Goal: Information Seeking & Learning: Compare options

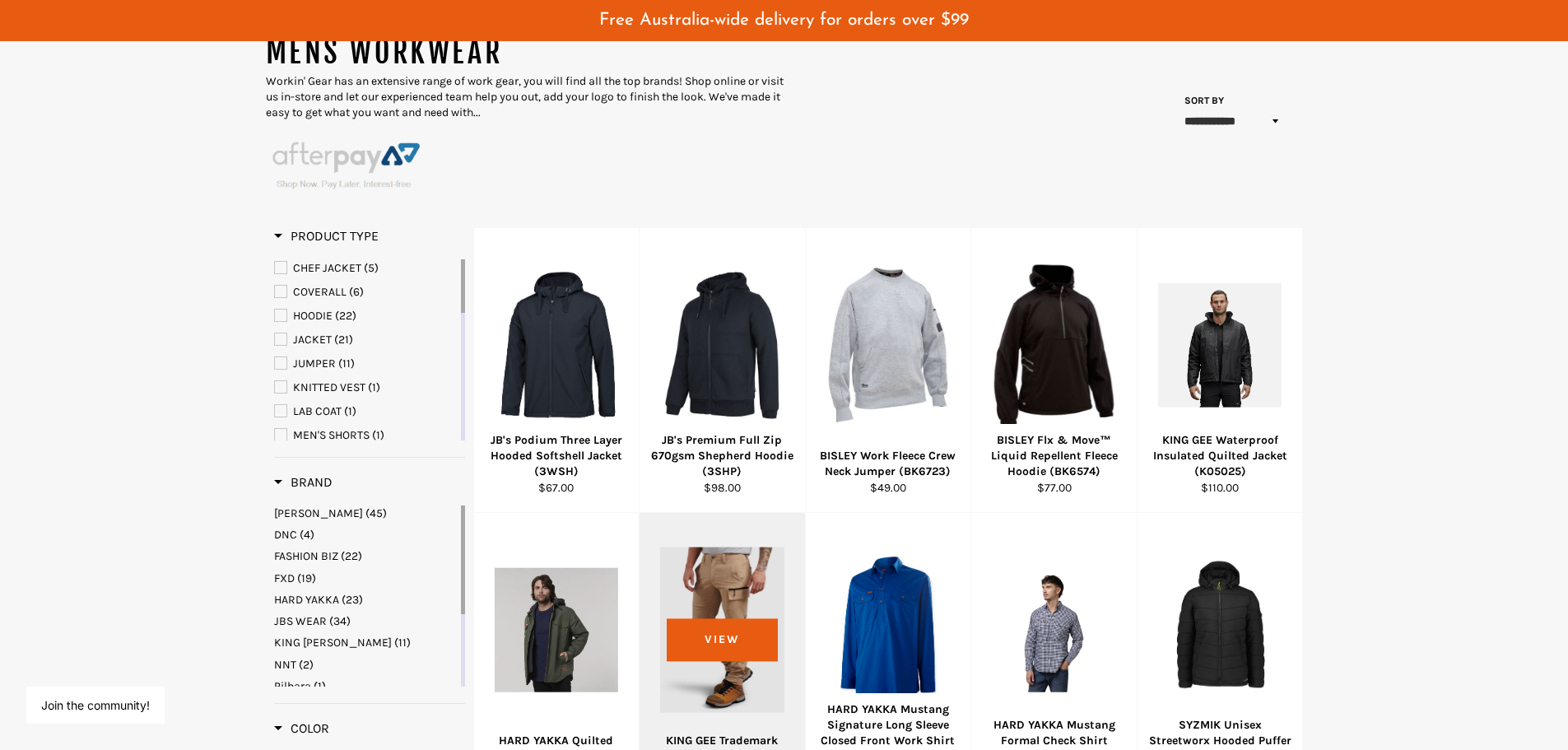
scroll to position [329, 0]
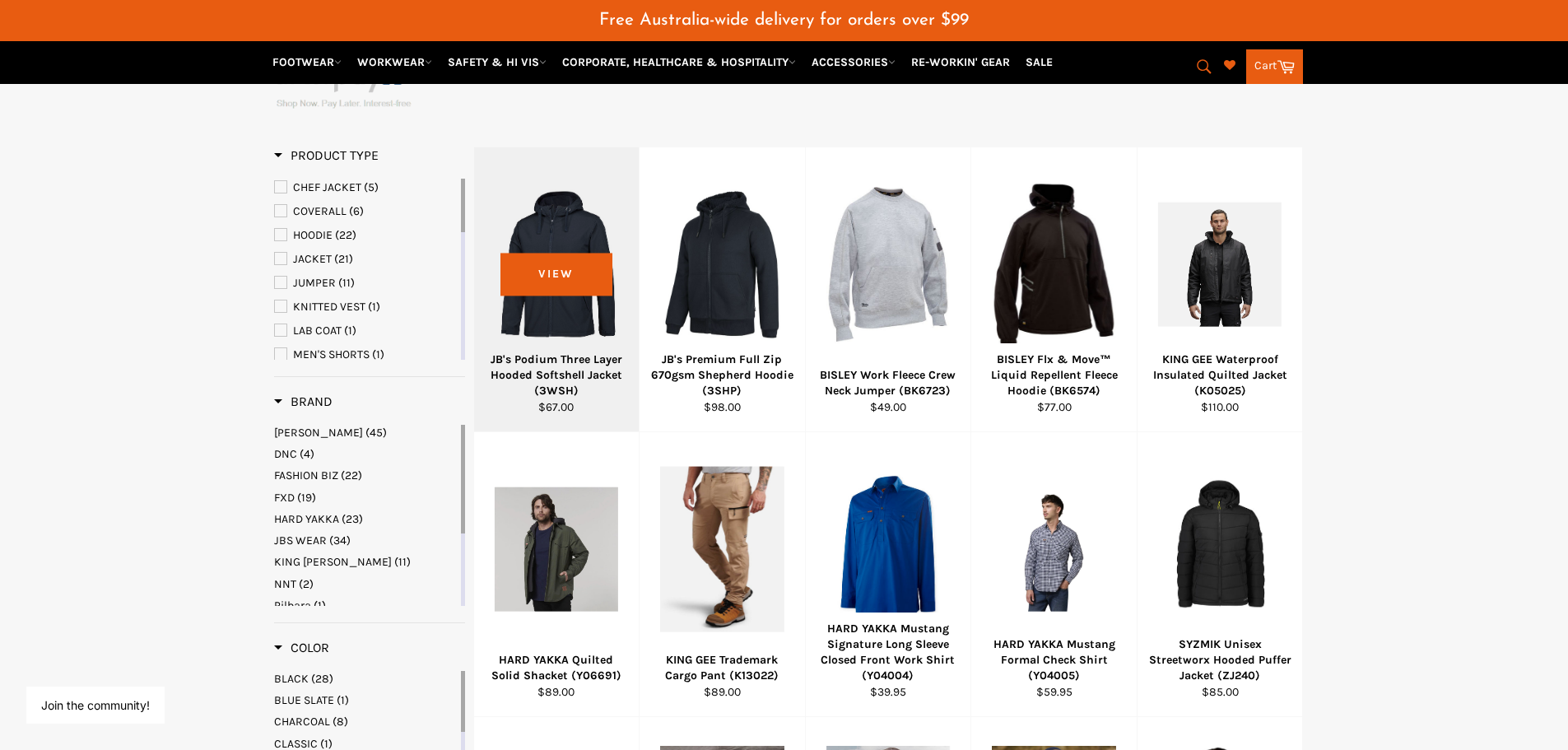
click at [557, 270] on div at bounding box center [557, 264] width 124 height 193
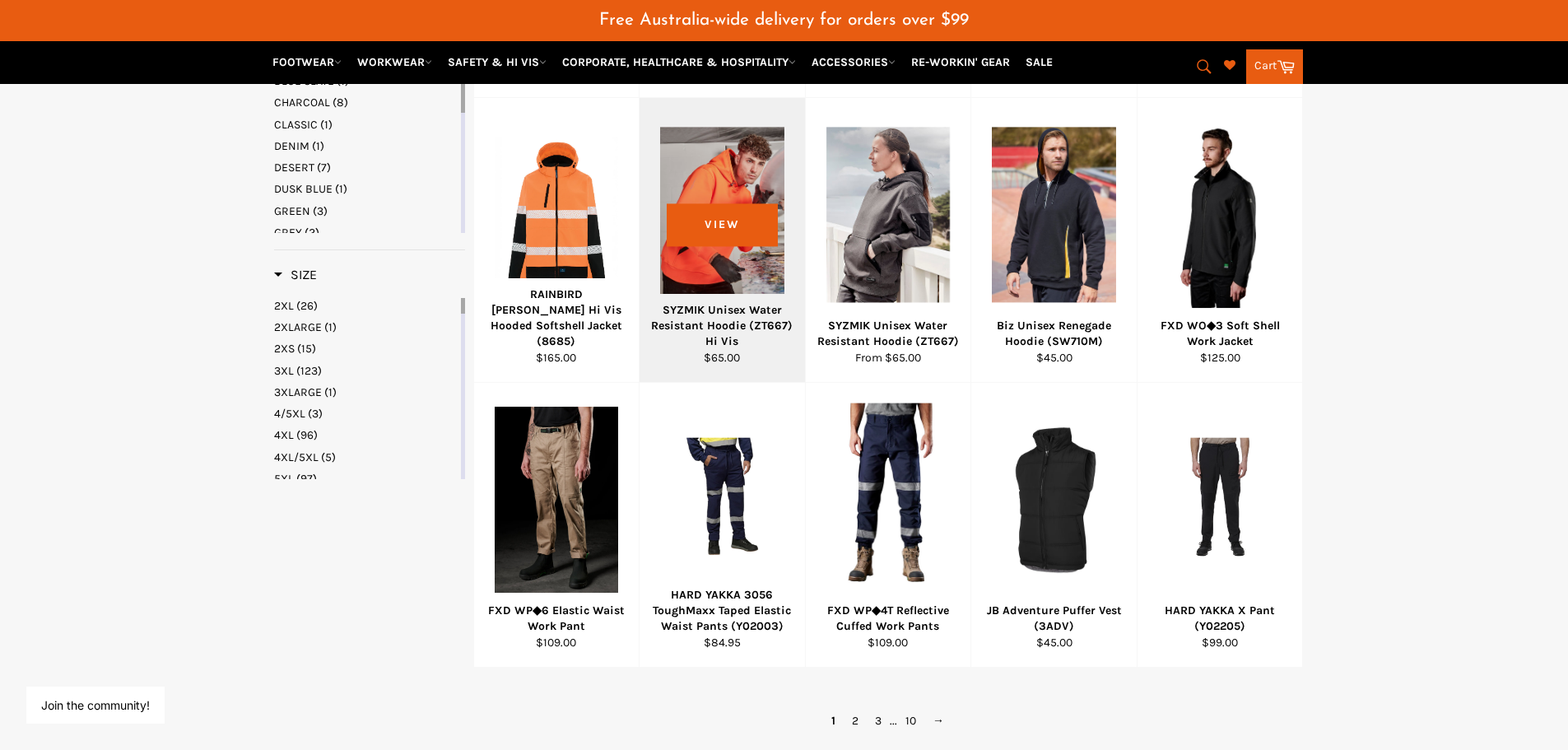
scroll to position [987, 0]
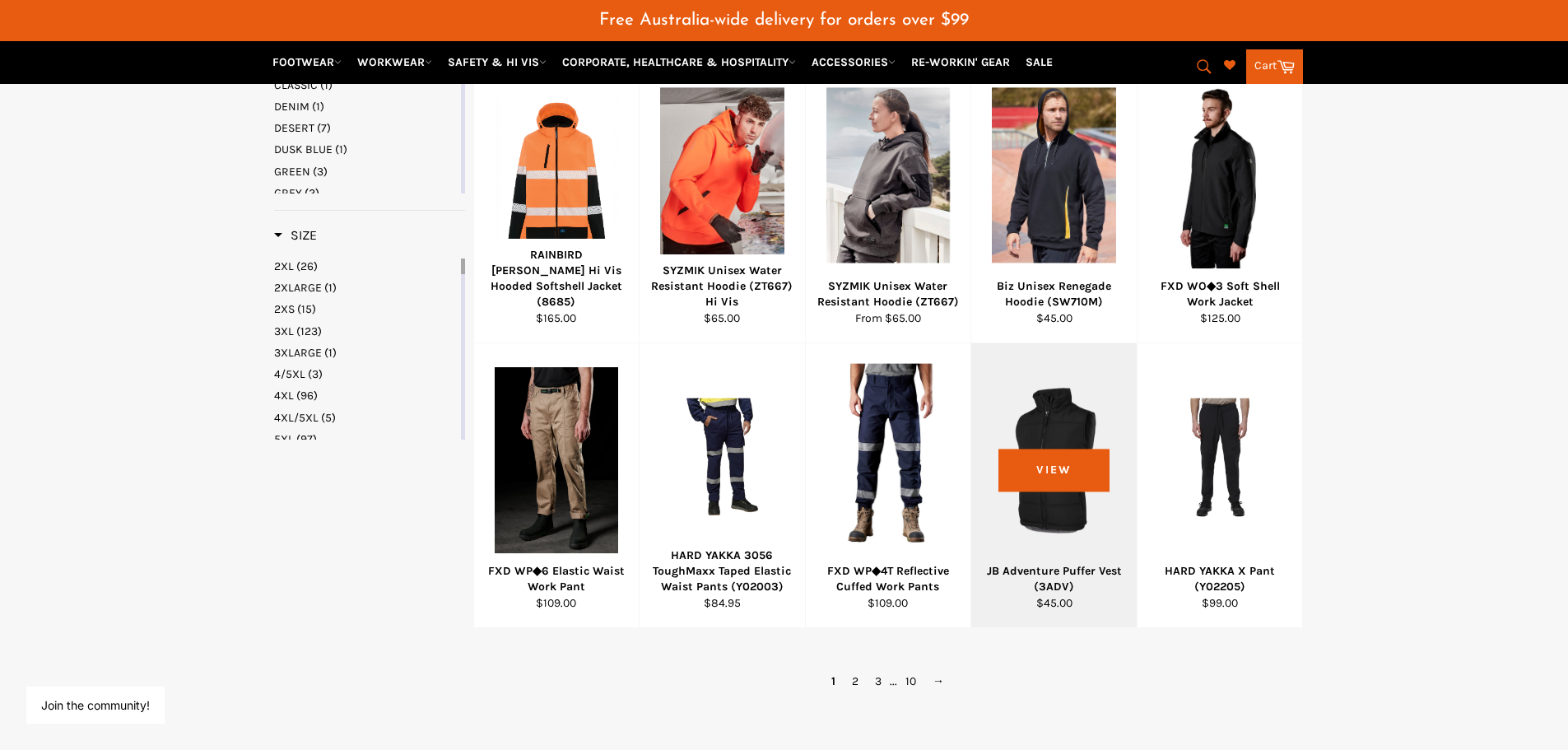
click at [1054, 468] on div at bounding box center [1054, 460] width 124 height 193
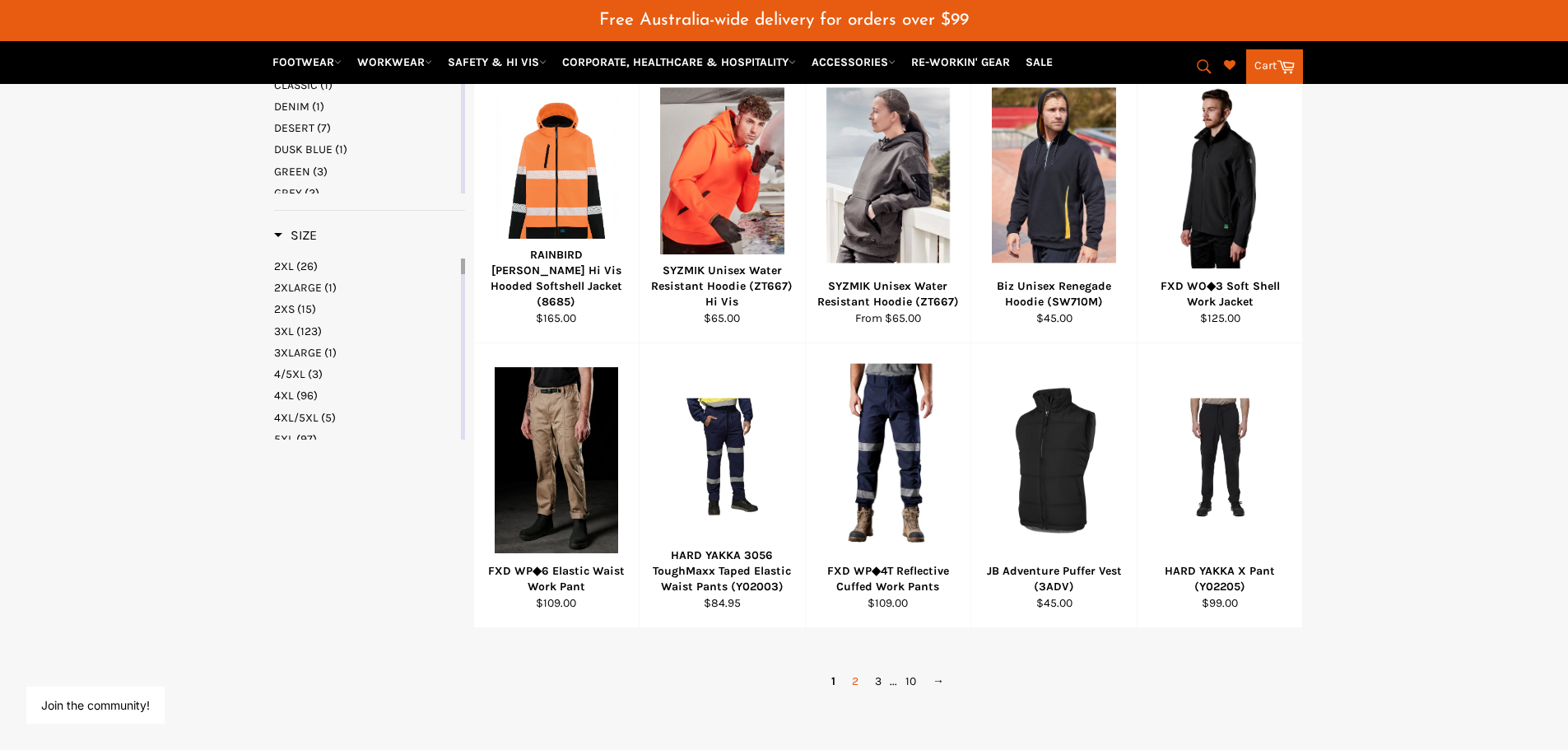
click at [857, 683] on link "2" at bounding box center [856, 680] width 23 height 24
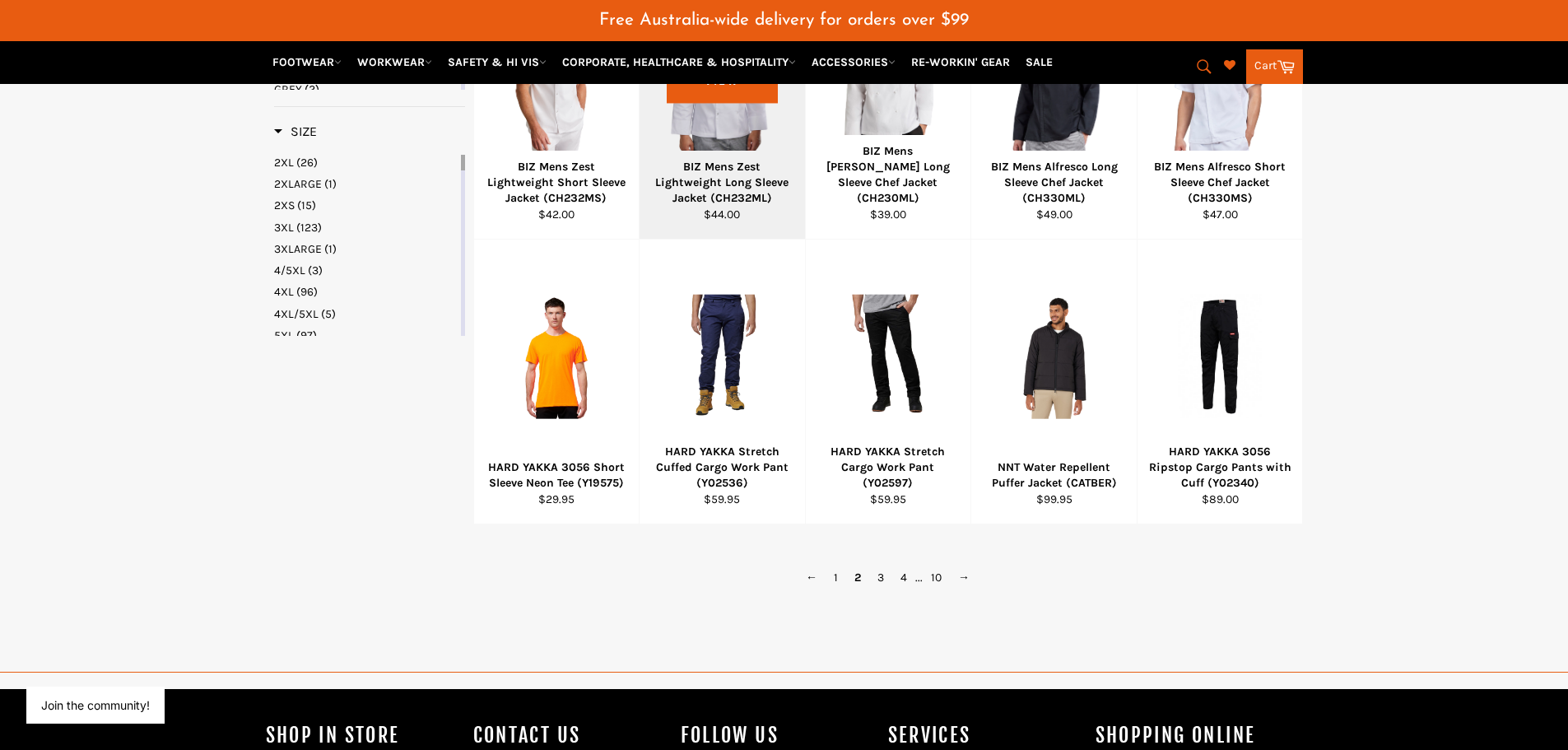
scroll to position [1259, 0]
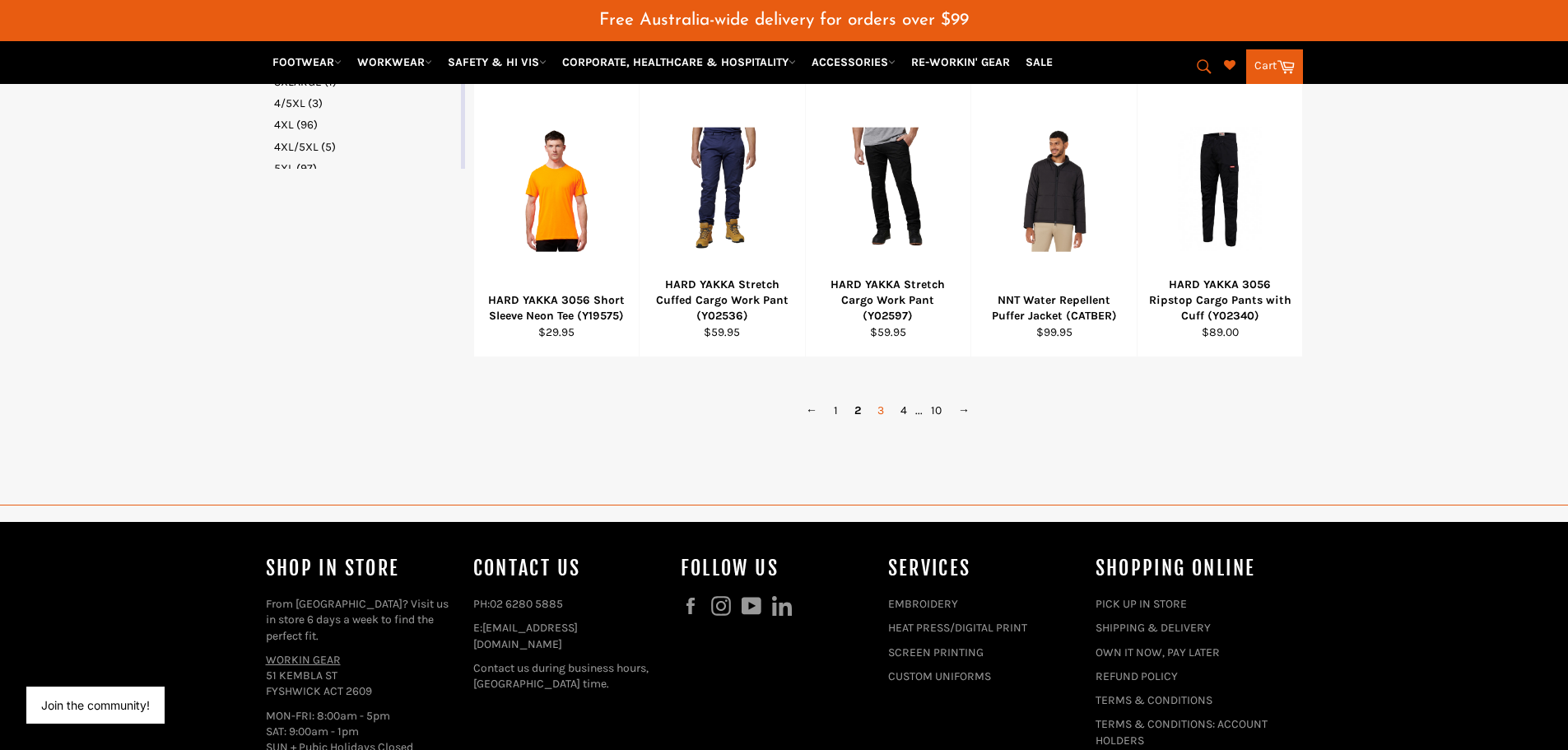
click at [880, 412] on link "3" at bounding box center [881, 410] width 23 height 24
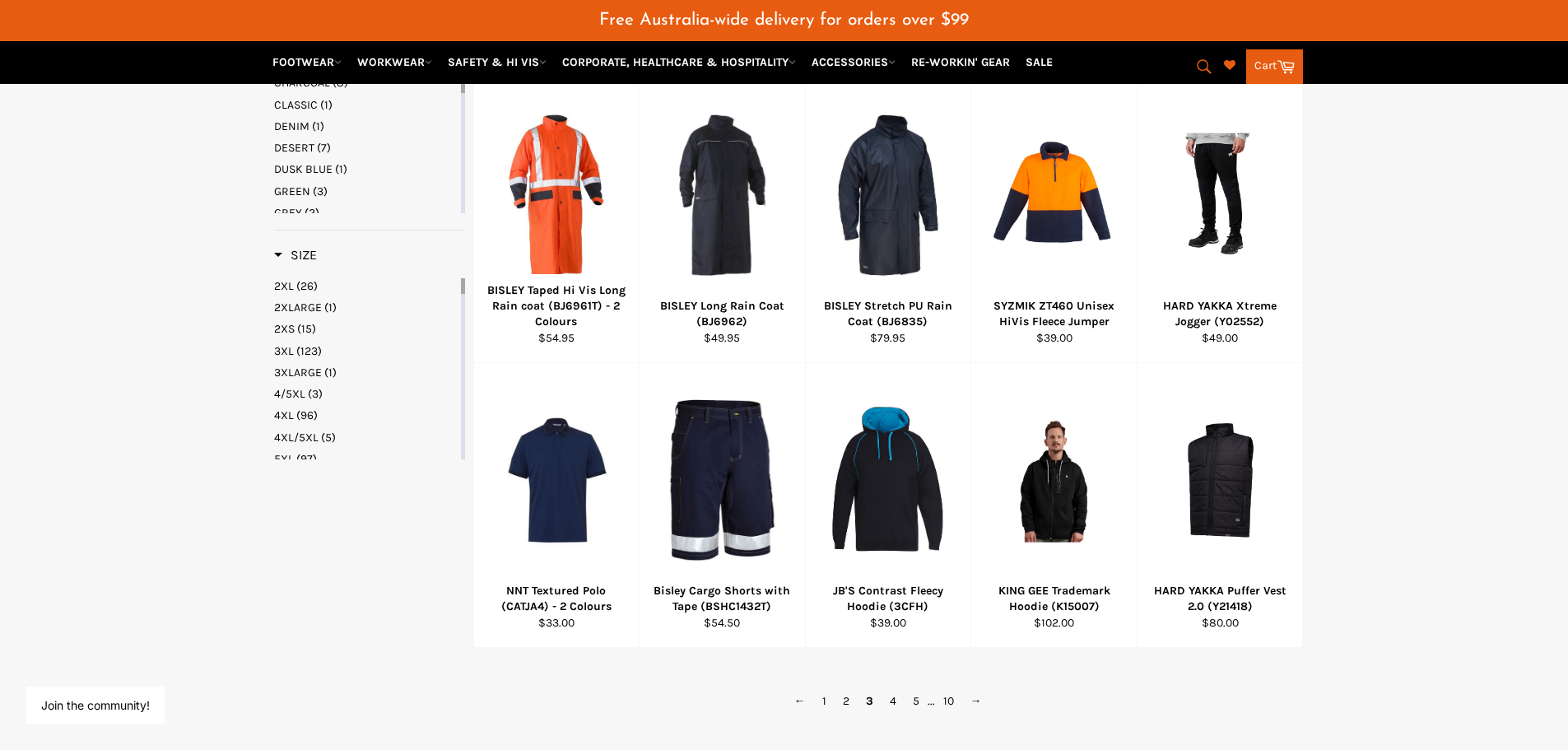
scroll to position [1012, 0]
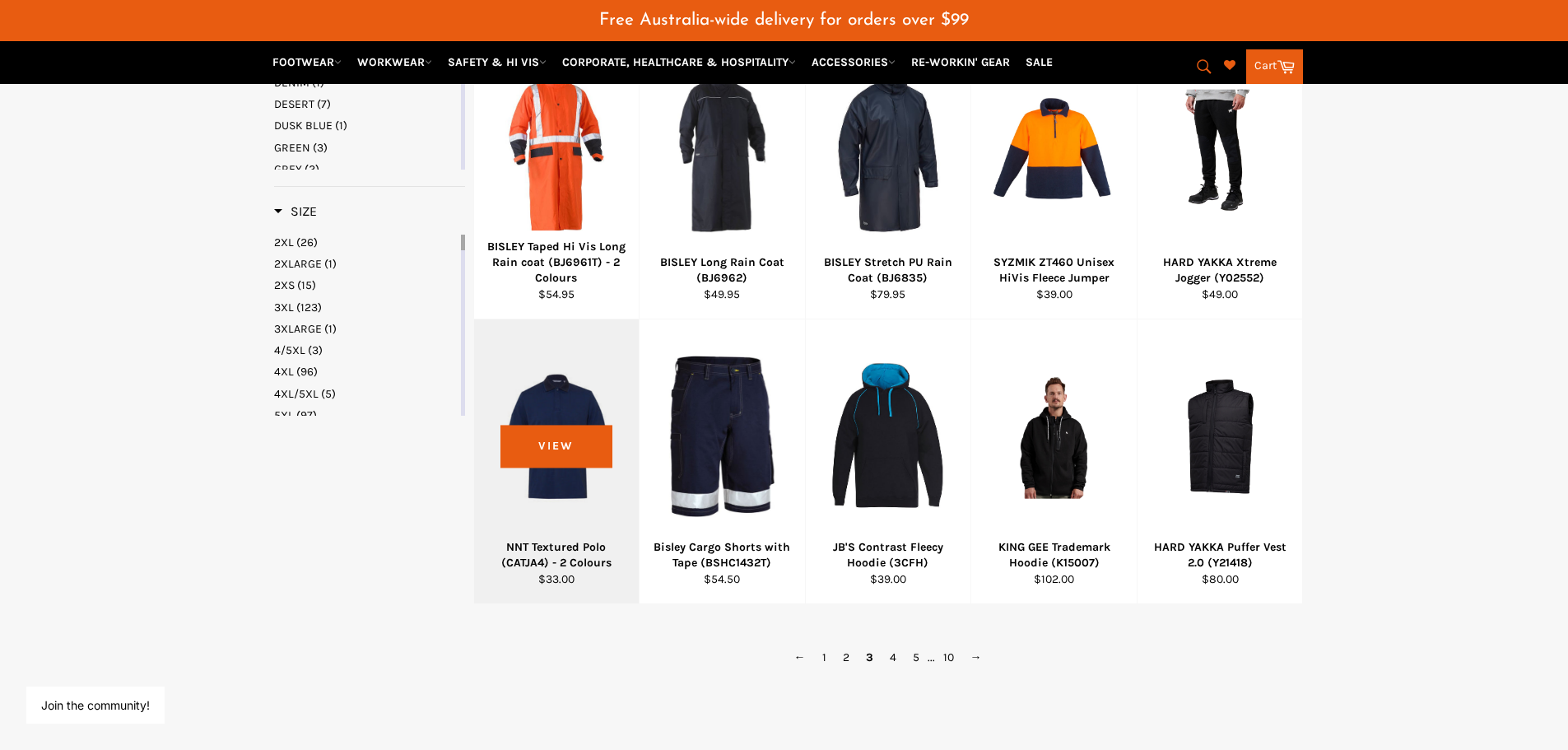
click at [562, 444] on div at bounding box center [557, 436] width 124 height 193
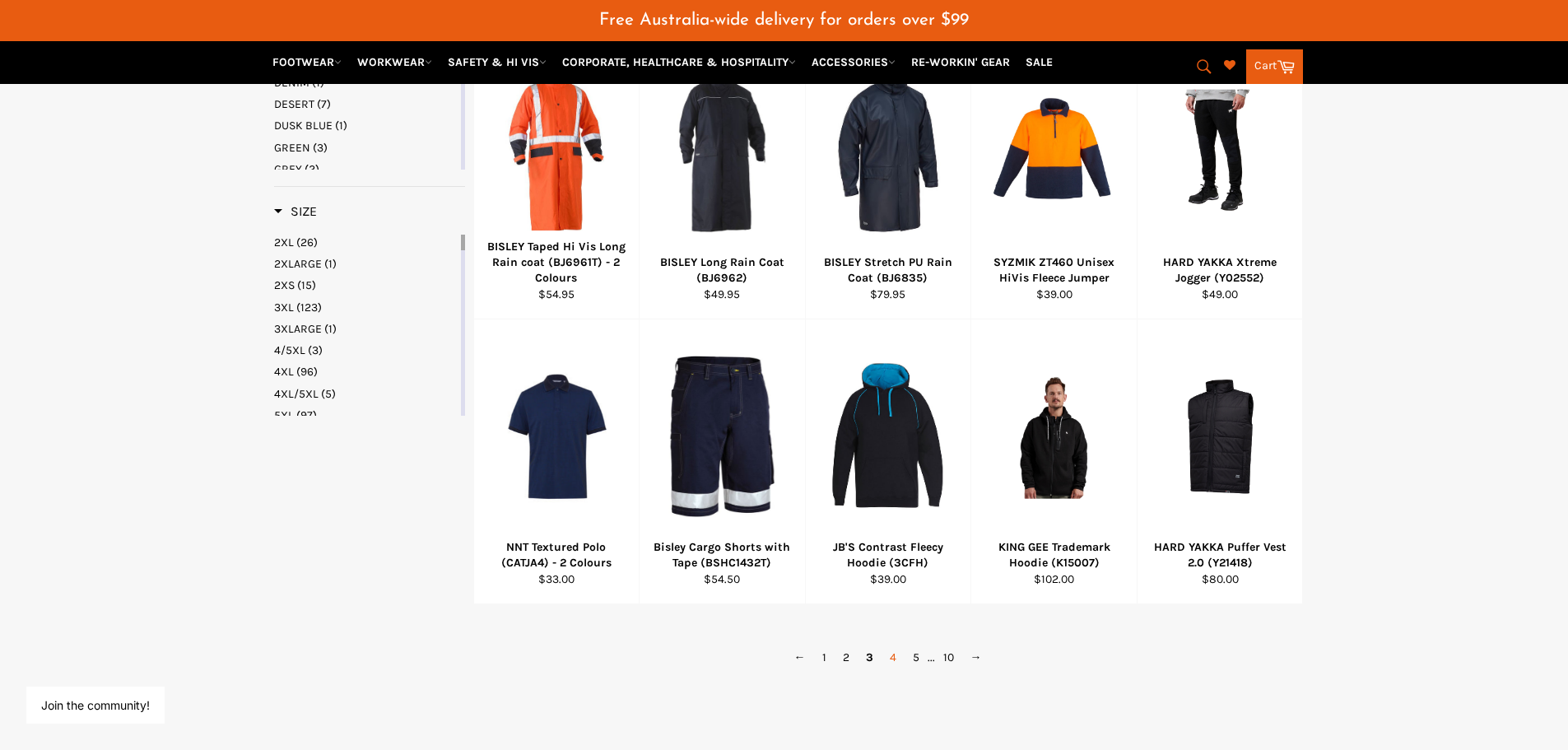
click at [890, 655] on link "4" at bounding box center [893, 657] width 23 height 24
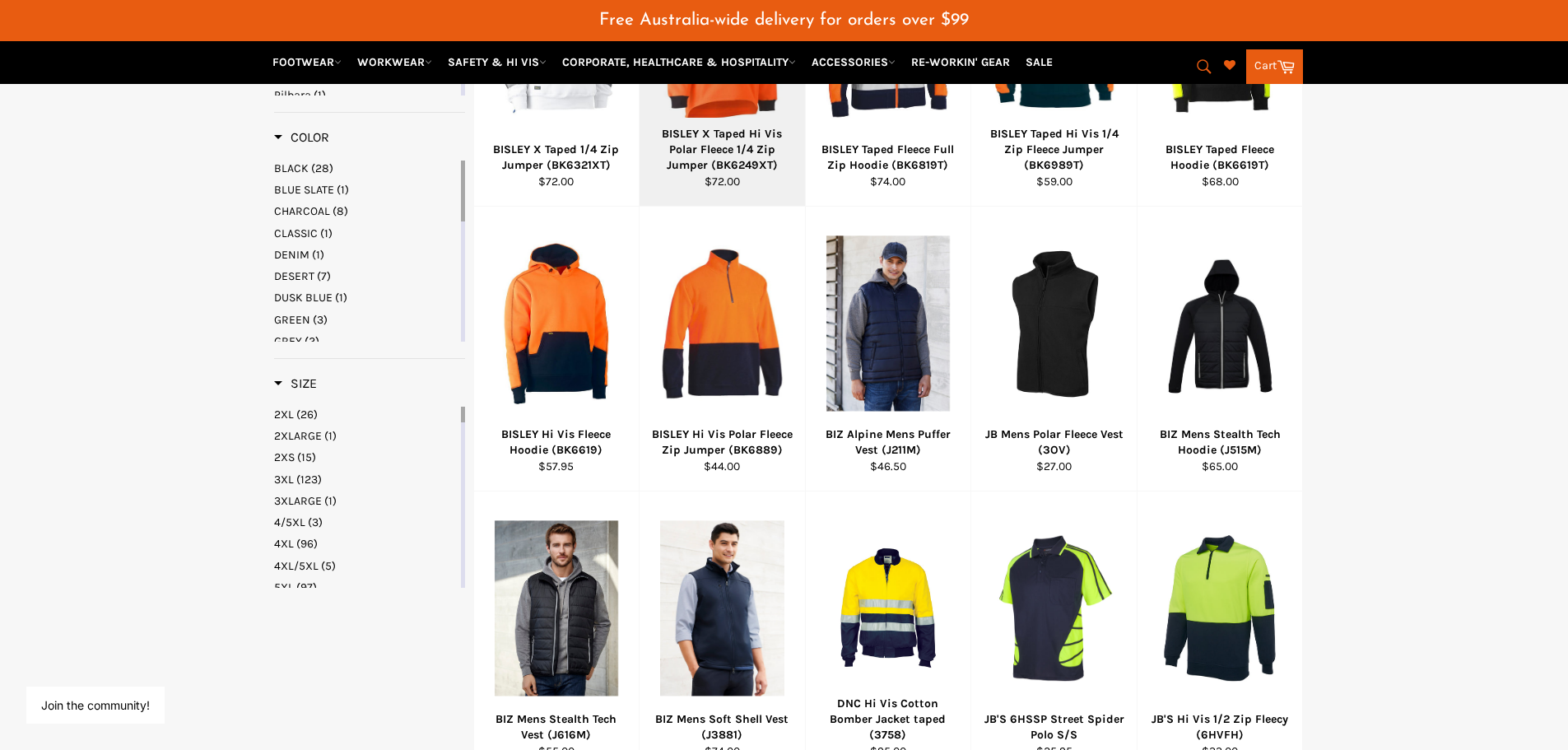
scroll to position [847, 0]
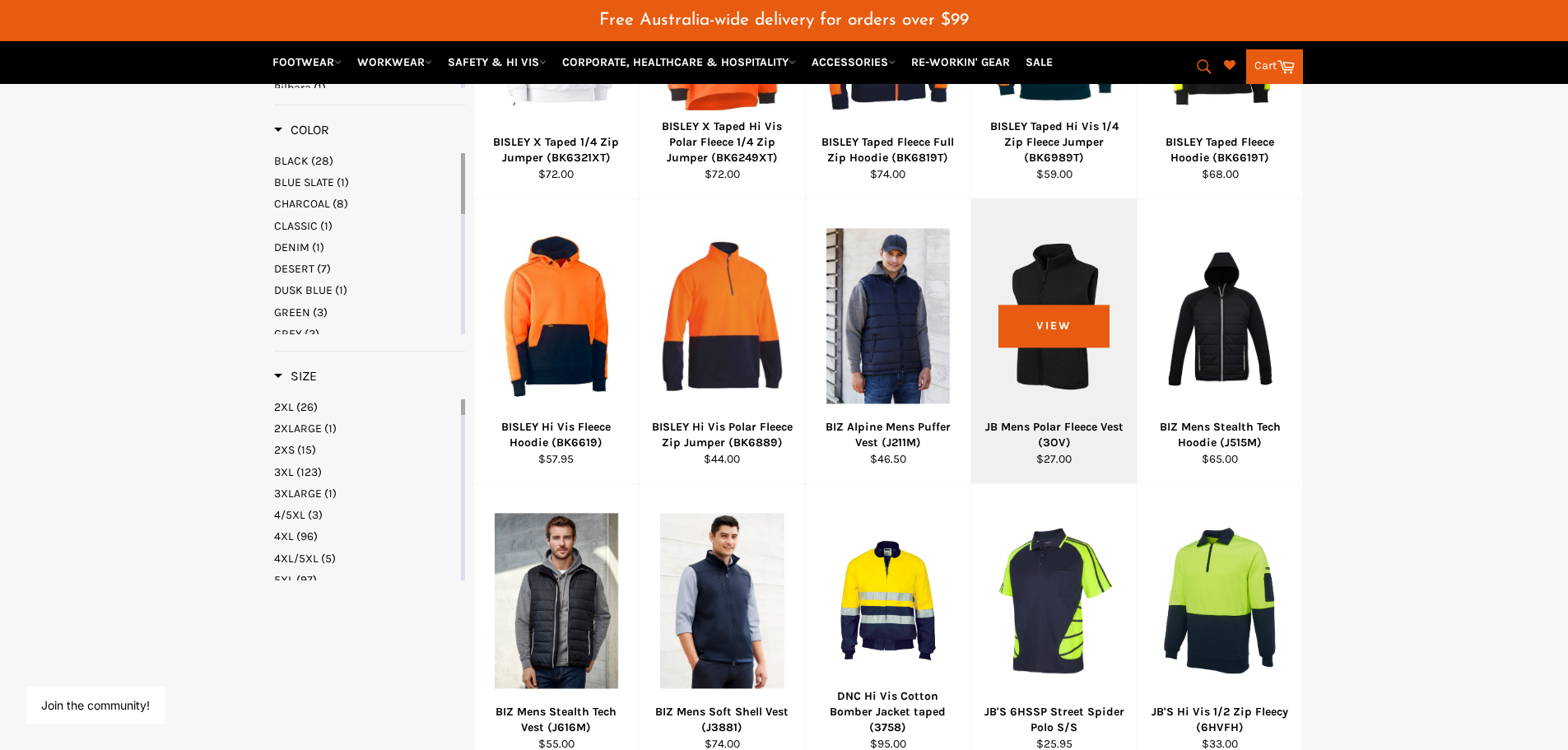
click at [1064, 329] on div at bounding box center [1054, 316] width 124 height 193
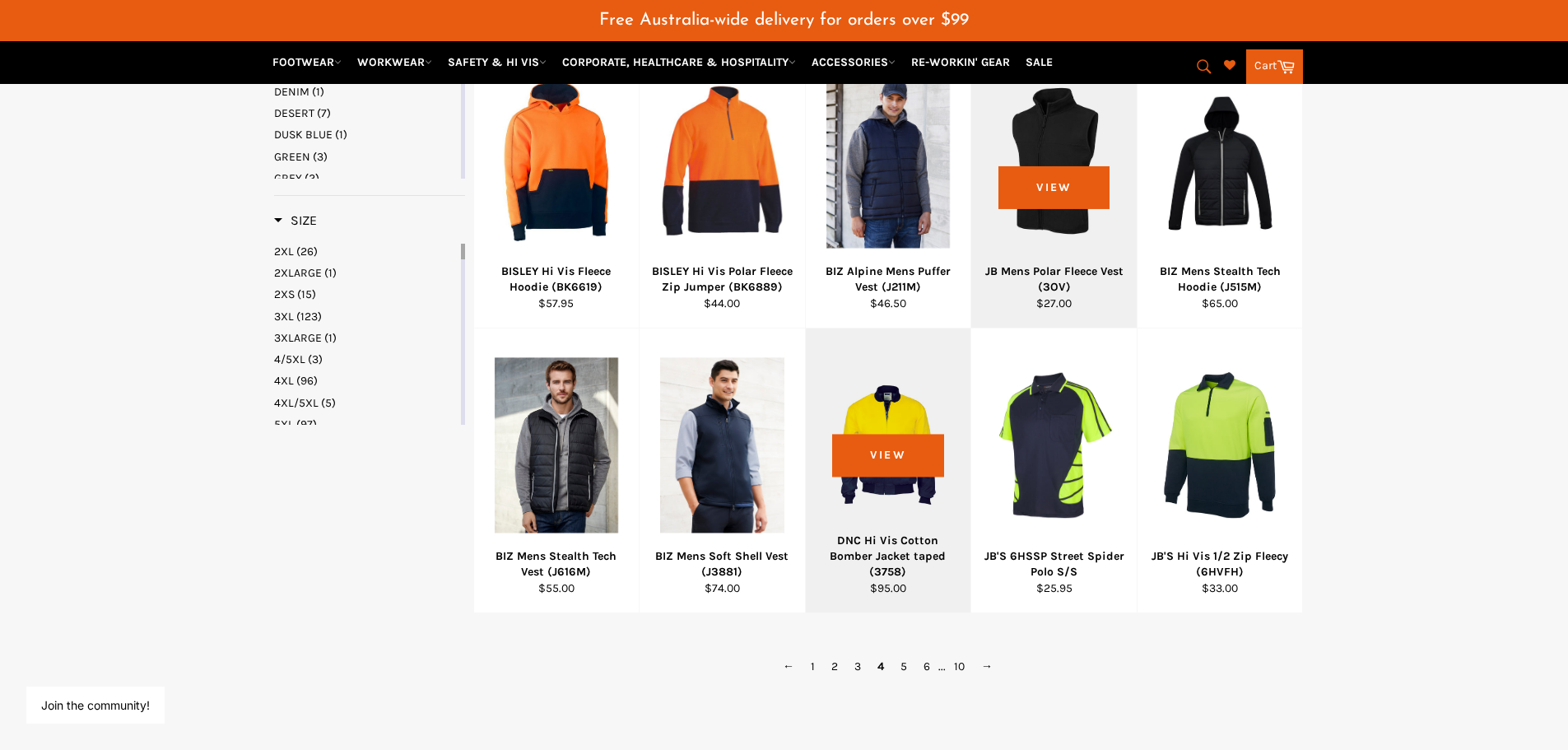
scroll to position [1012, 0]
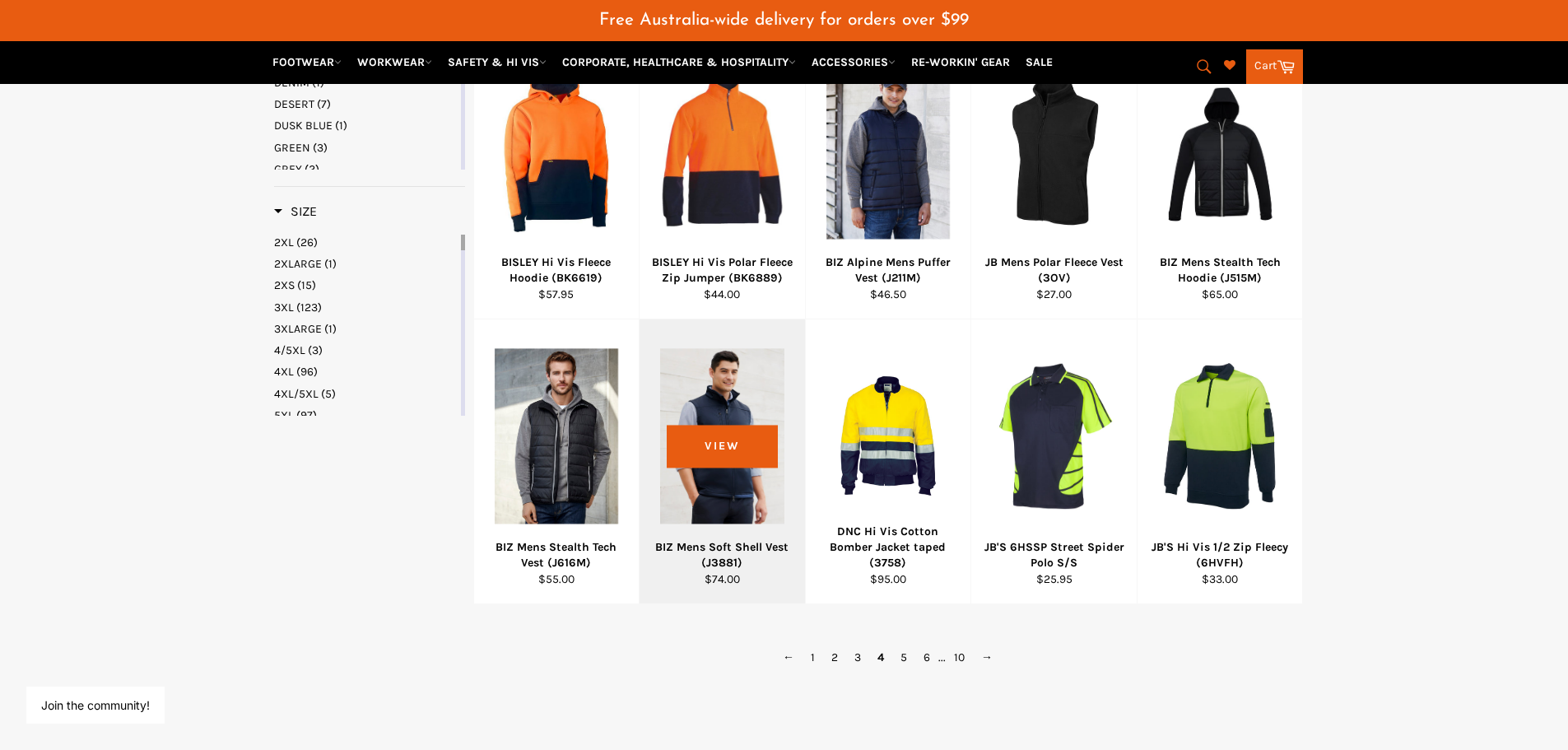
click at [742, 456] on div at bounding box center [723, 436] width 124 height 193
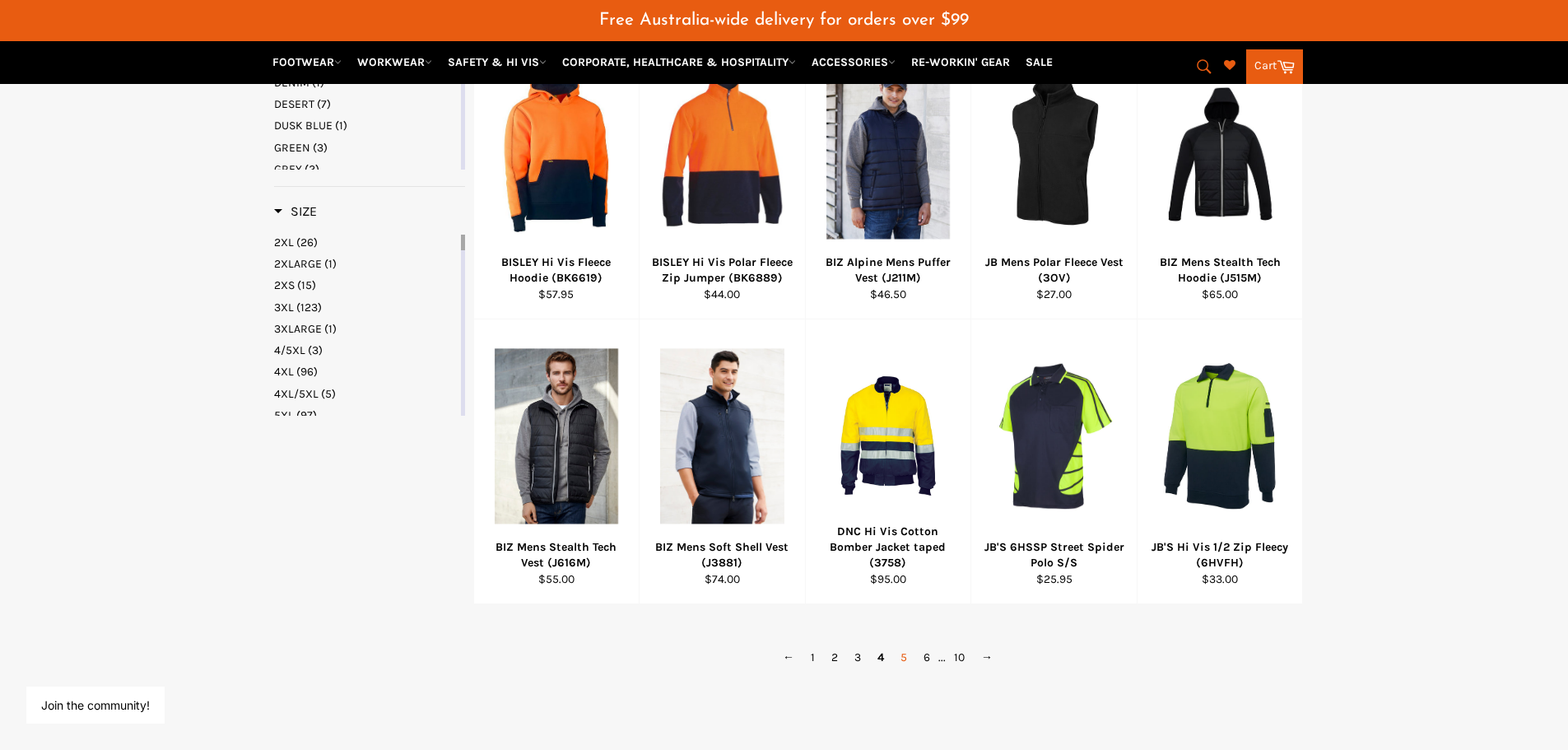
click at [903, 657] on link "5" at bounding box center [904, 657] width 23 height 24
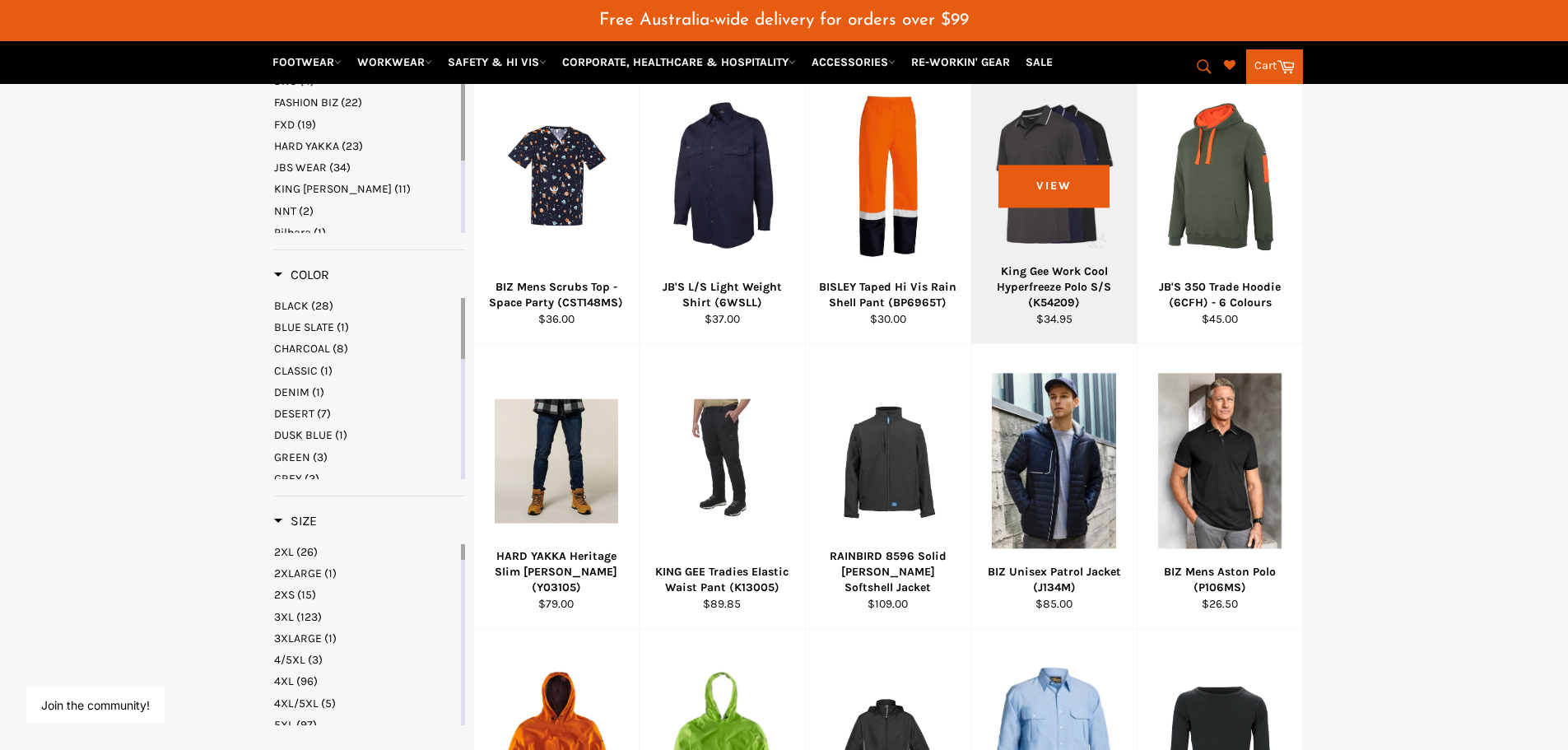
scroll to position [765, 0]
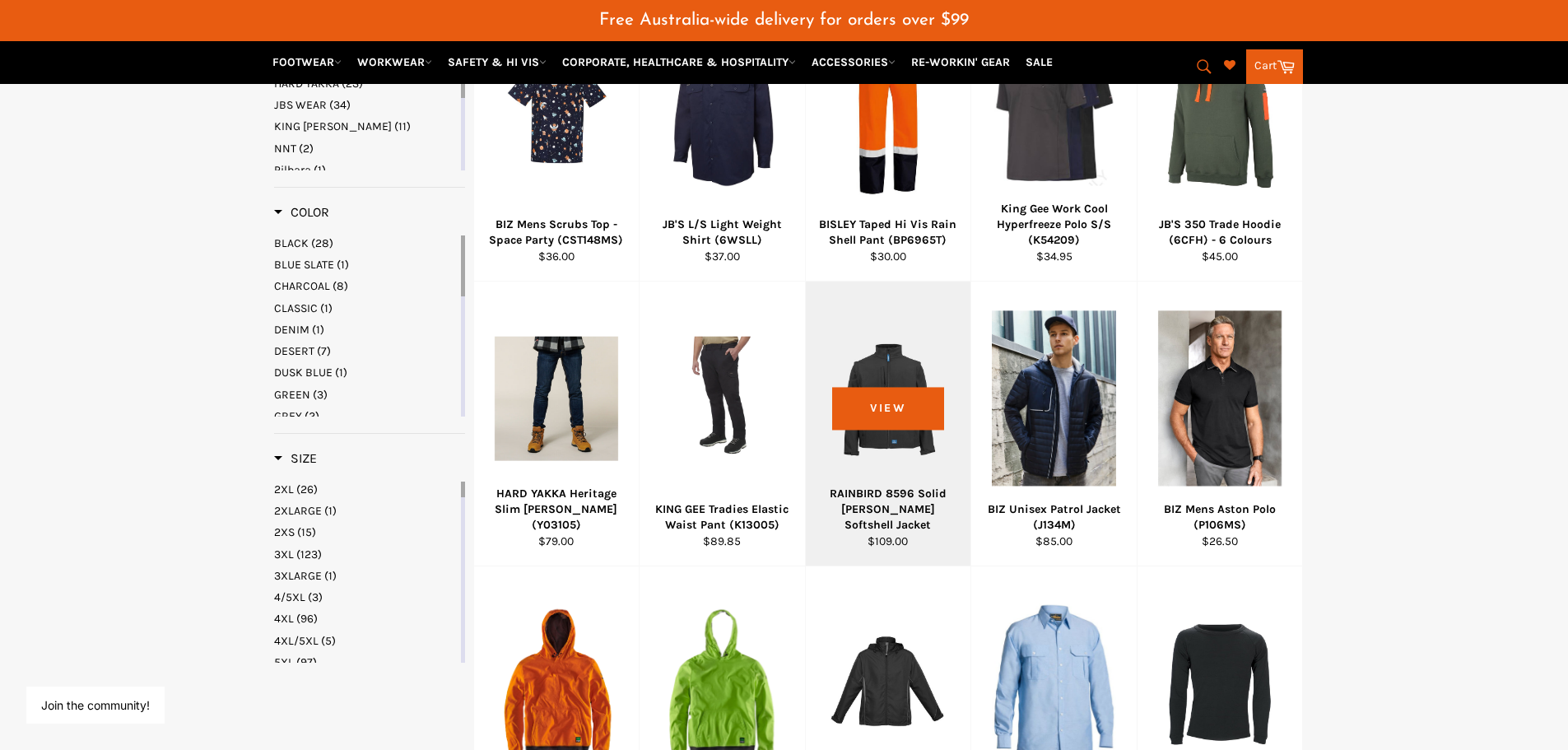
click at [887, 415] on div at bounding box center [889, 399] width 124 height 193
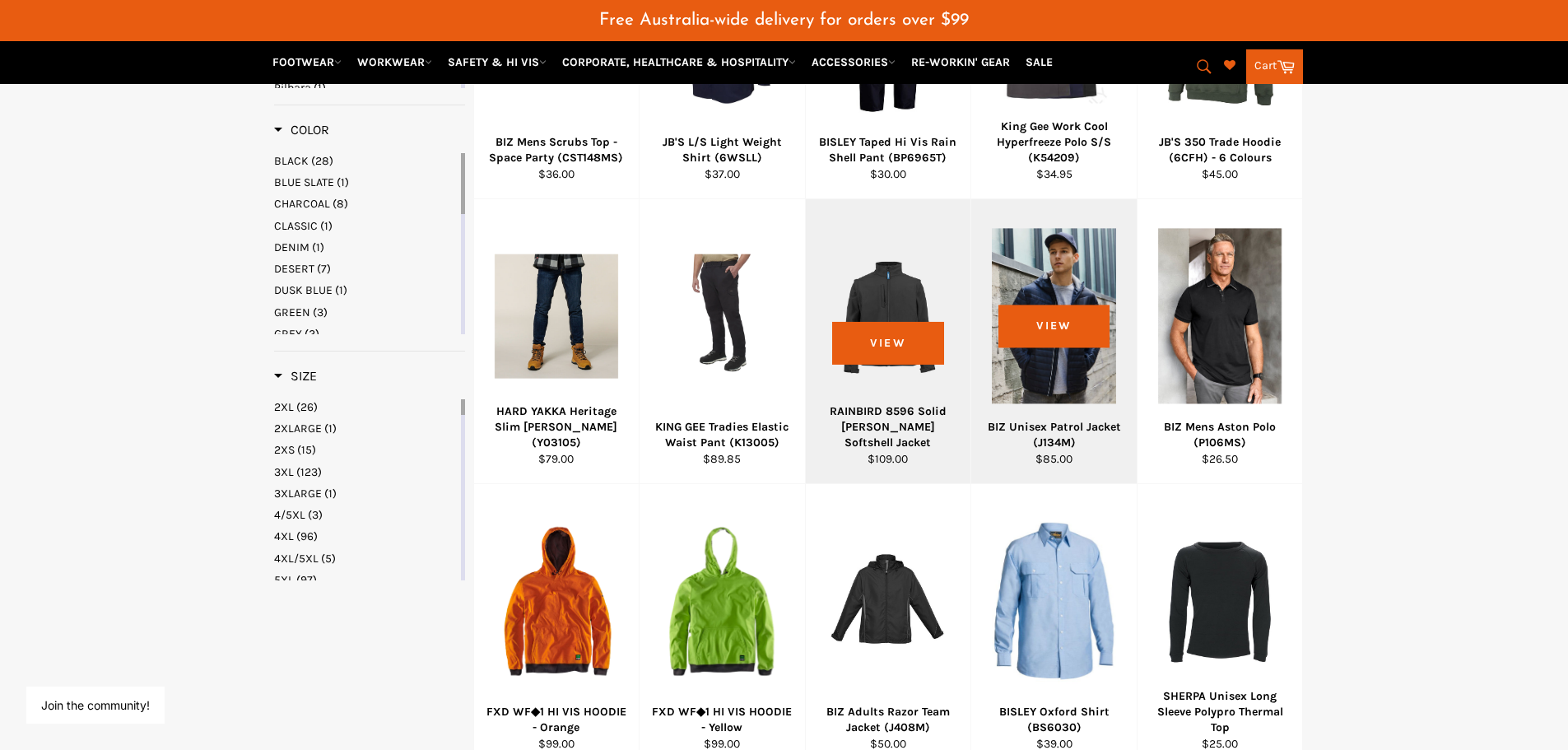
scroll to position [929, 0]
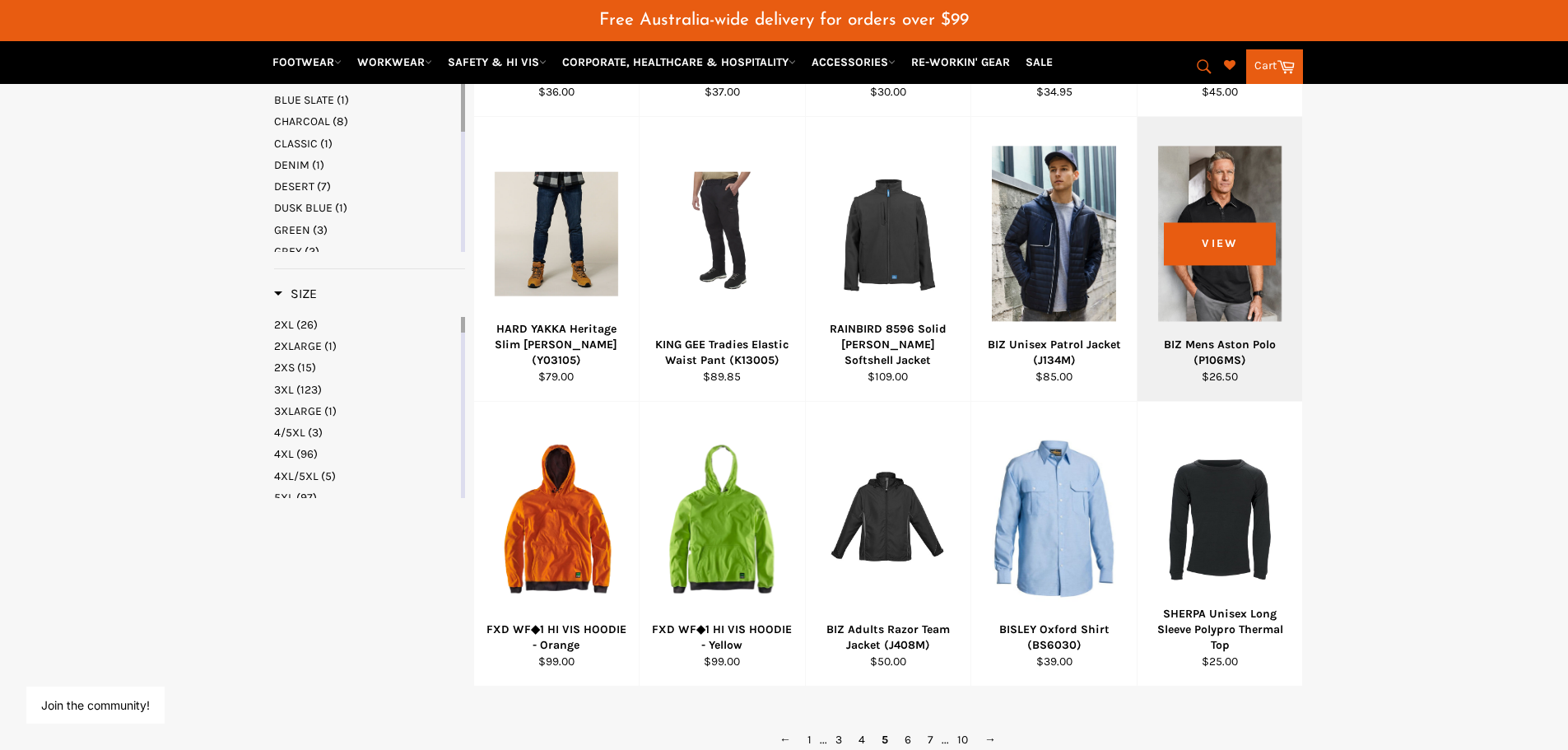
click at [1207, 244] on div at bounding box center [1220, 234] width 124 height 193
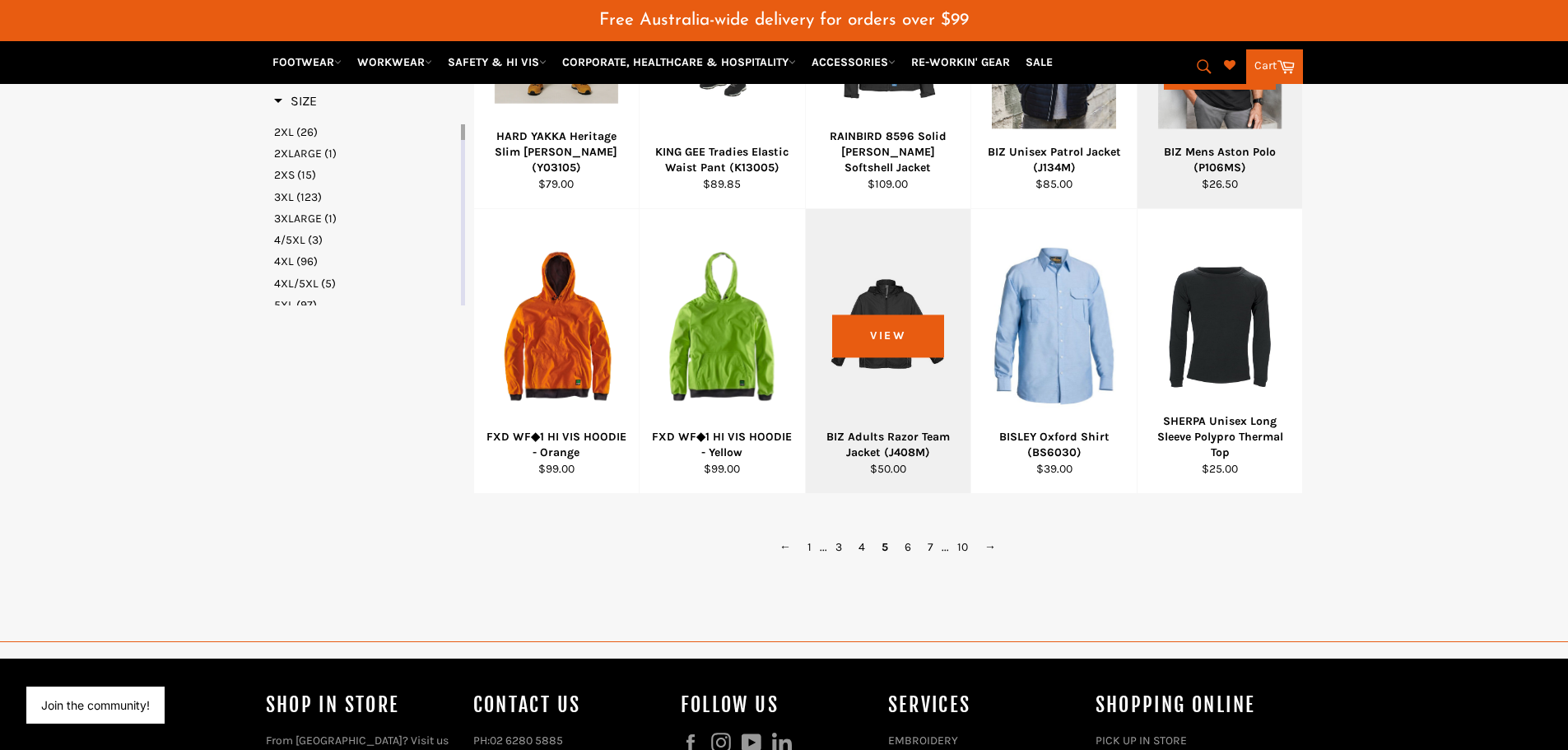
scroll to position [1177, 0]
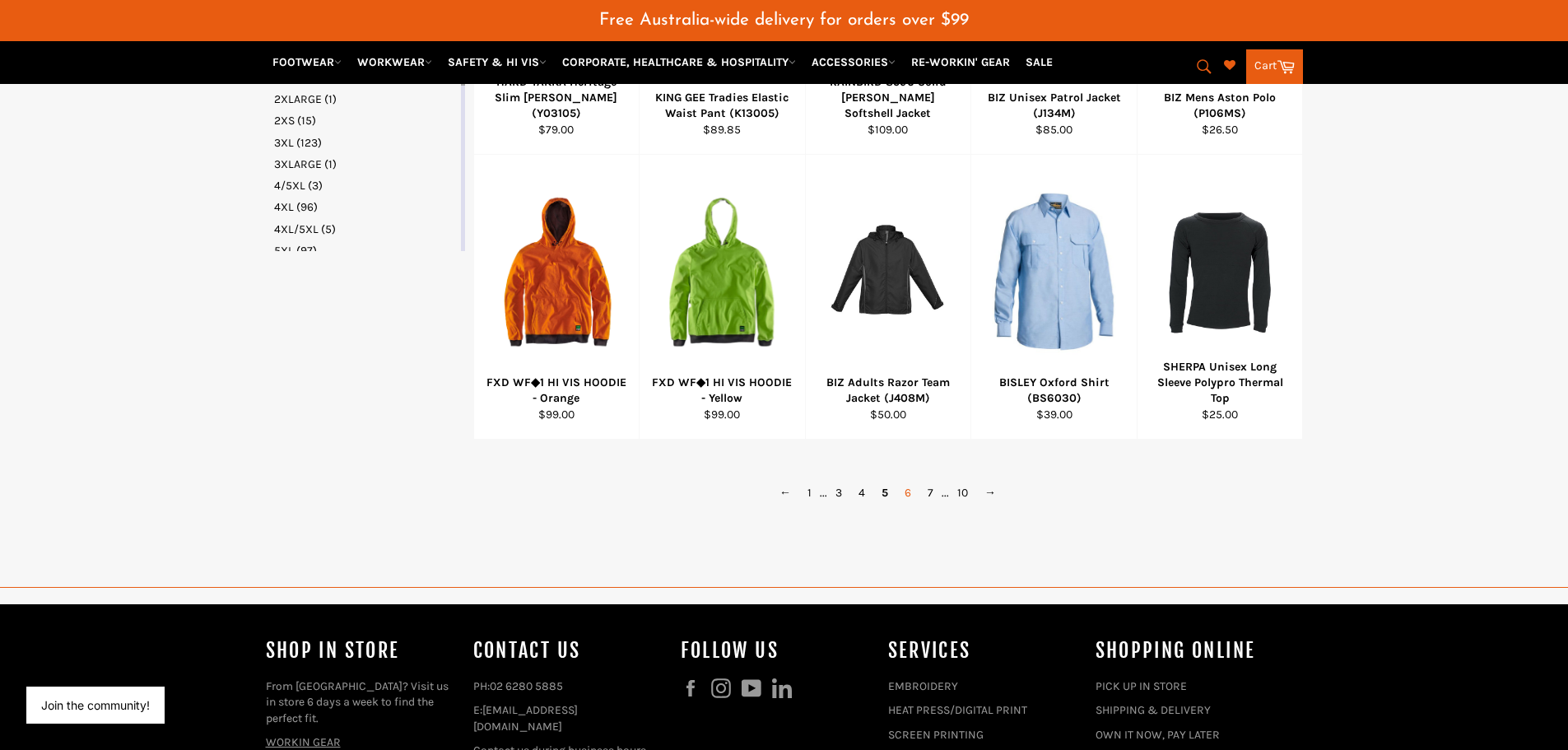
click at [912, 494] on link "6" at bounding box center [907, 492] width 23 height 24
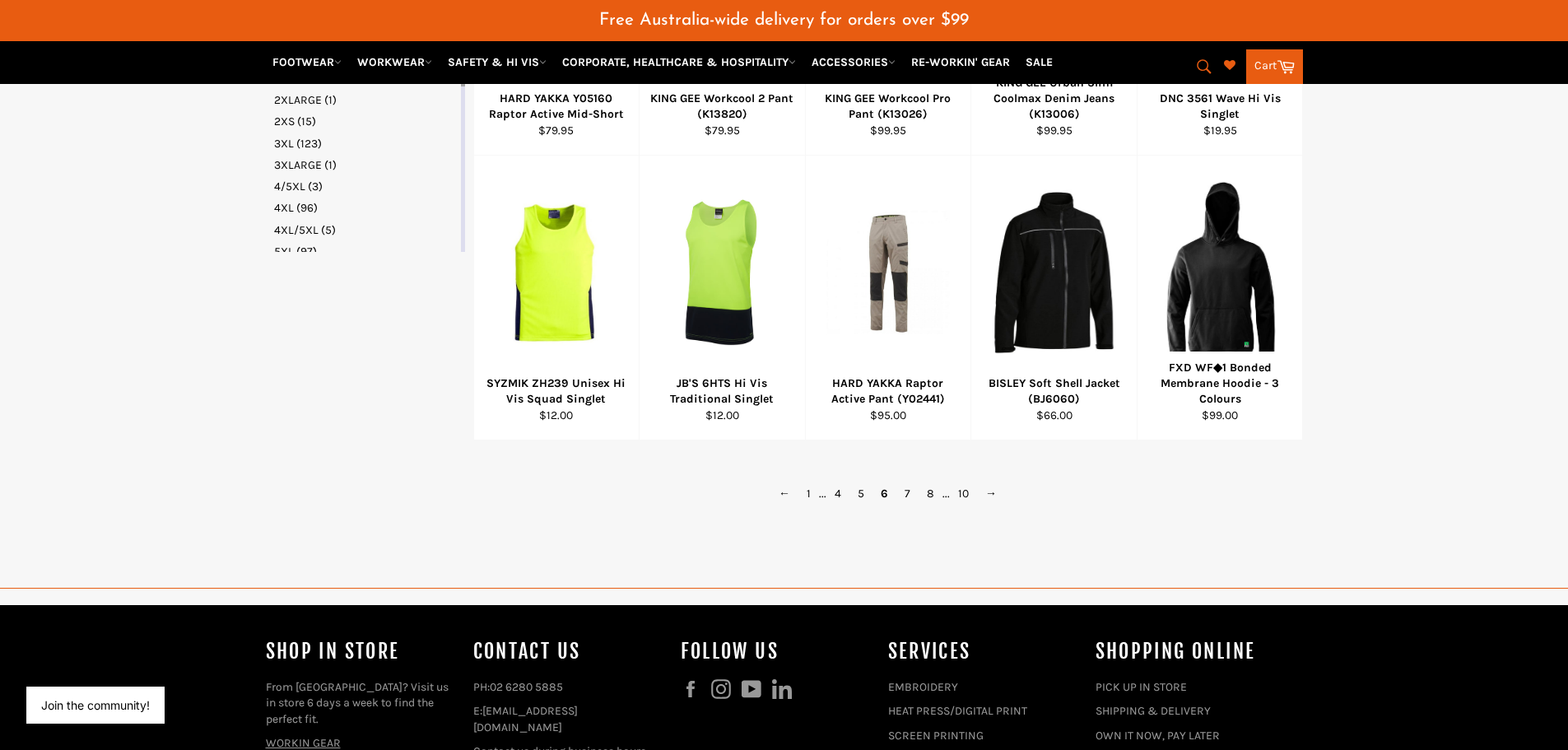
scroll to position [1177, 0]
click at [909, 491] on link "7" at bounding box center [907, 492] width 23 height 24
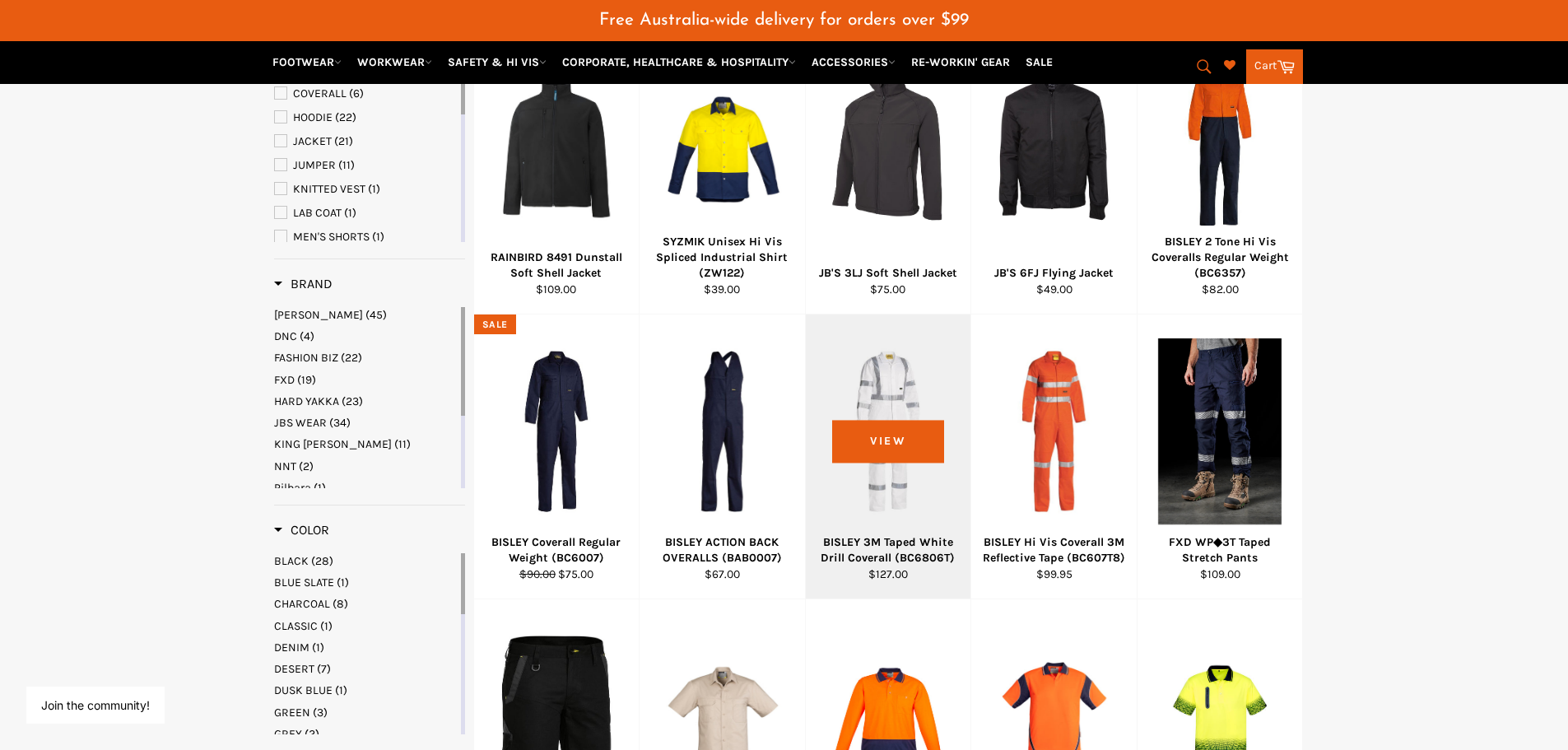
scroll to position [435, 0]
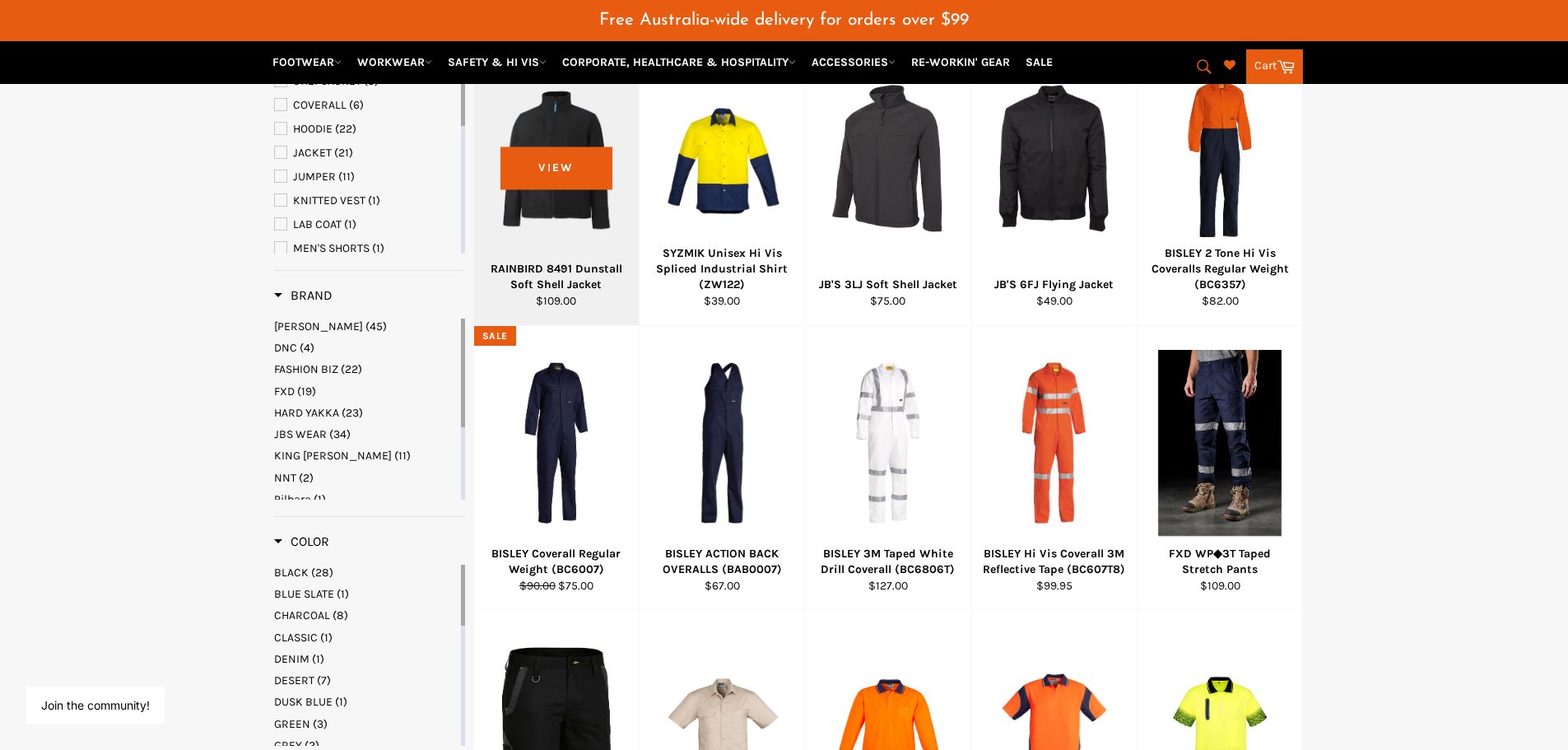
click at [566, 168] on div at bounding box center [557, 158] width 124 height 193
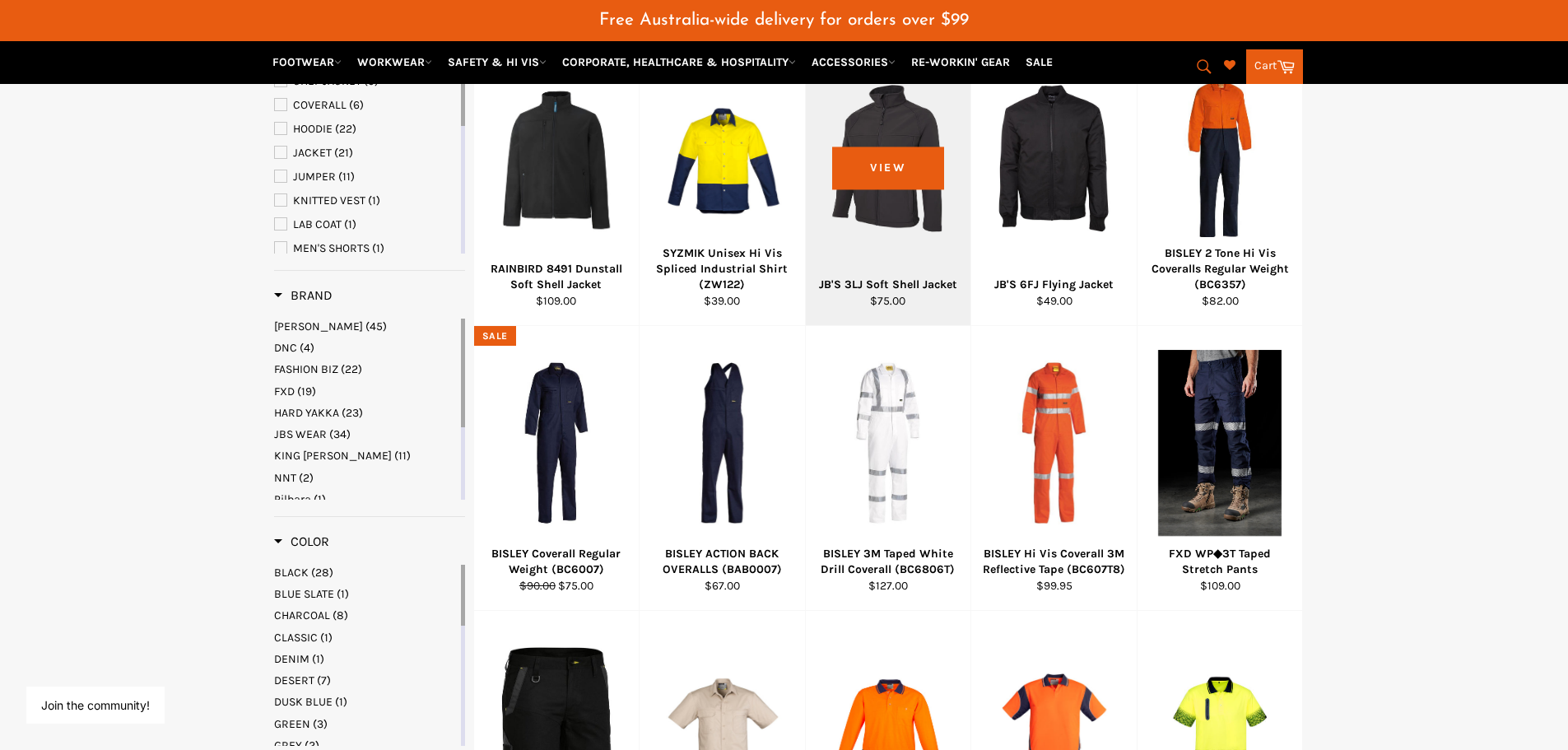
click at [854, 175] on div at bounding box center [889, 158] width 124 height 193
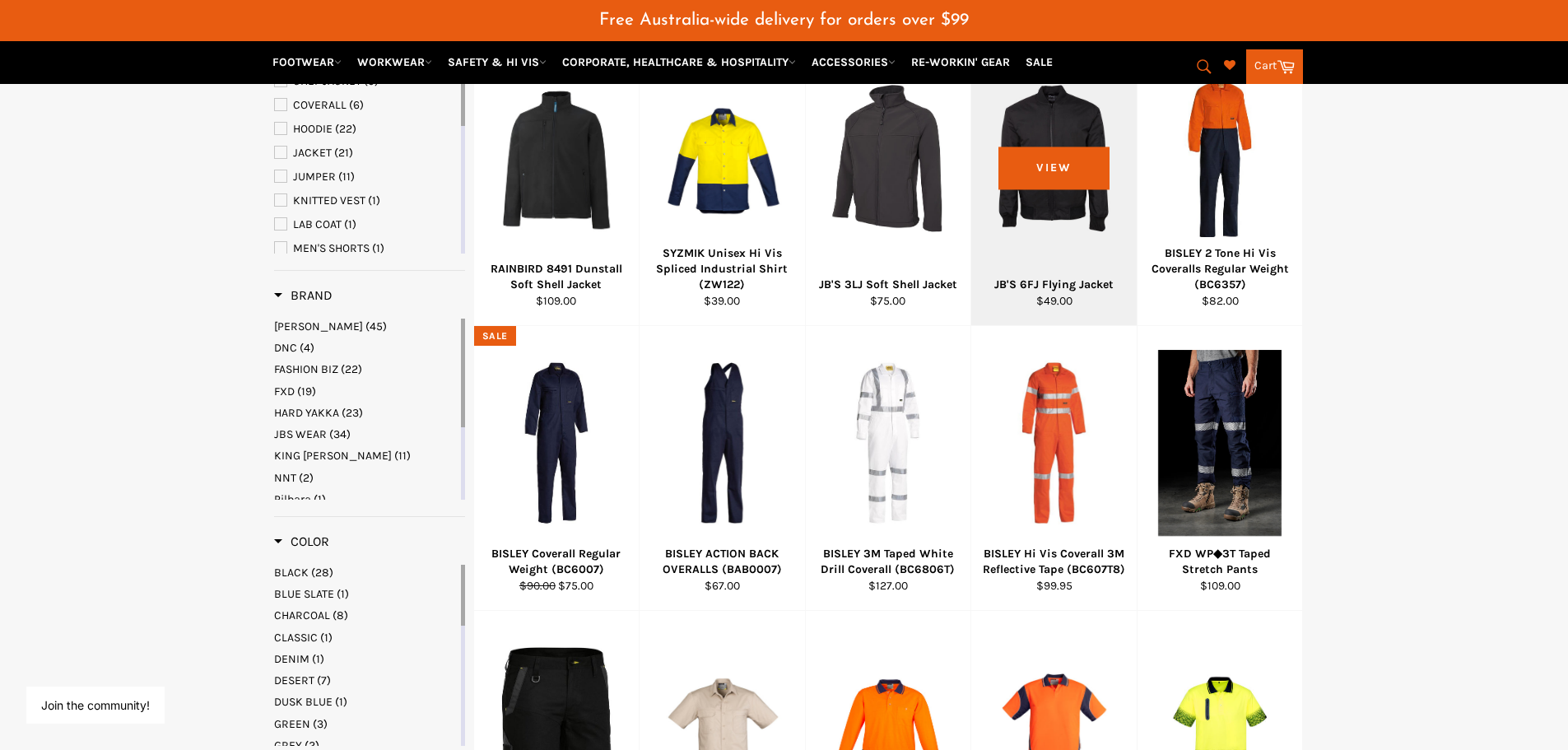
click at [1066, 172] on div at bounding box center [1054, 158] width 124 height 193
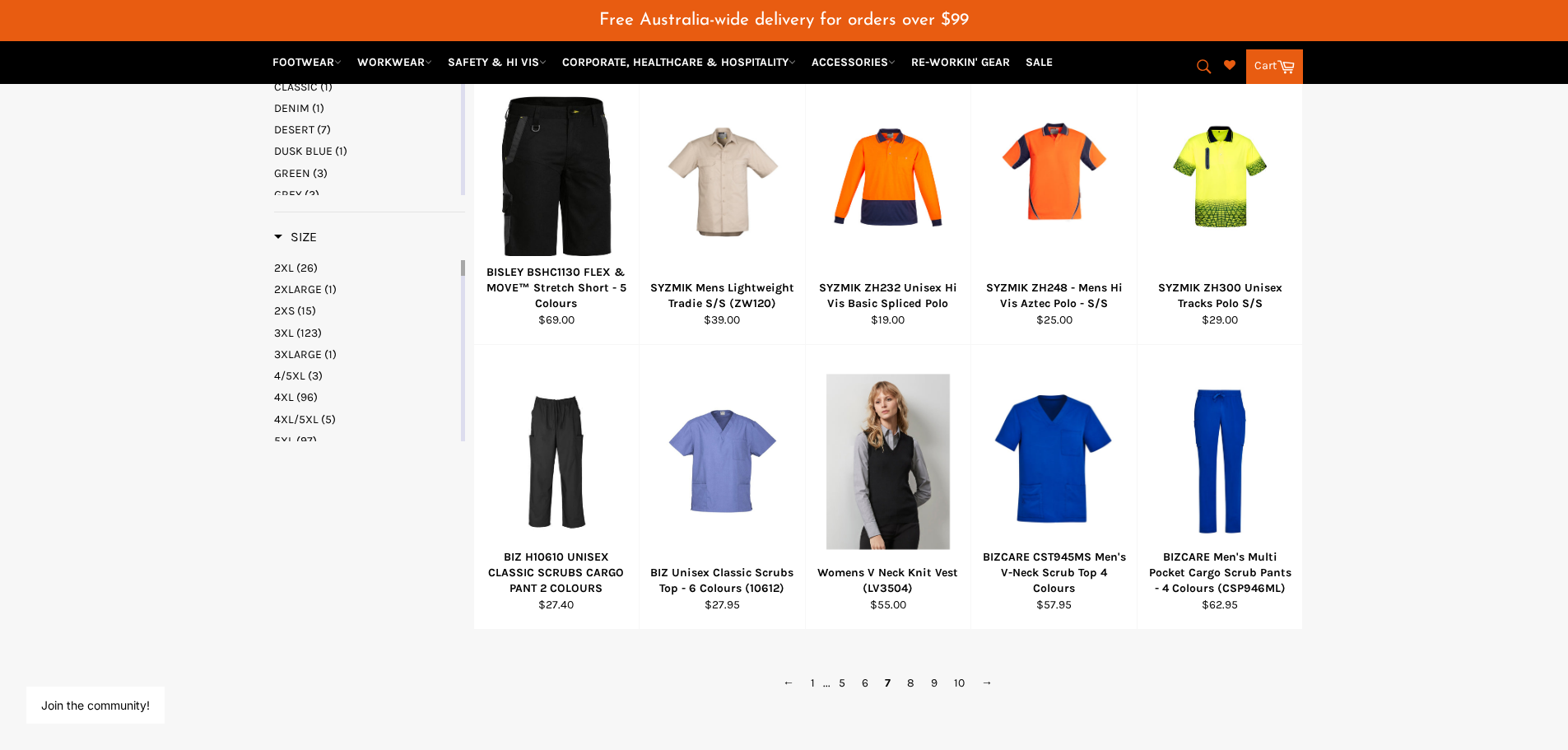
scroll to position [1177, 0]
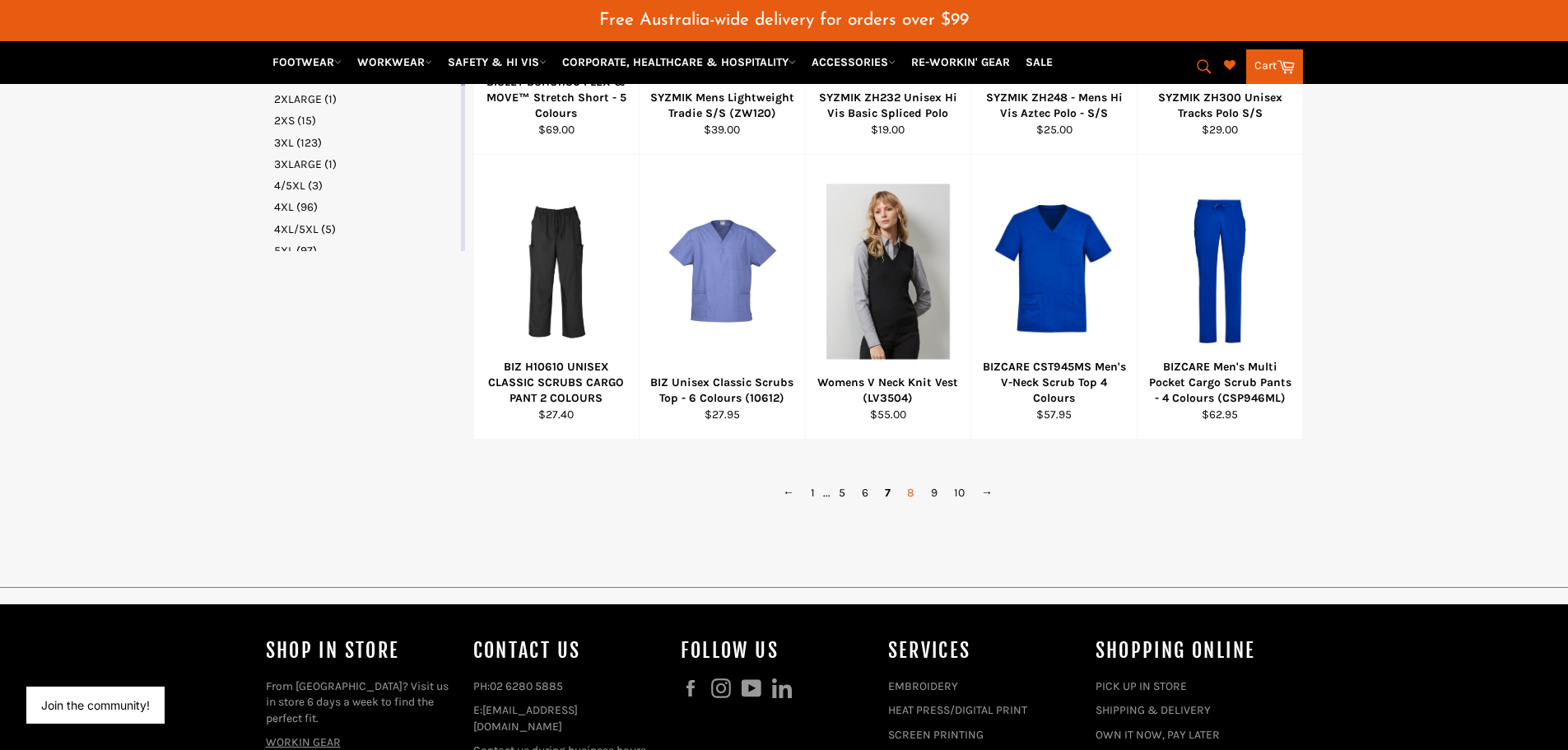
click at [913, 497] on link "8" at bounding box center [910, 492] width 24 height 24
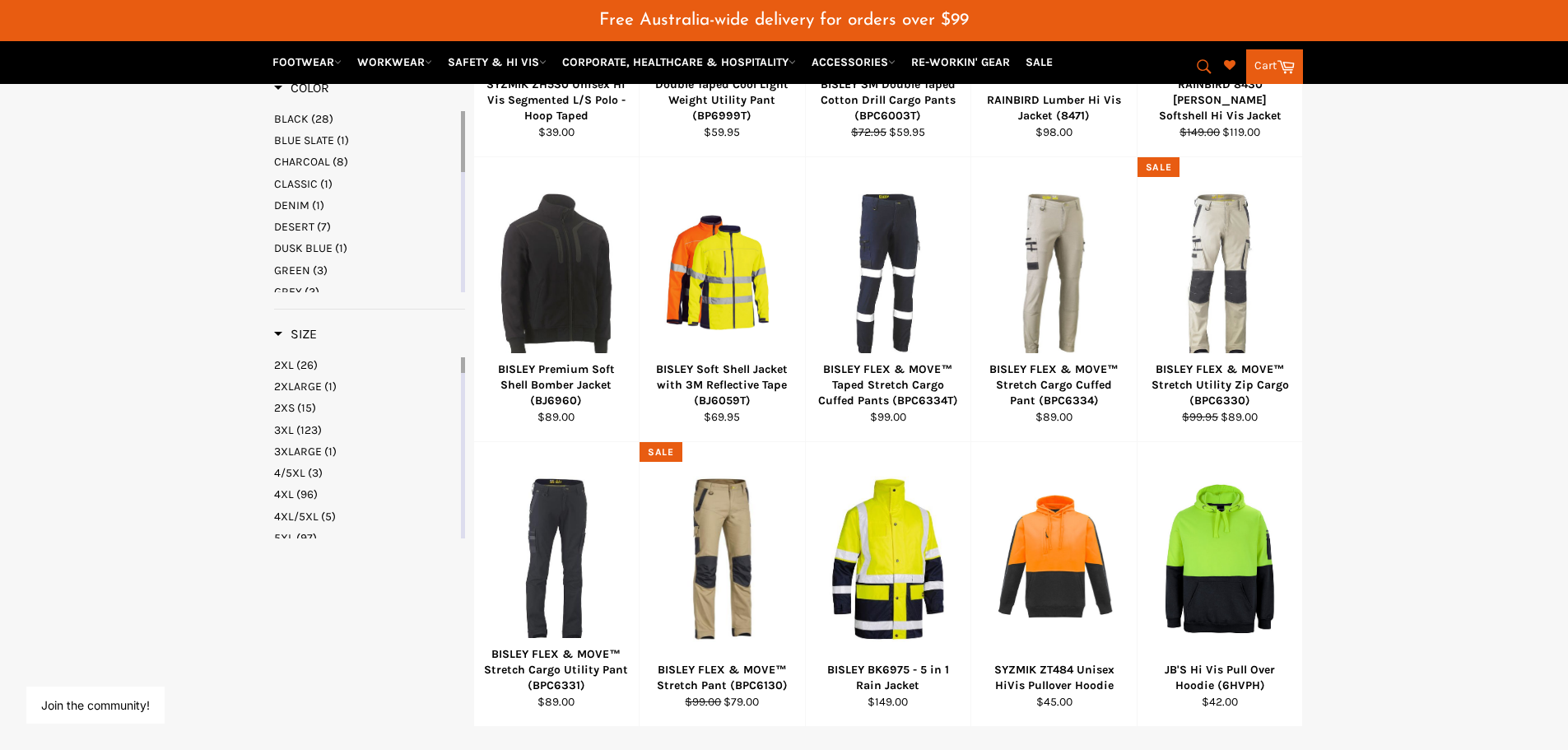
scroll to position [929, 0]
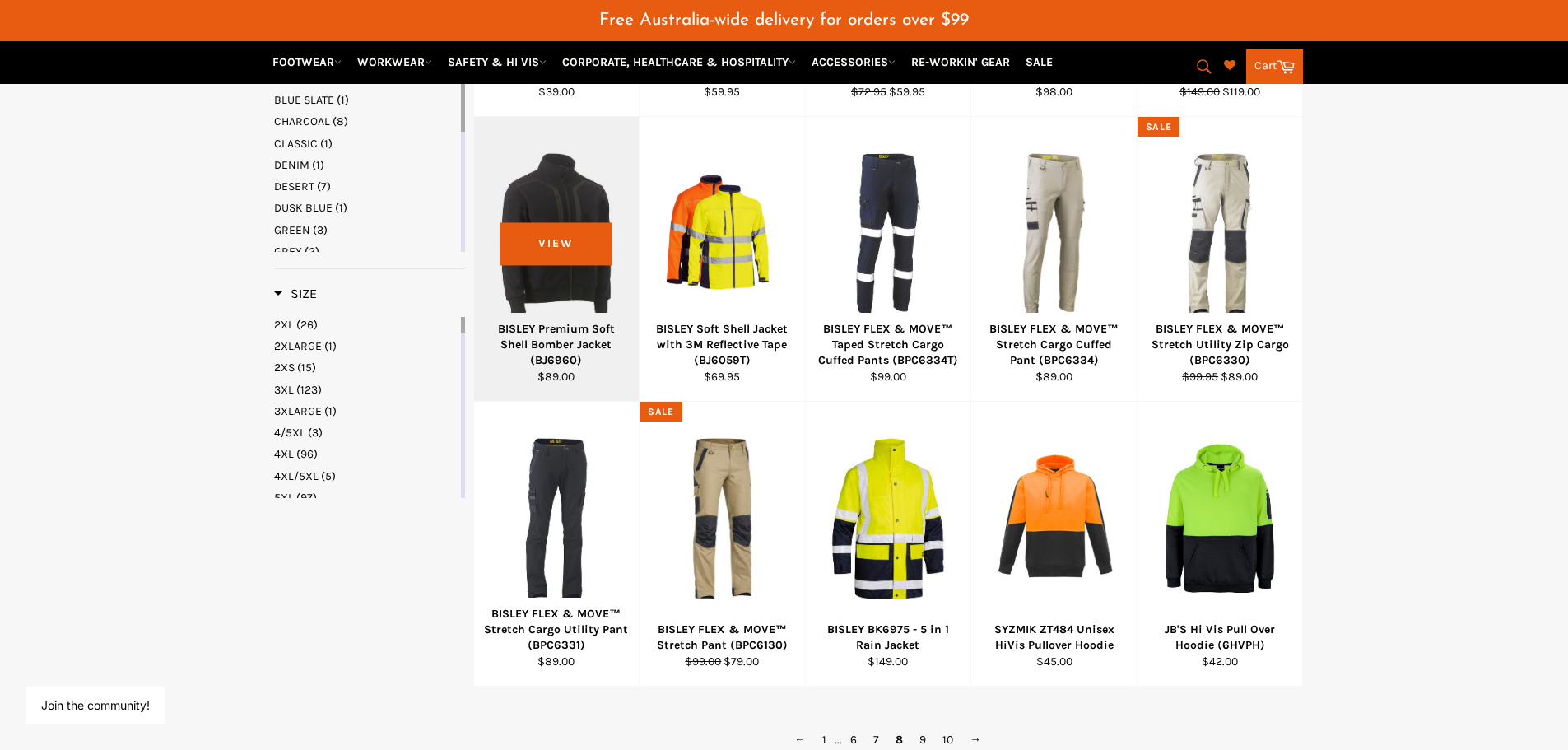
click at [563, 247] on div at bounding box center [557, 234] width 124 height 193
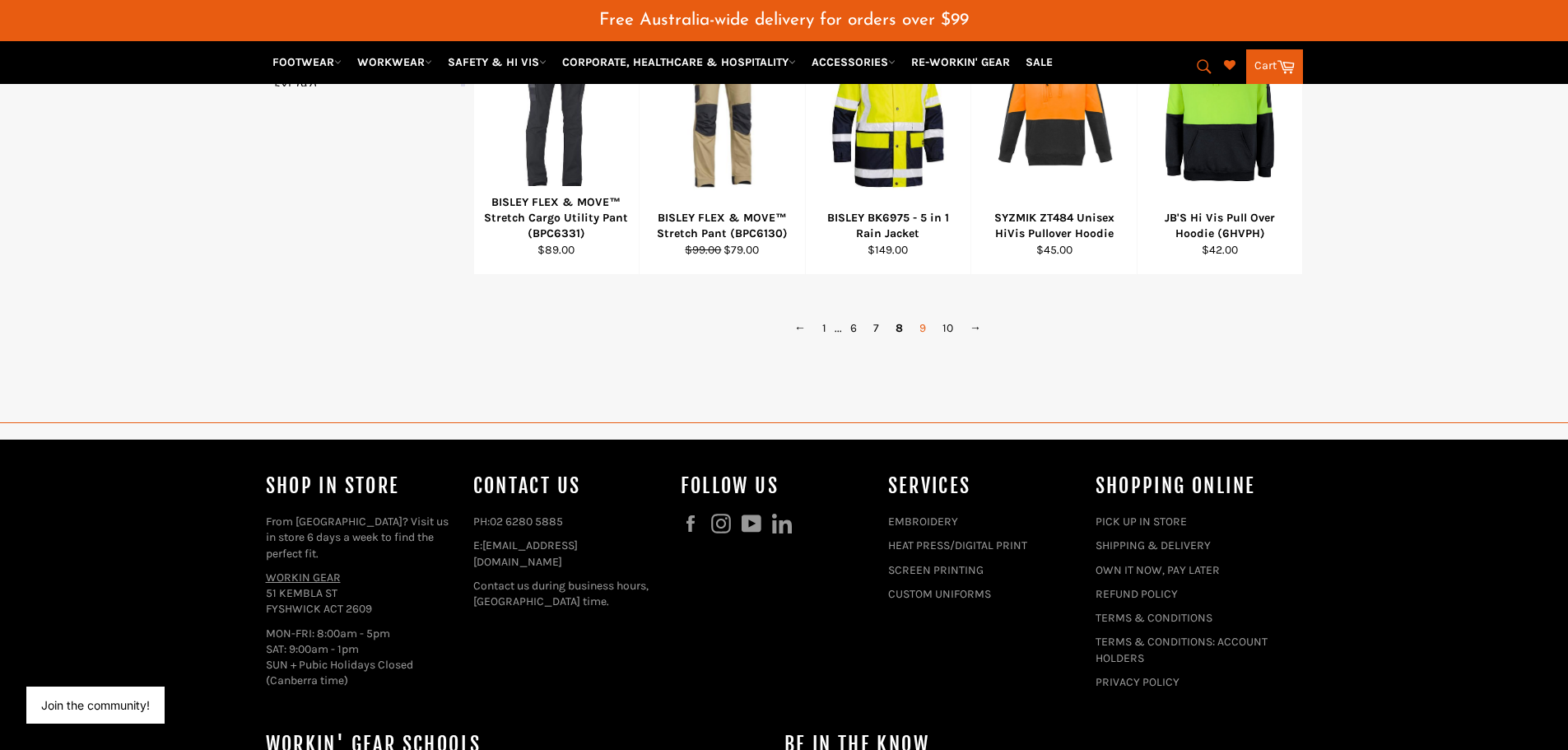
click at [927, 335] on link "9" at bounding box center [923, 328] width 23 height 24
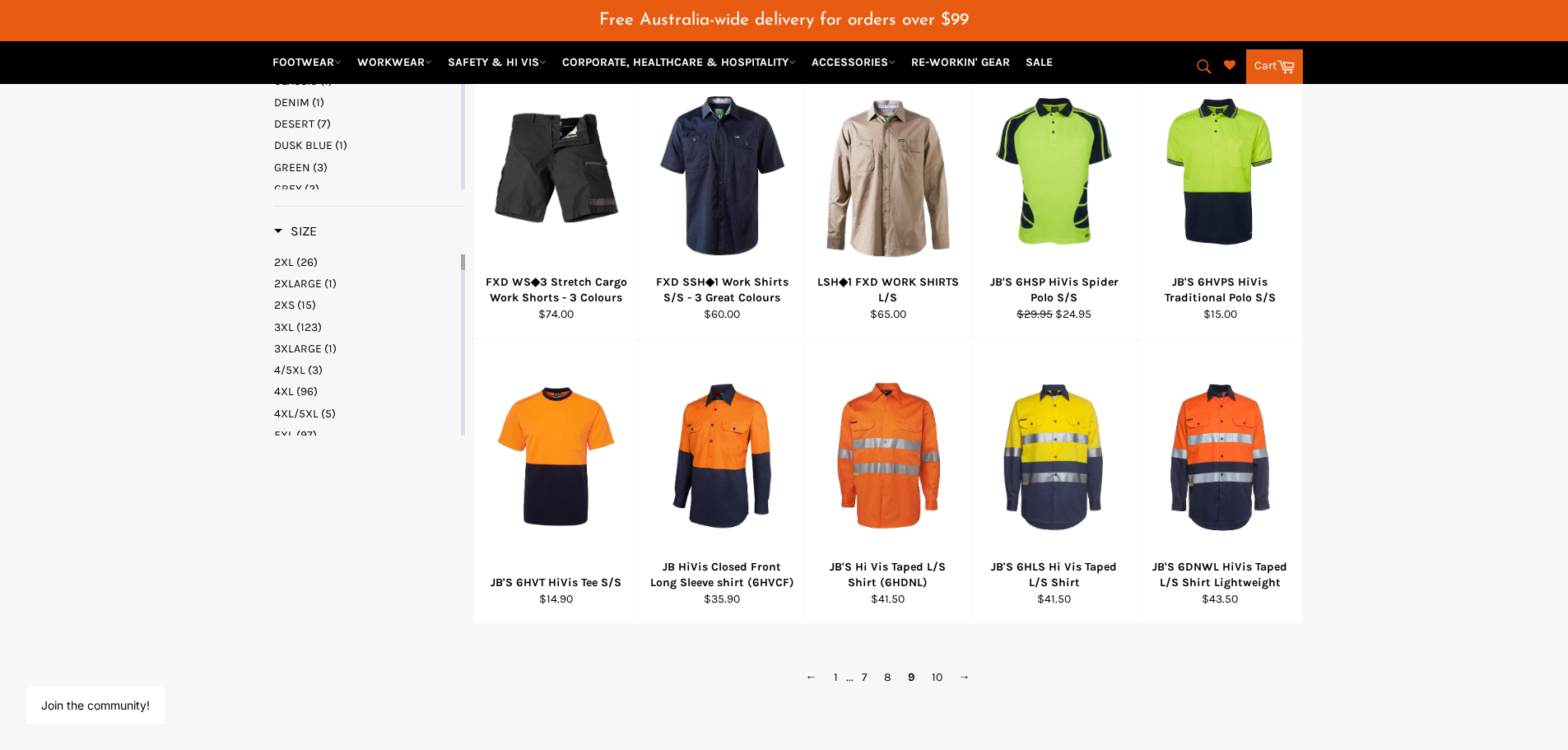
scroll to position [1094, 0]
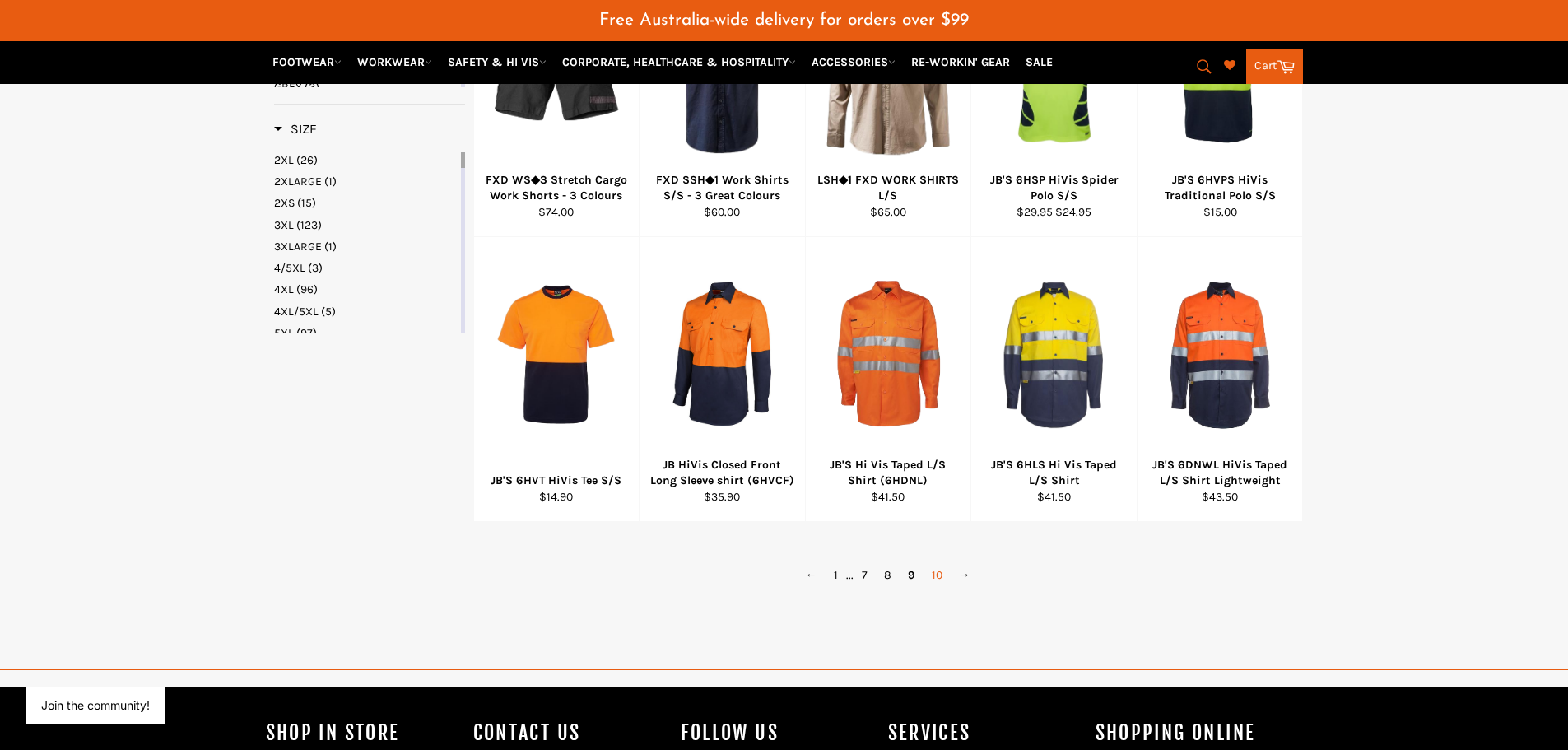
click at [941, 577] on link "10" at bounding box center [937, 575] width 27 height 24
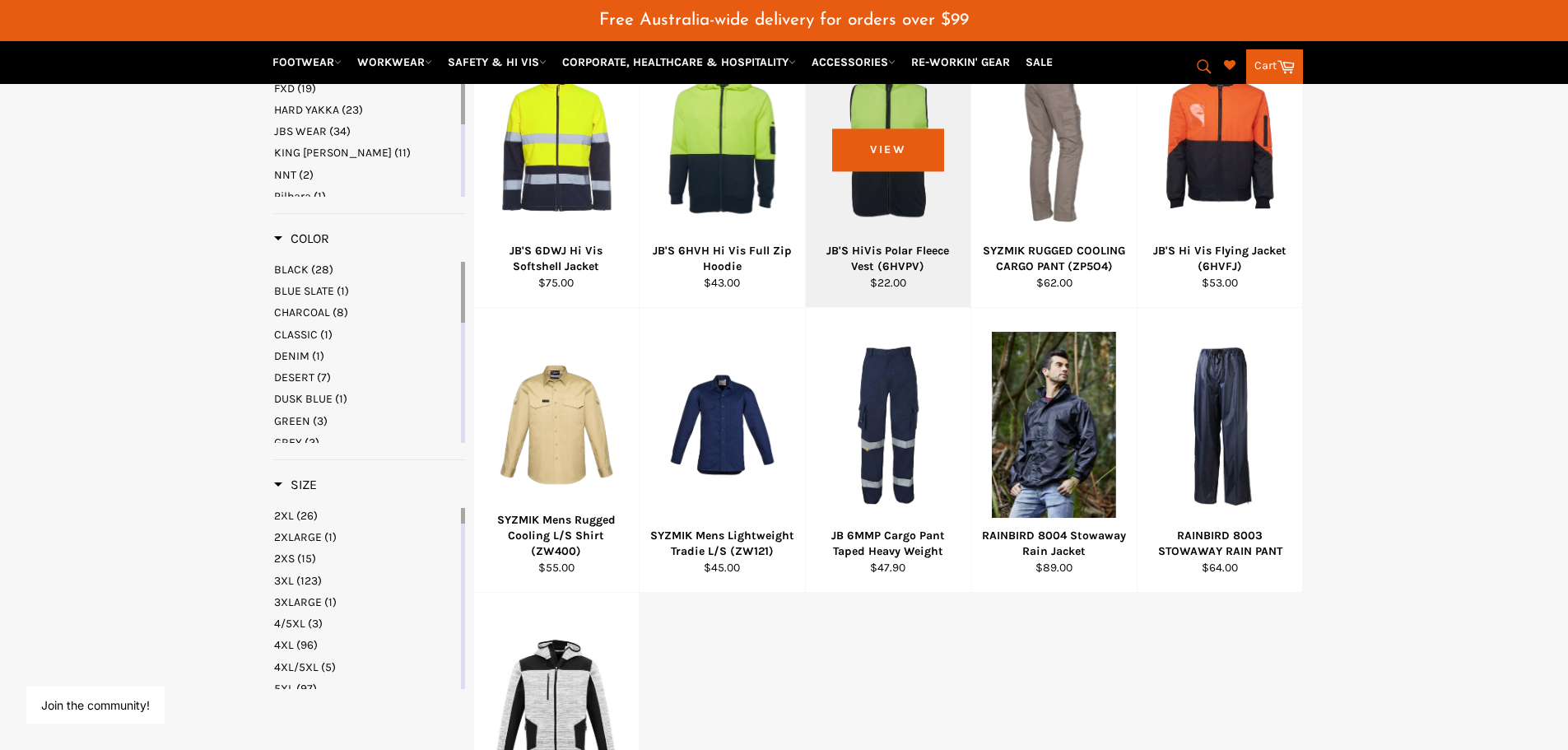
scroll to position [765, 0]
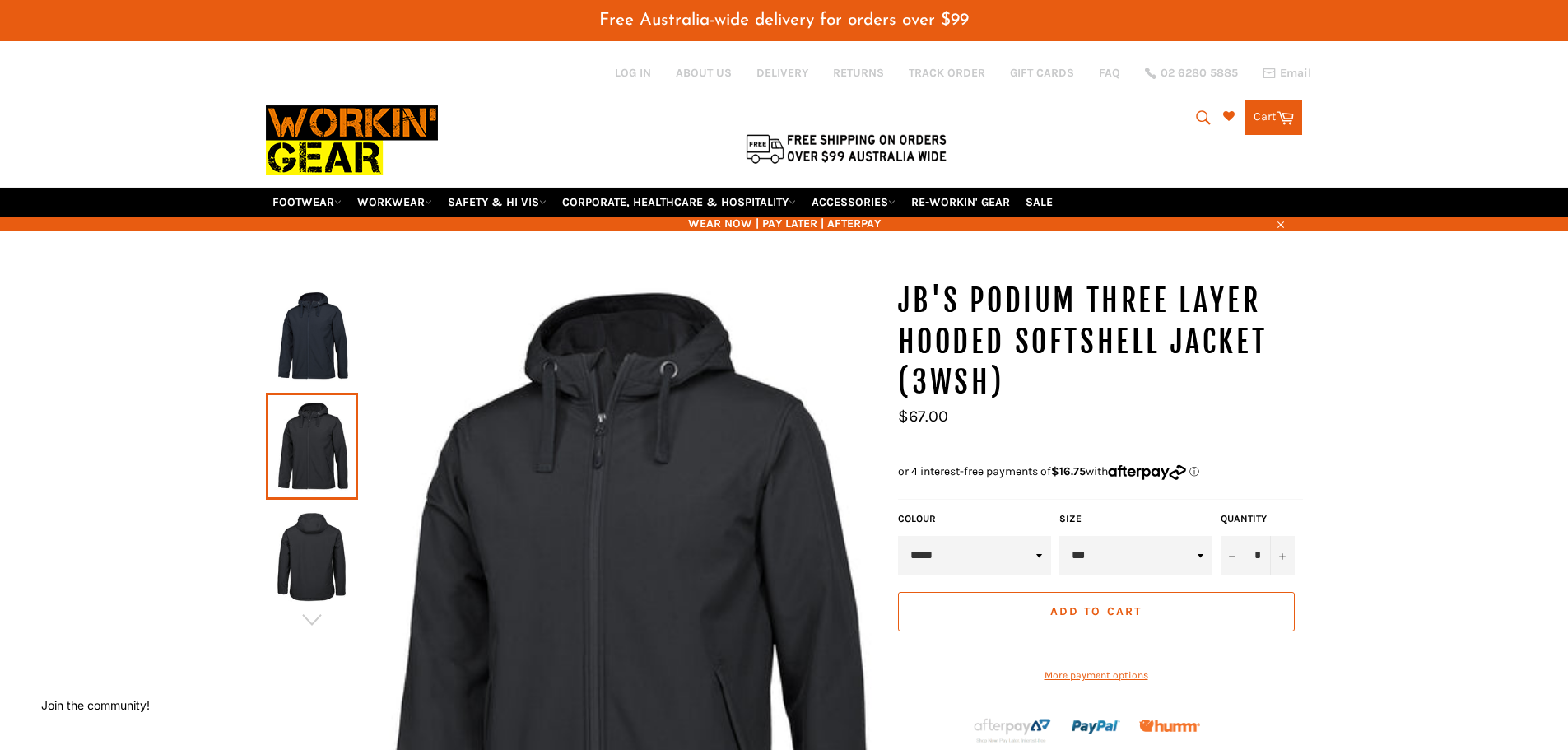
click at [294, 342] on img at bounding box center [312, 335] width 75 height 90
click at [325, 449] on img at bounding box center [312, 447] width 75 height 90
click at [326, 529] on img at bounding box center [312, 557] width 75 height 90
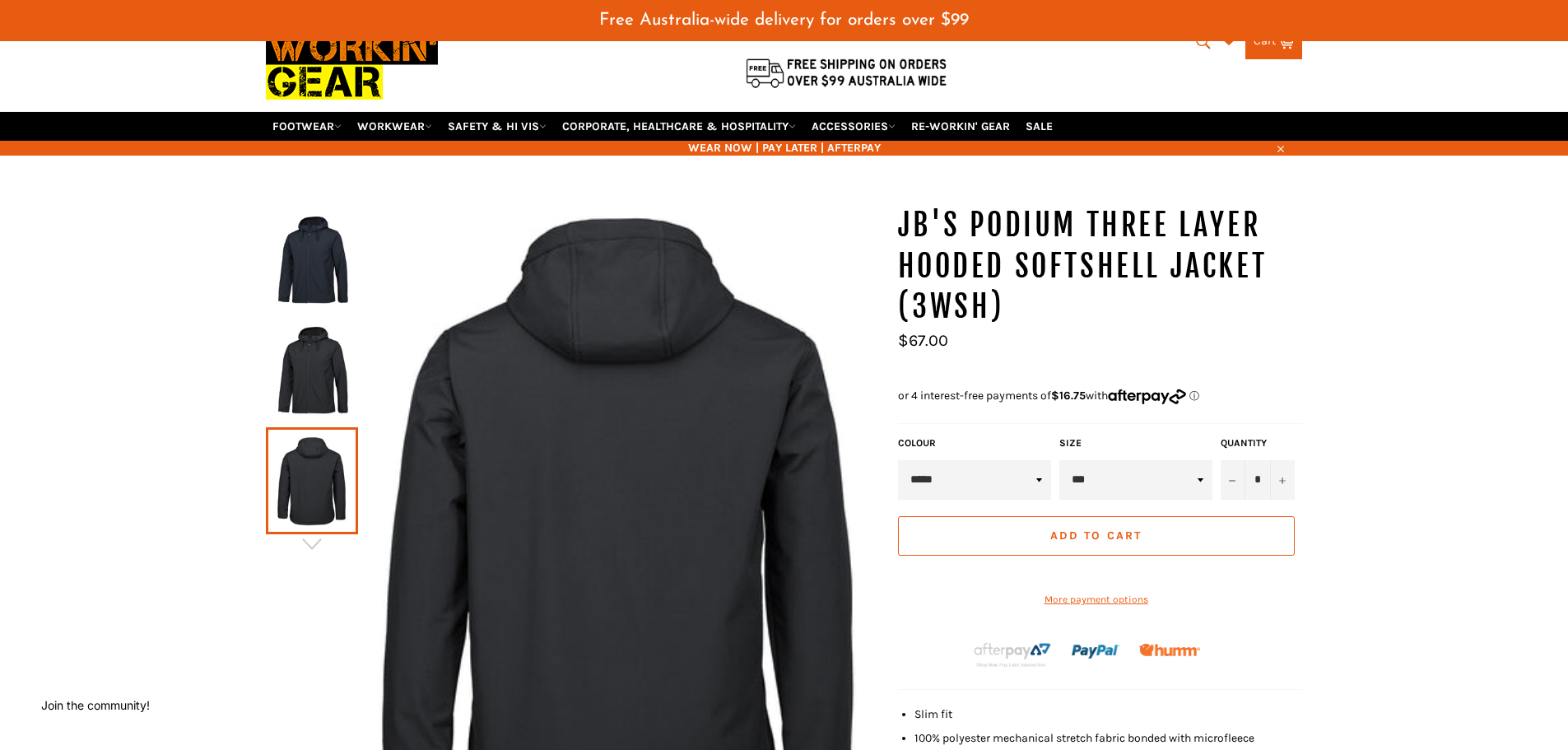
scroll to position [165, 0]
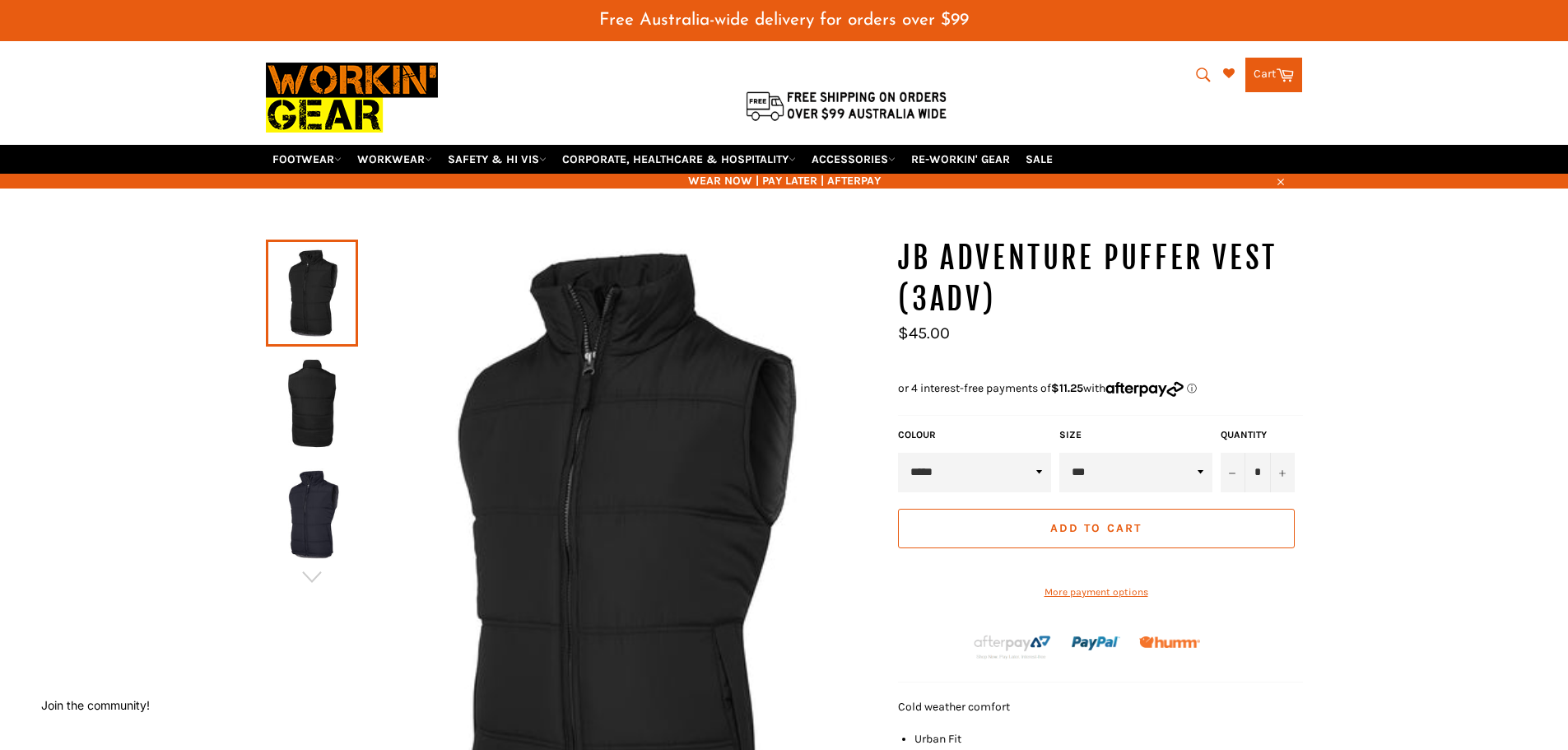
scroll to position [82, 0]
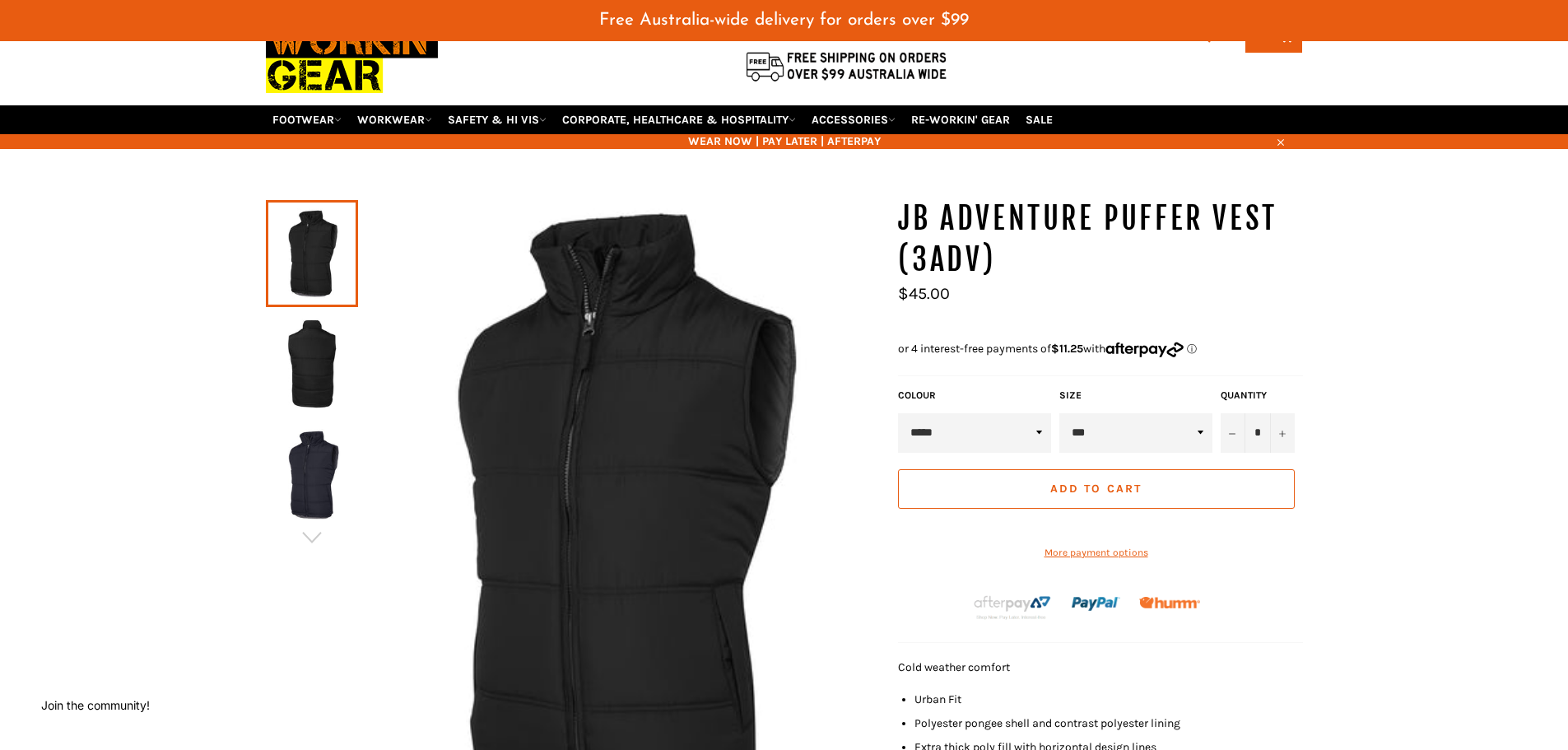
click at [322, 376] on img at bounding box center [312, 364] width 75 height 90
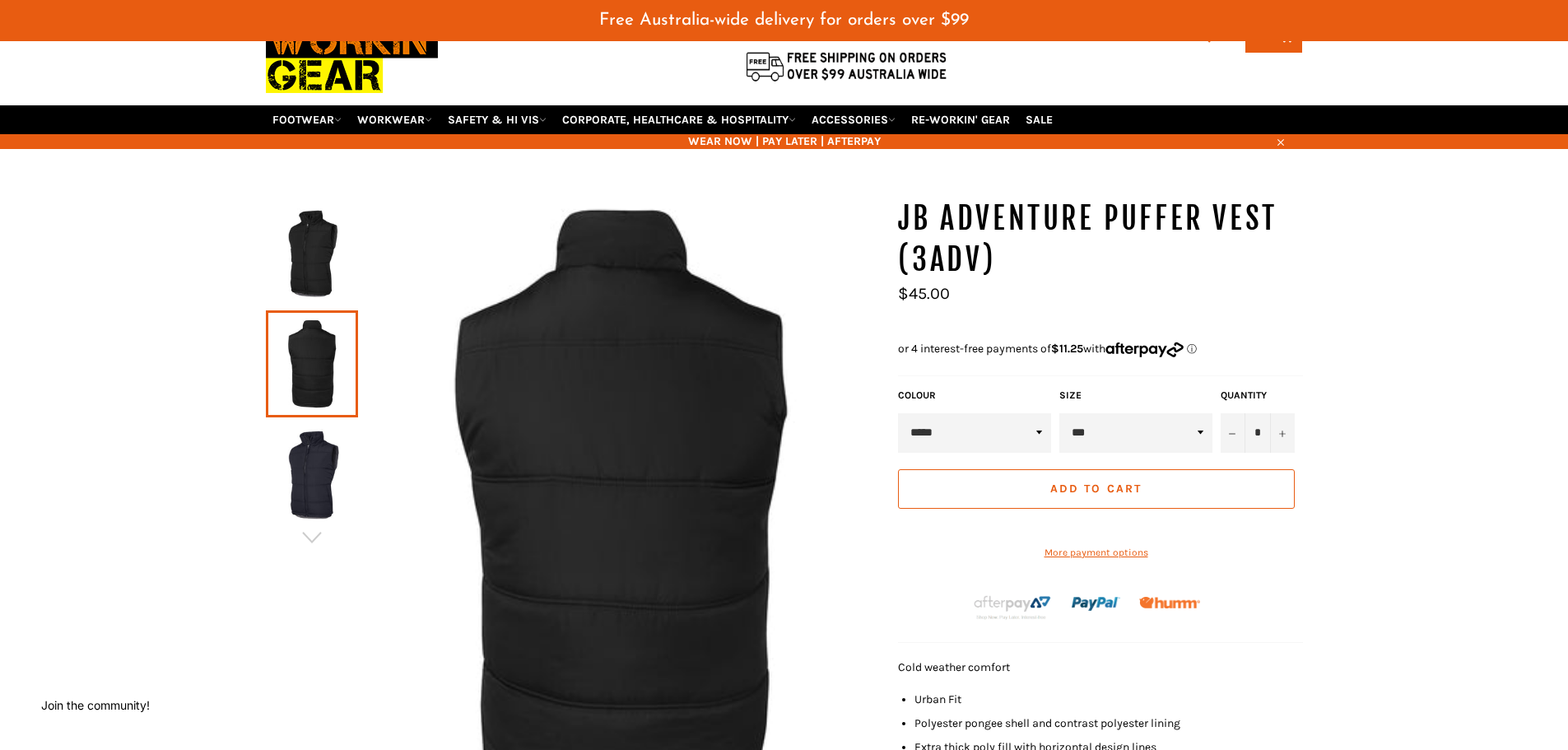
click at [302, 460] on img at bounding box center [312, 474] width 75 height 90
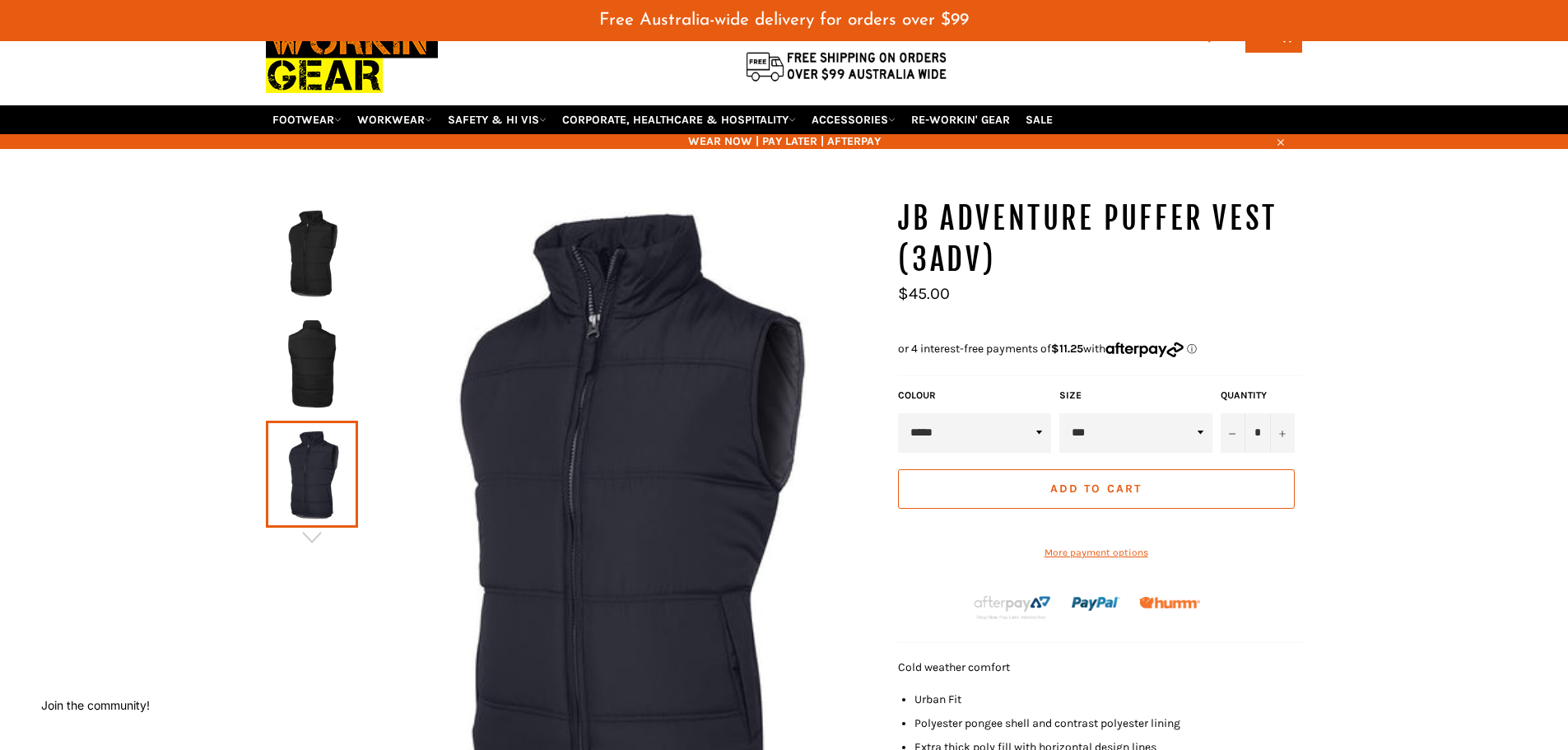
click at [313, 284] on img at bounding box center [312, 253] width 75 height 90
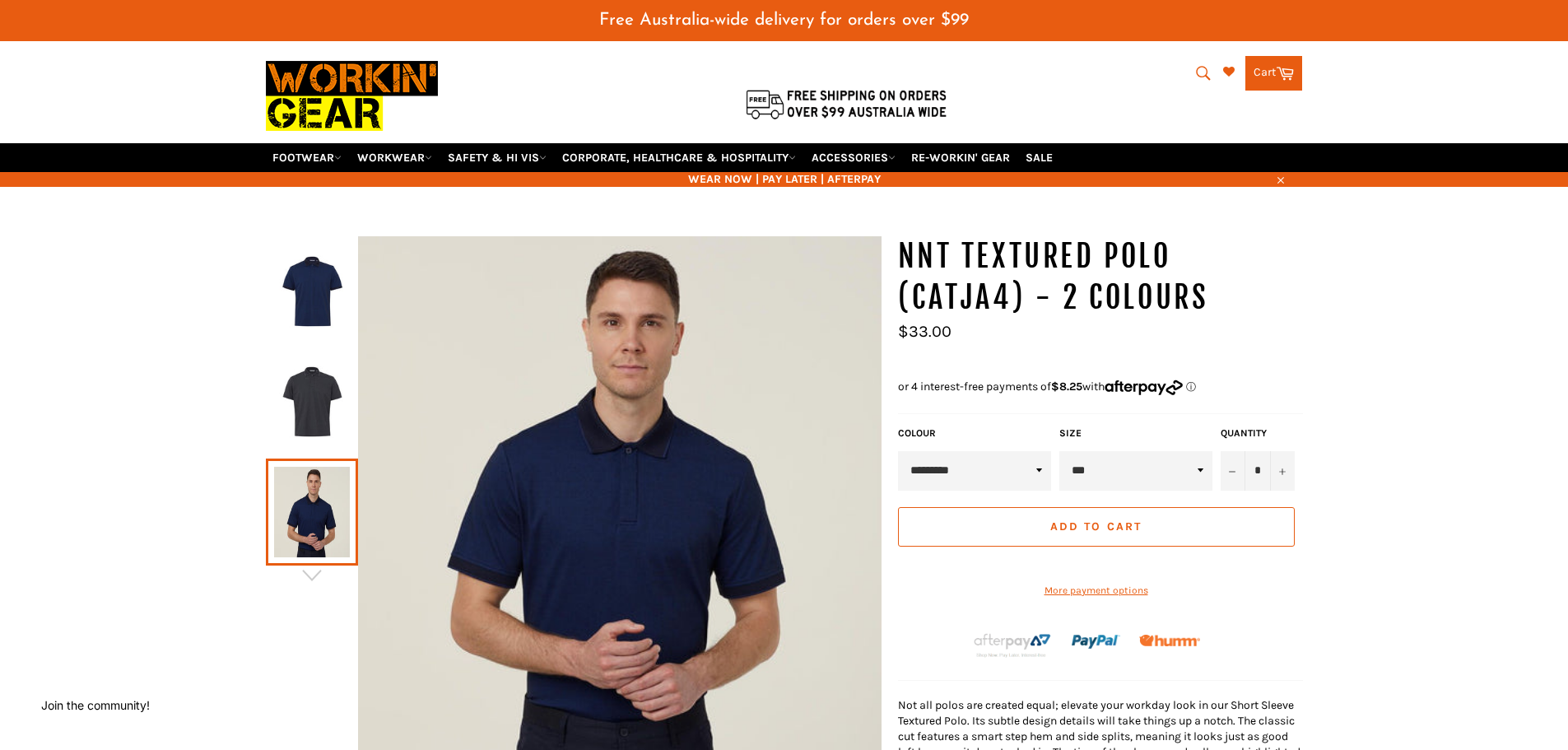
scroll to position [82, 0]
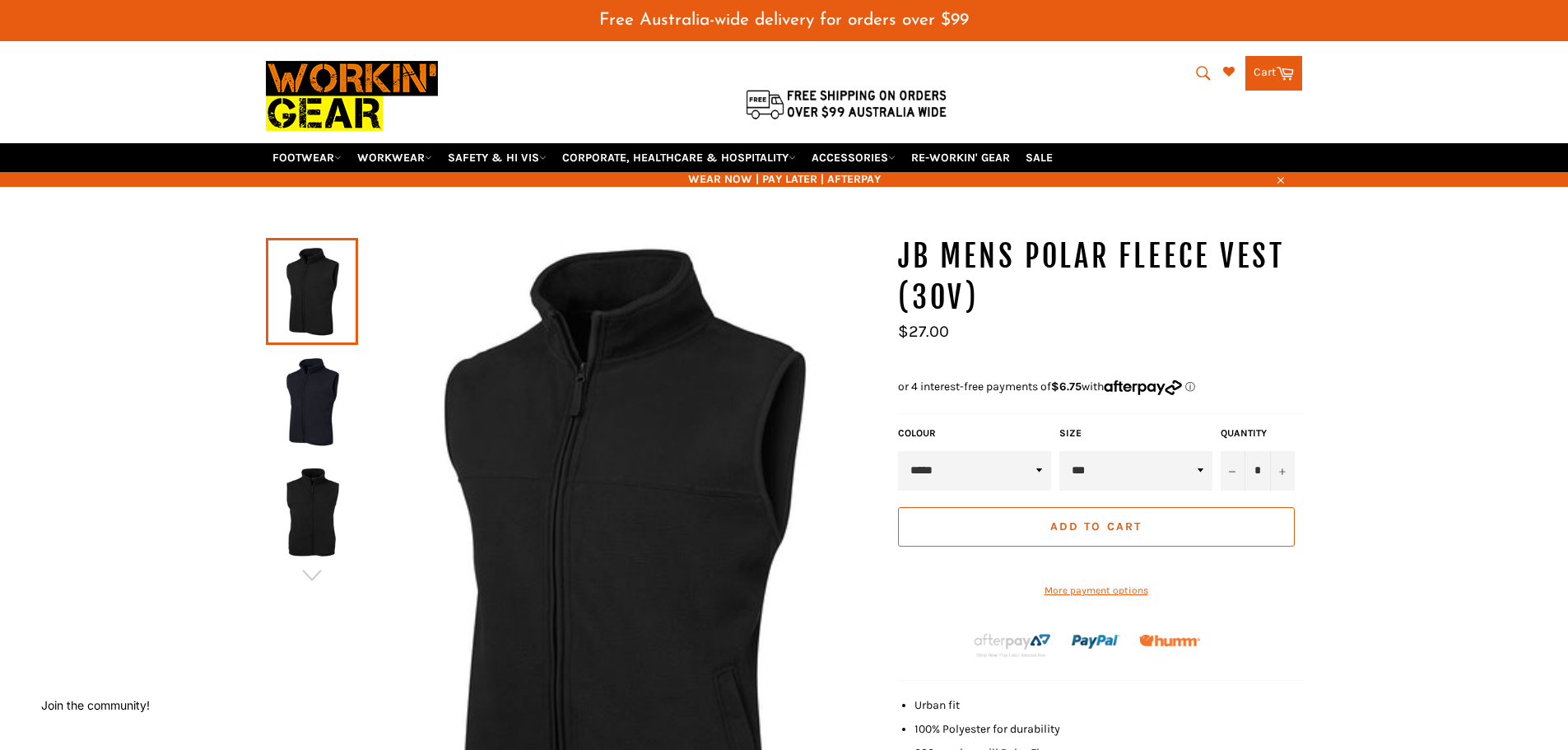
scroll to position [82, 0]
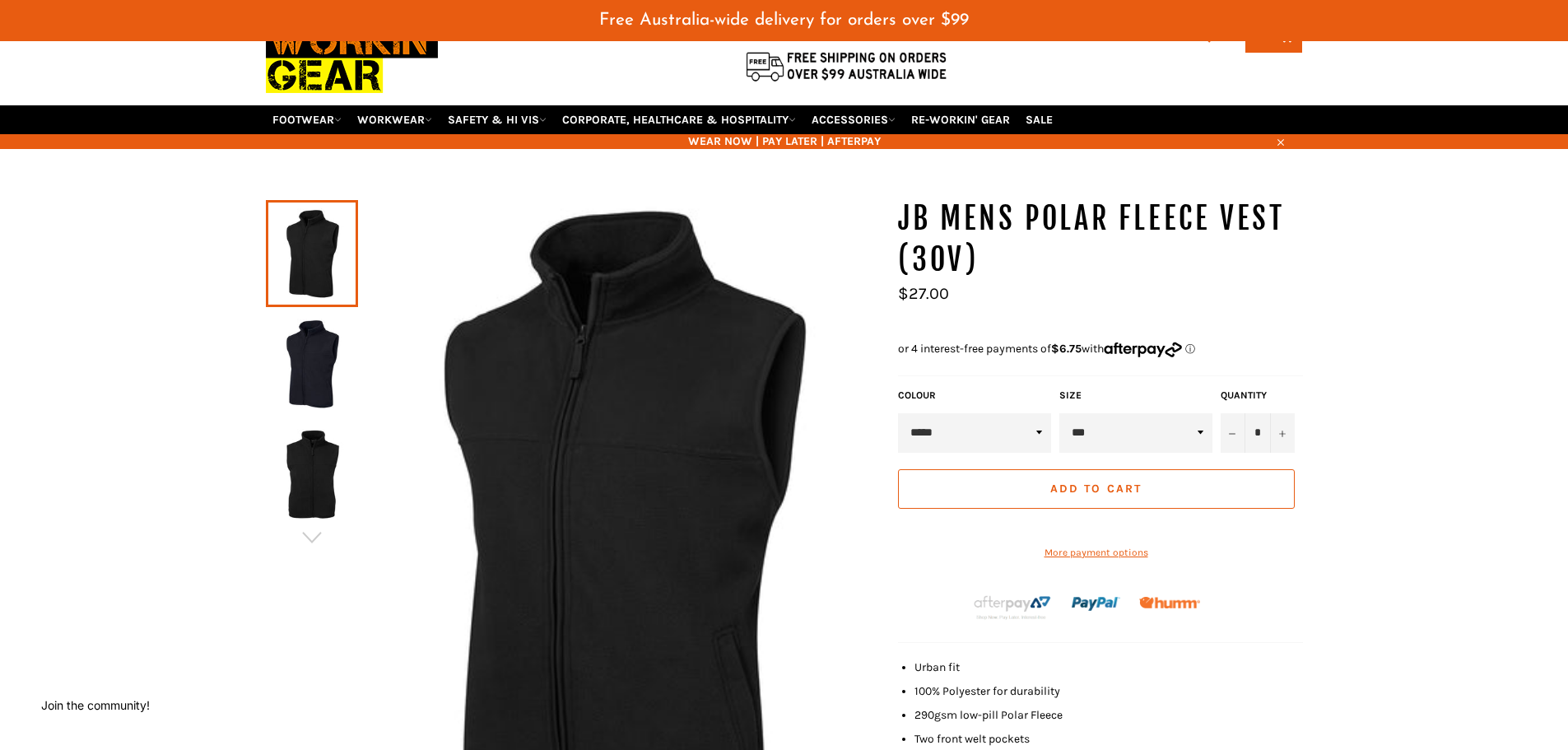
click at [331, 385] on img at bounding box center [312, 364] width 75 height 90
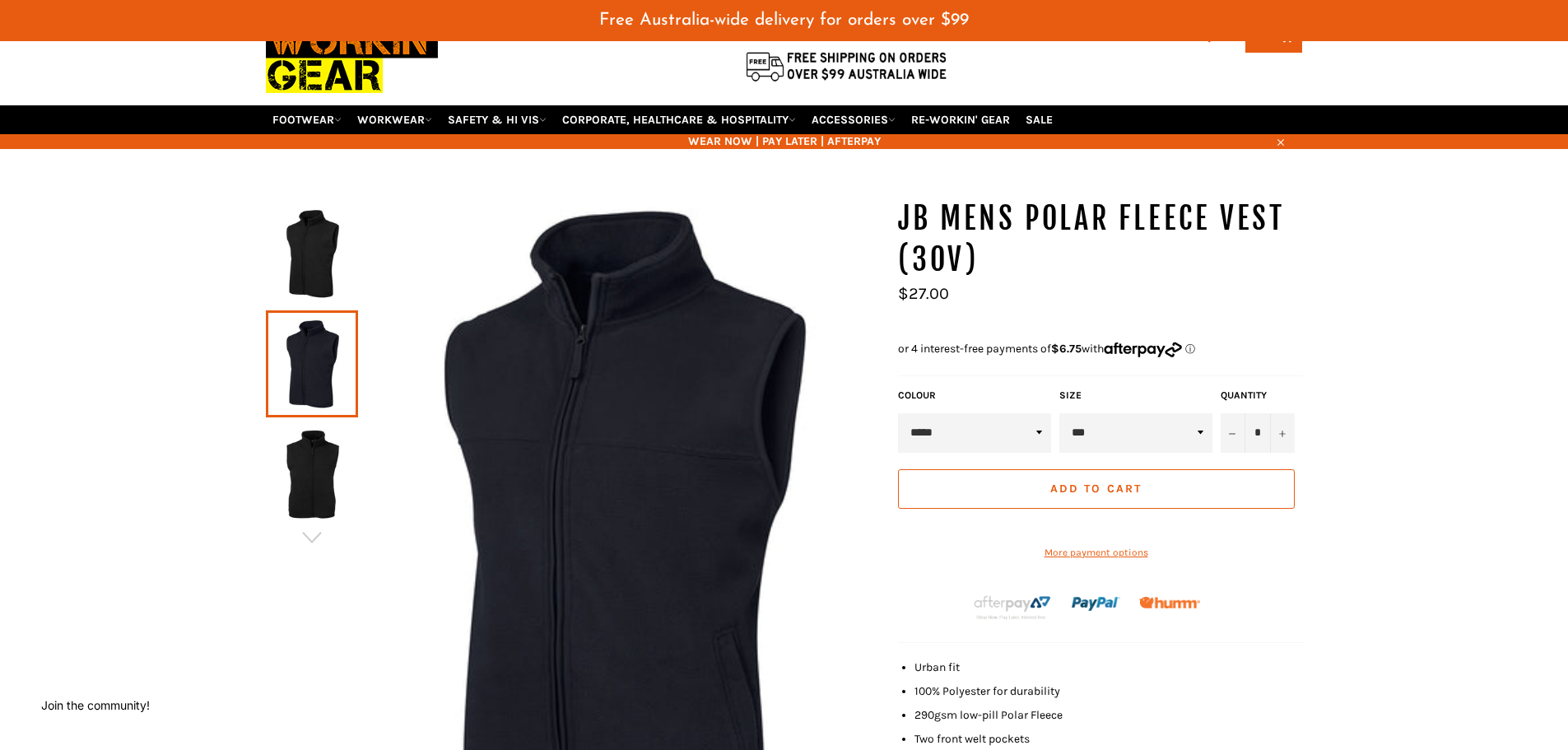
click at [331, 472] on img at bounding box center [312, 474] width 75 height 90
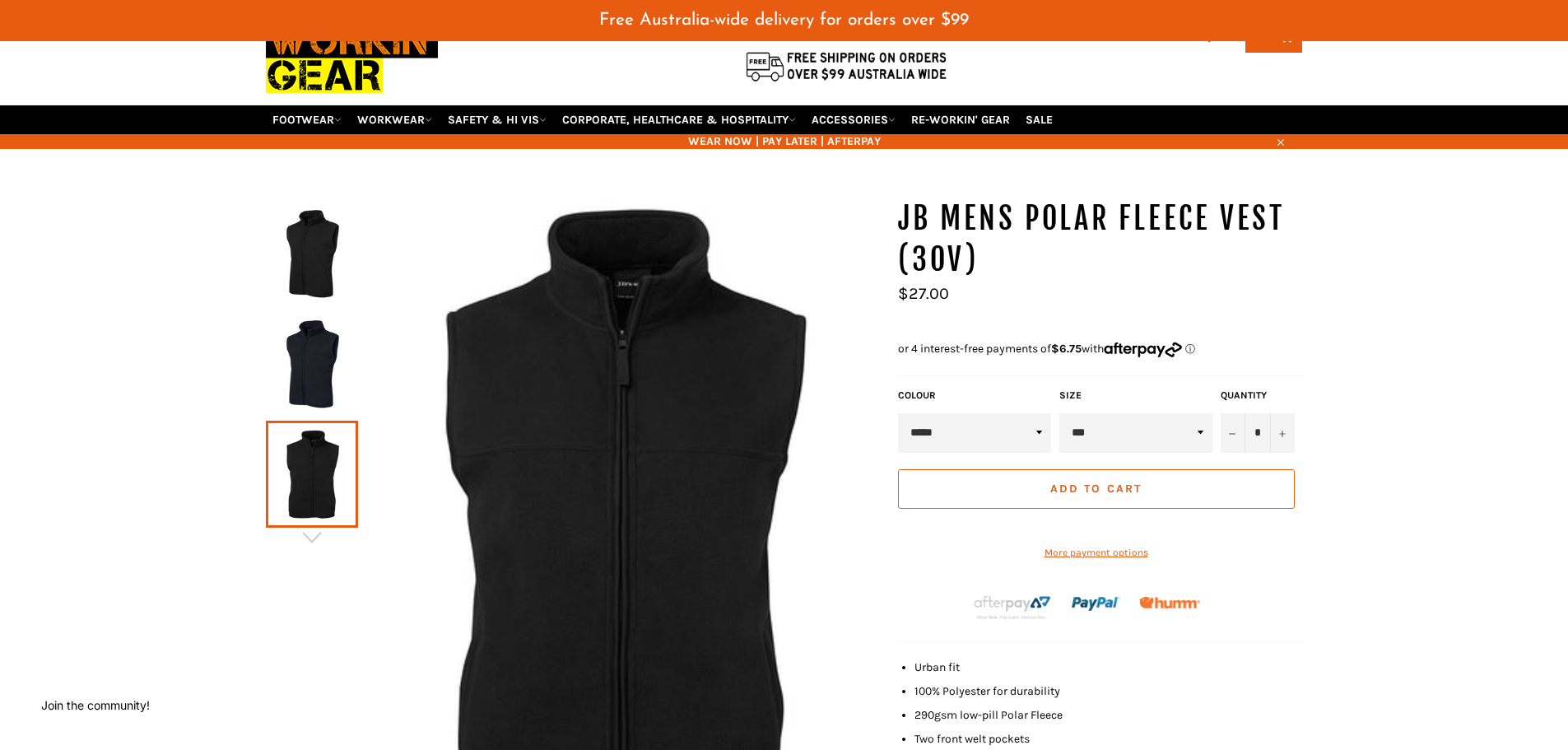
click at [330, 386] on img at bounding box center [312, 364] width 75 height 90
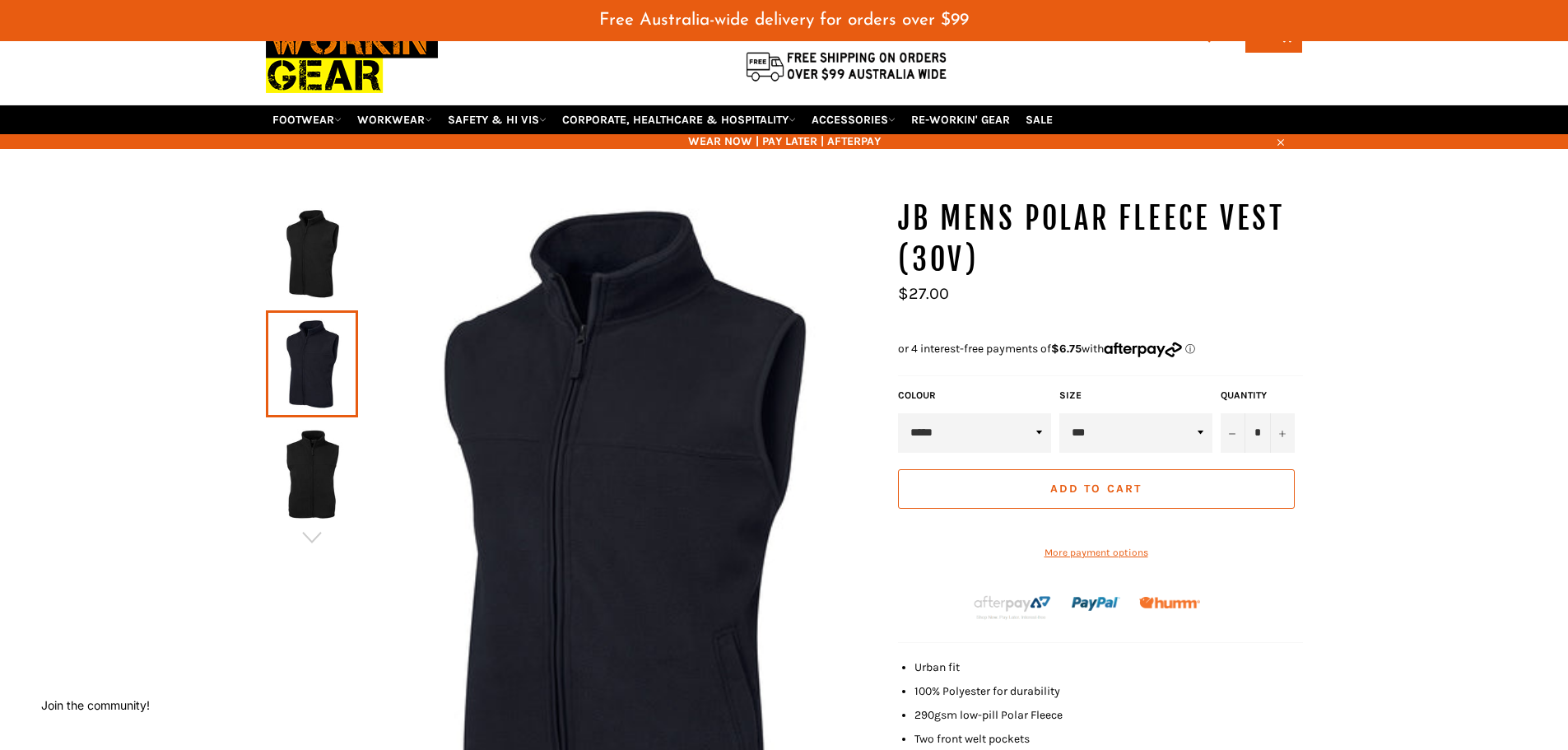
click at [316, 278] on img at bounding box center [312, 253] width 75 height 90
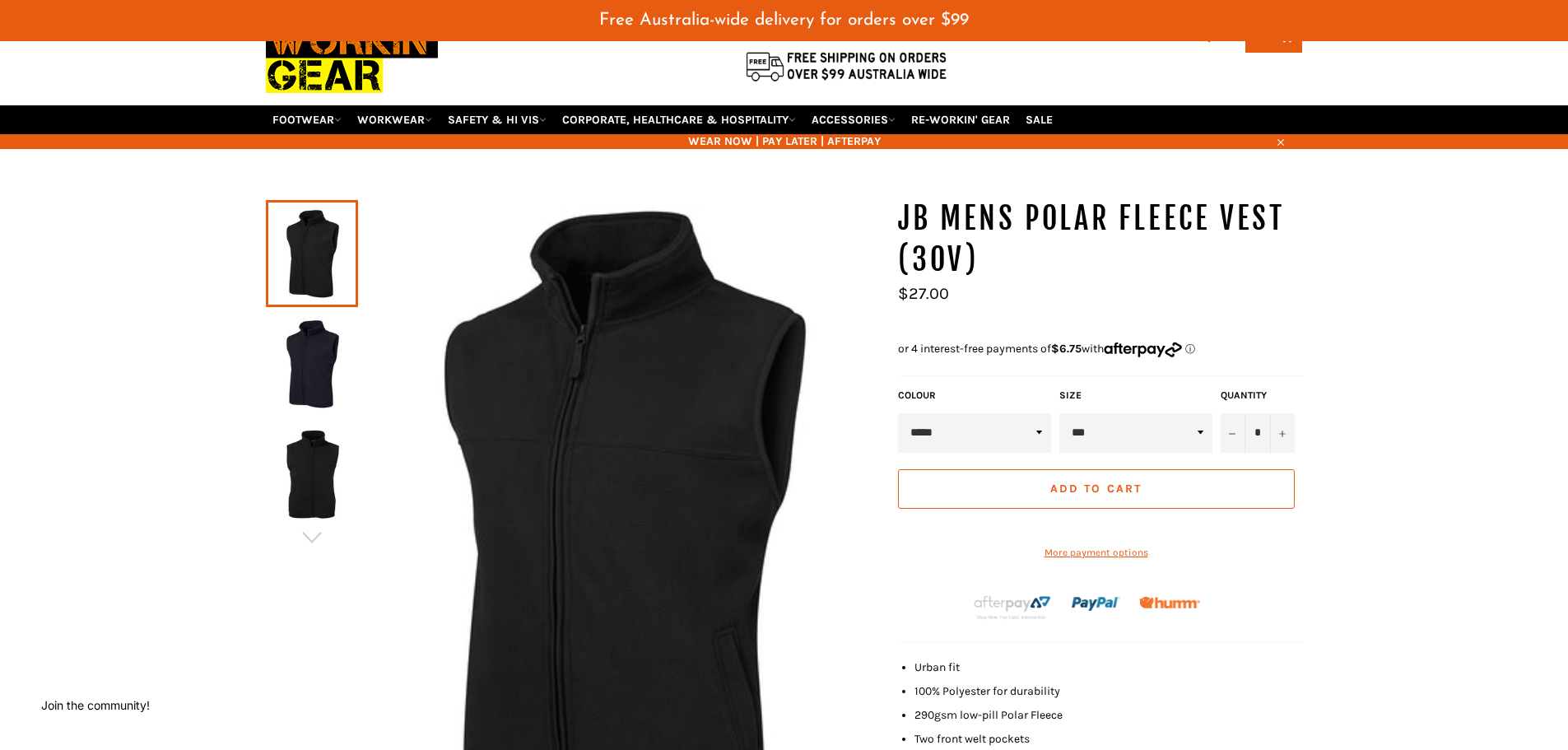
click at [305, 450] on img at bounding box center [312, 474] width 75 height 90
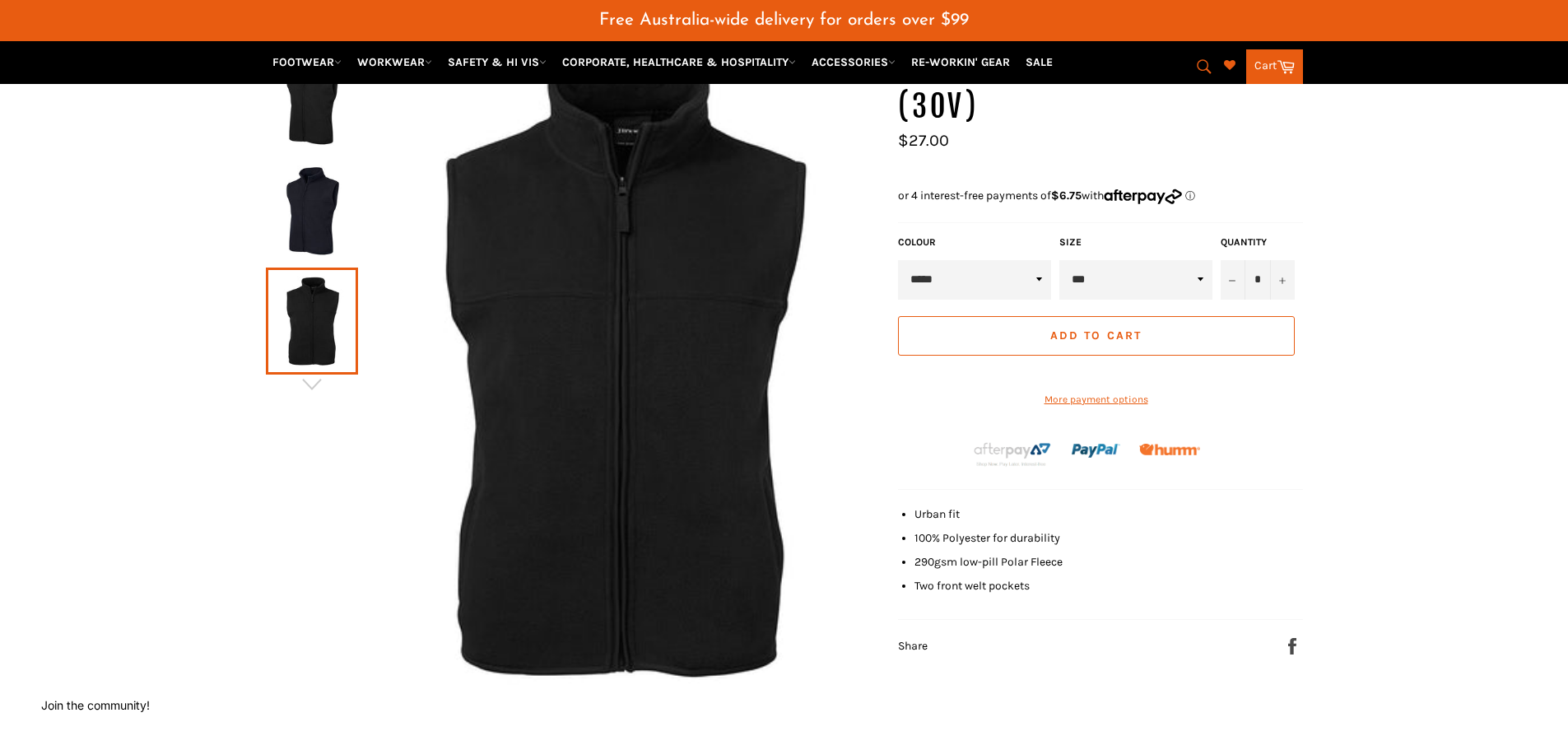
scroll to position [0, 0]
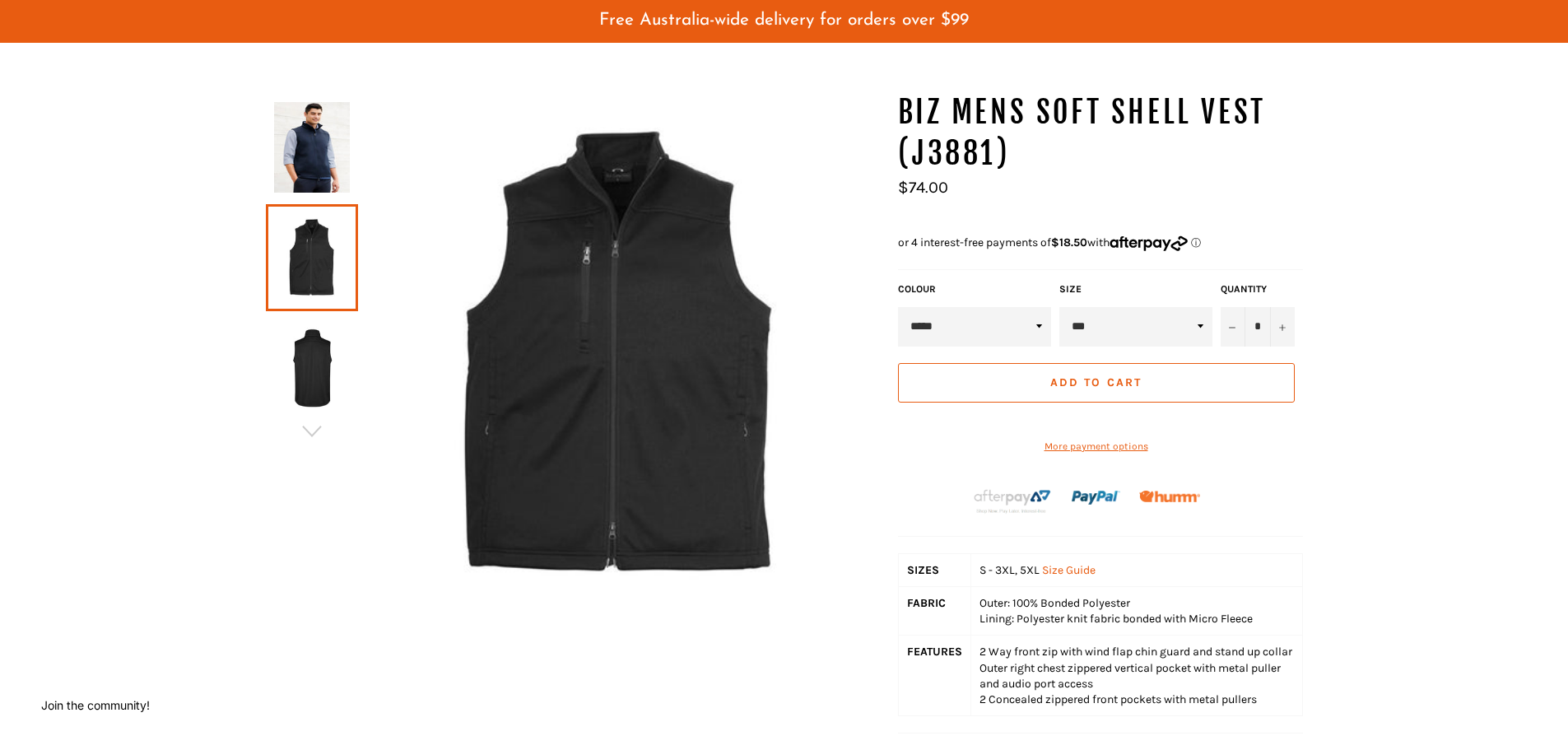
scroll to position [247, 0]
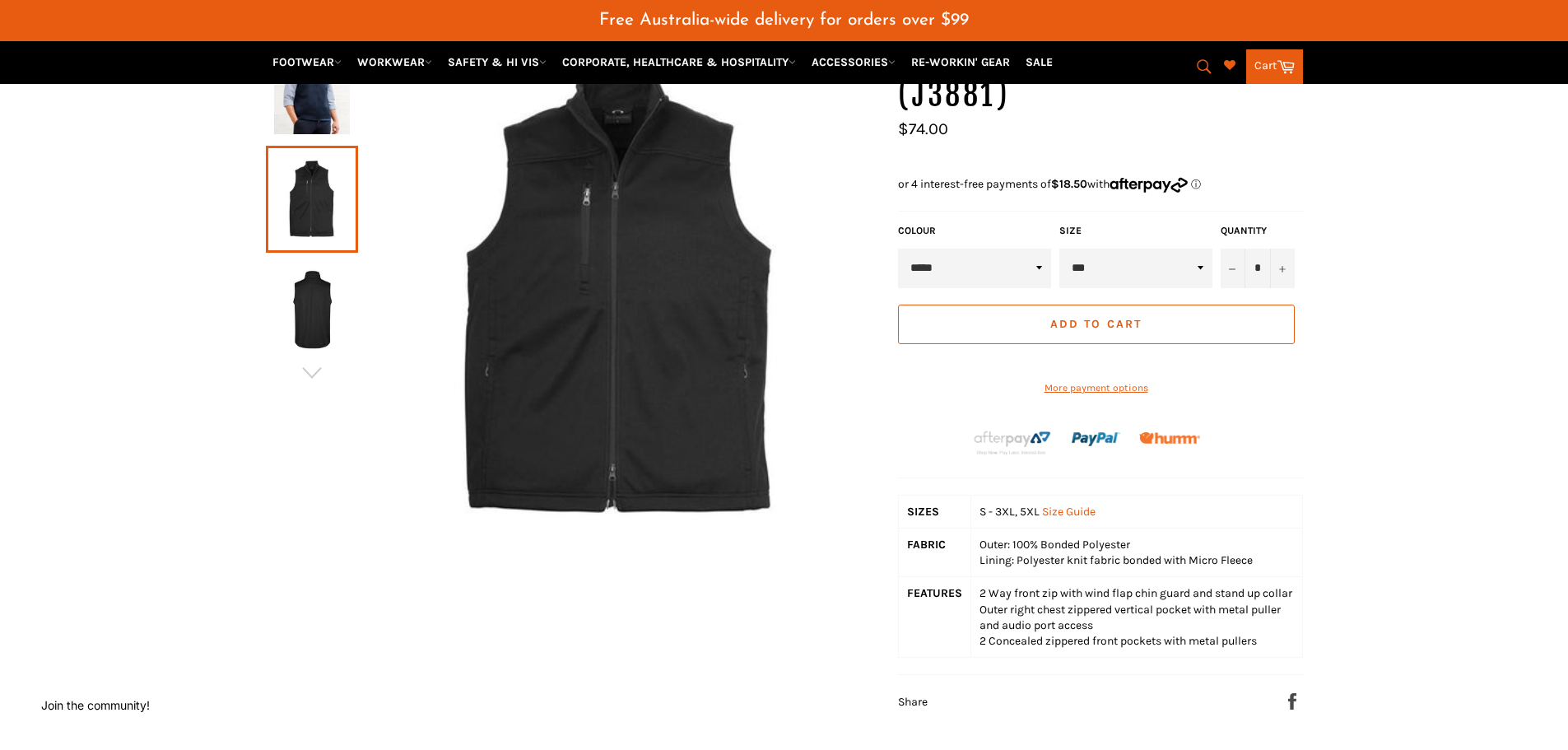
click at [308, 295] on img at bounding box center [312, 309] width 75 height 90
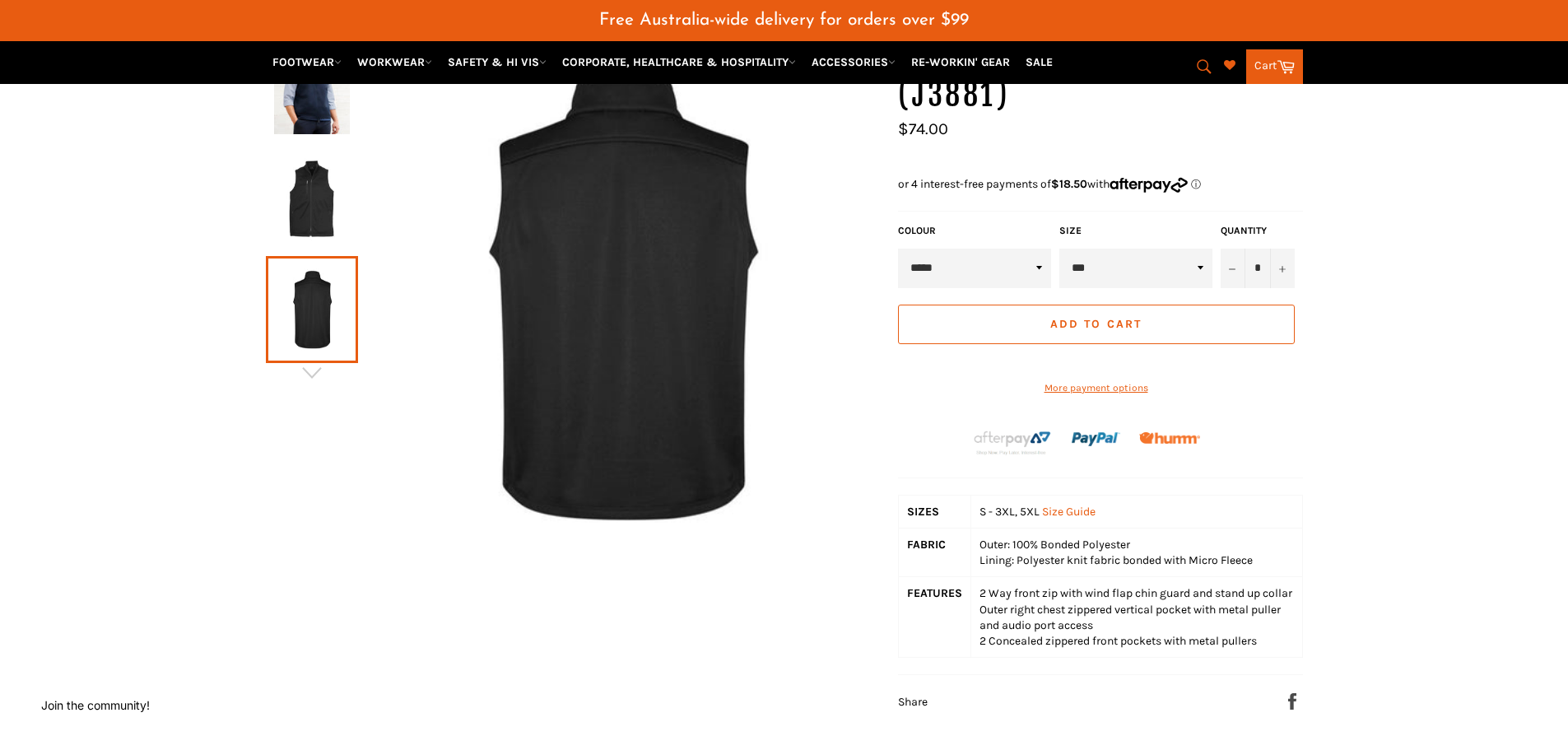
click at [310, 228] on img at bounding box center [312, 199] width 75 height 90
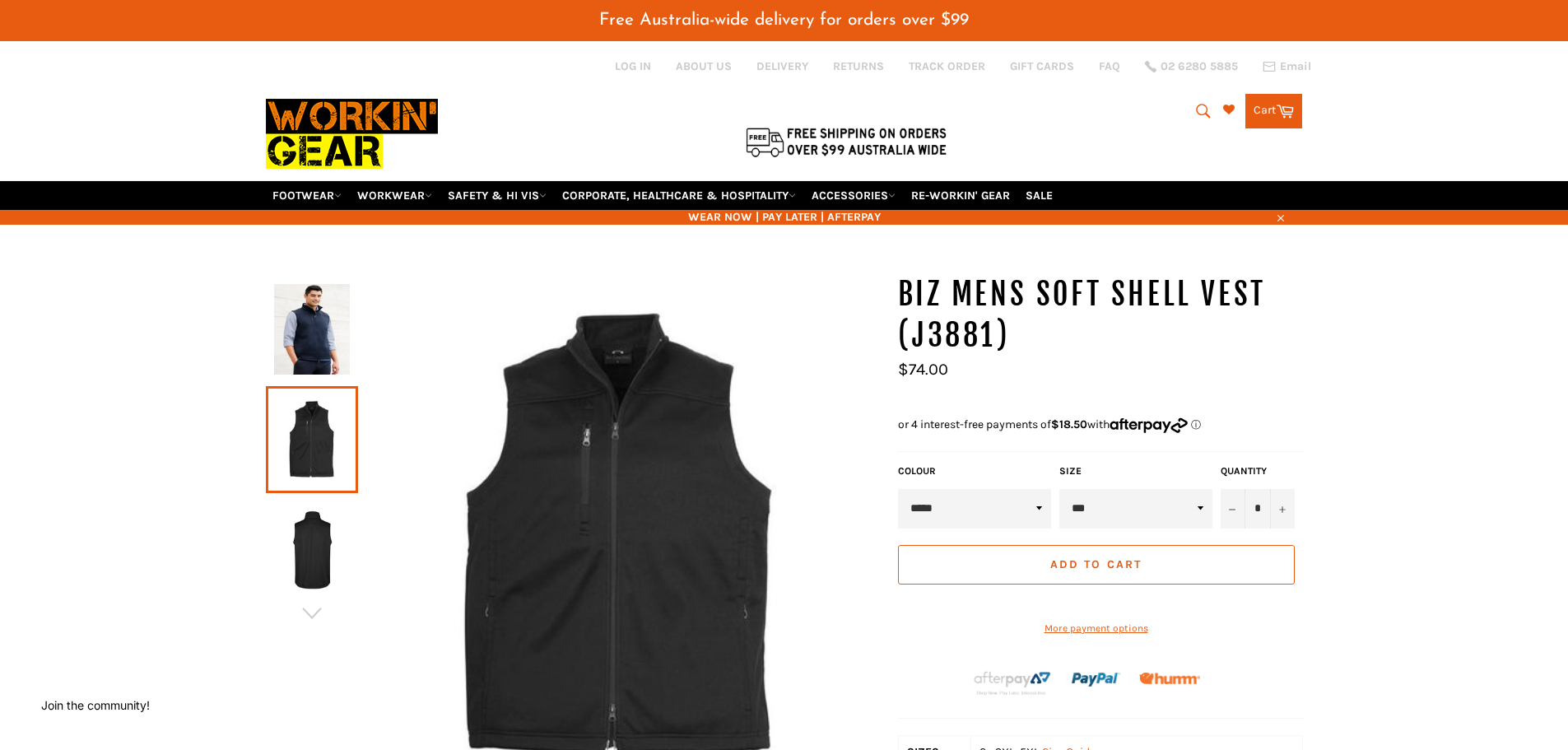
scroll to position [0, 0]
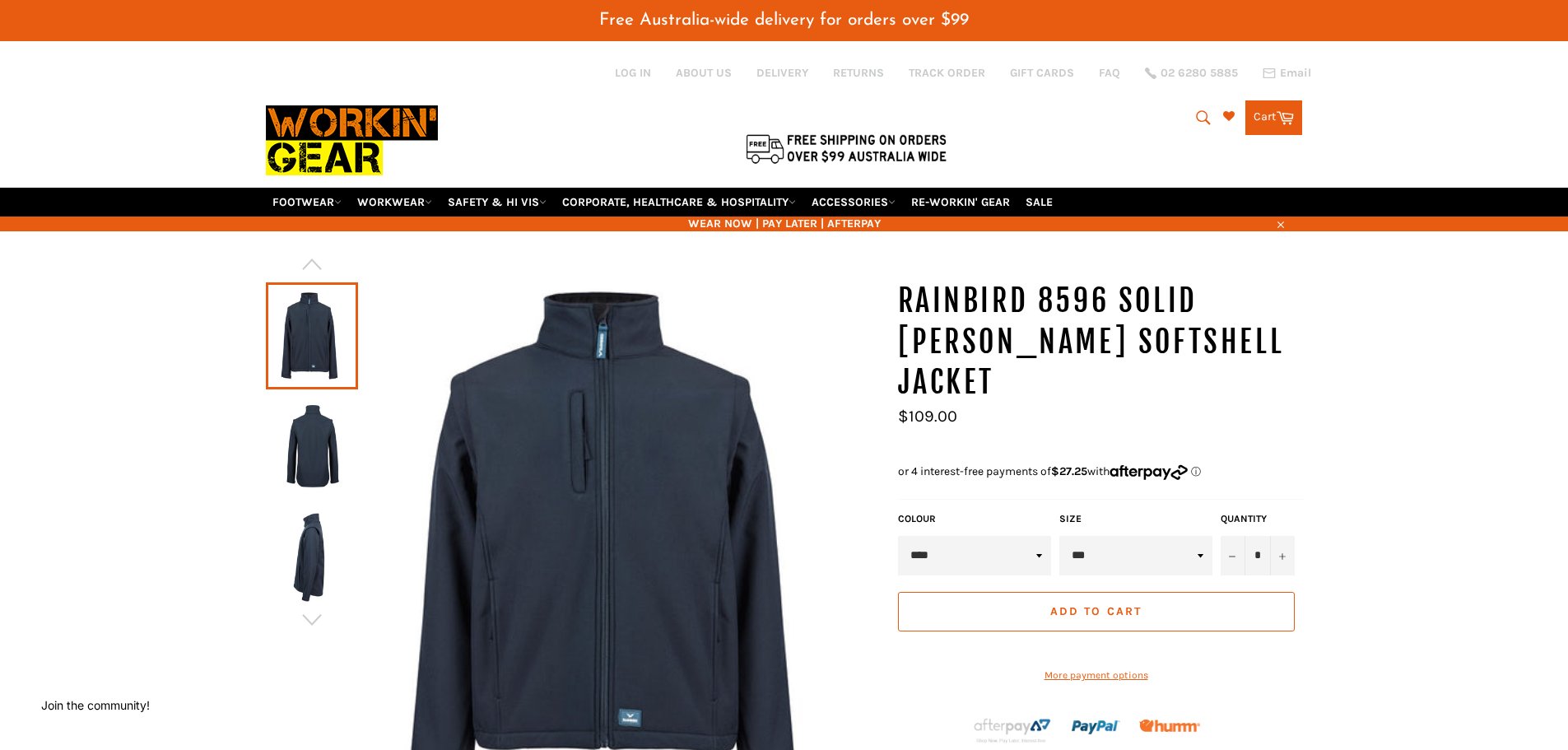
click at [312, 478] on img at bounding box center [312, 447] width 75 height 90
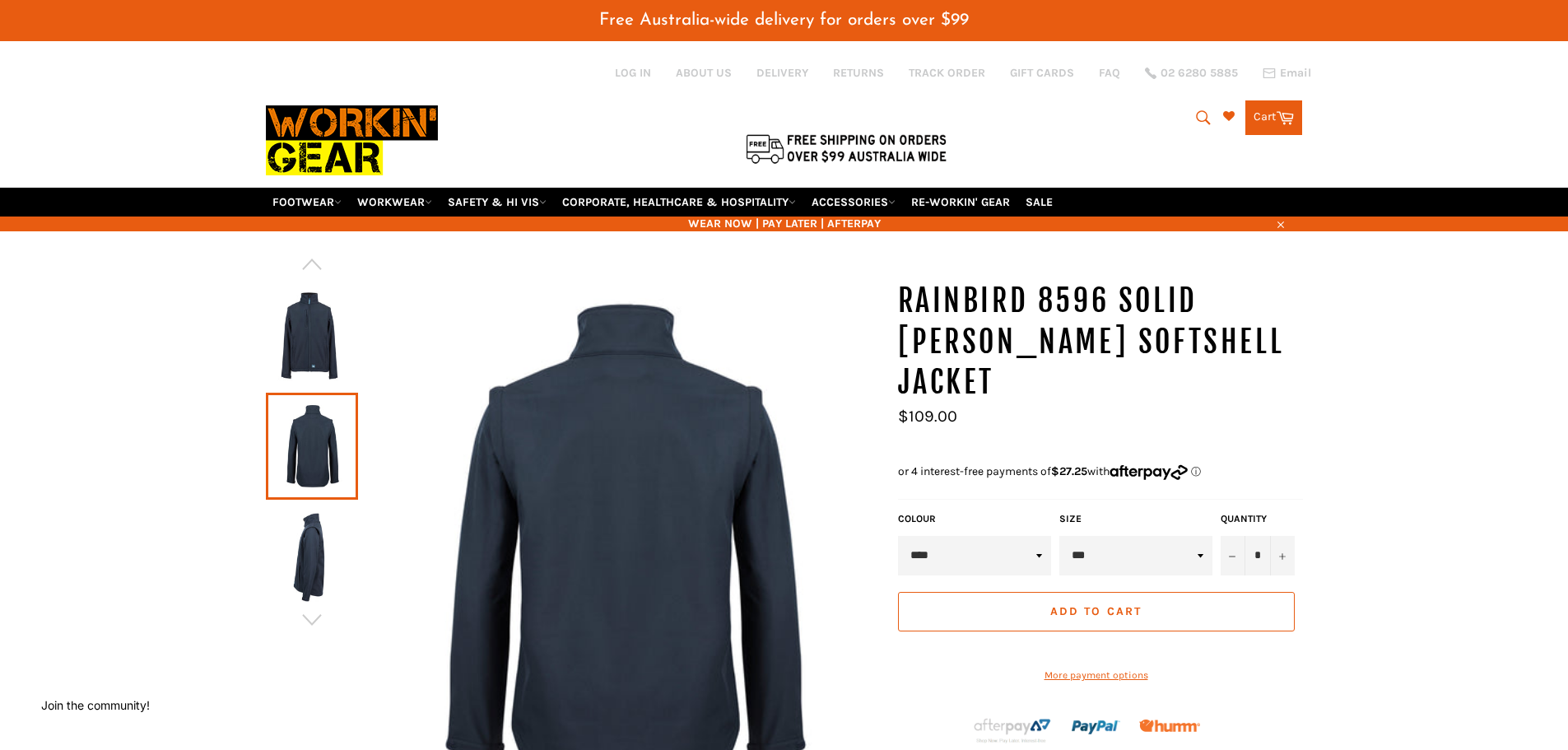
click at [320, 551] on img at bounding box center [312, 557] width 75 height 90
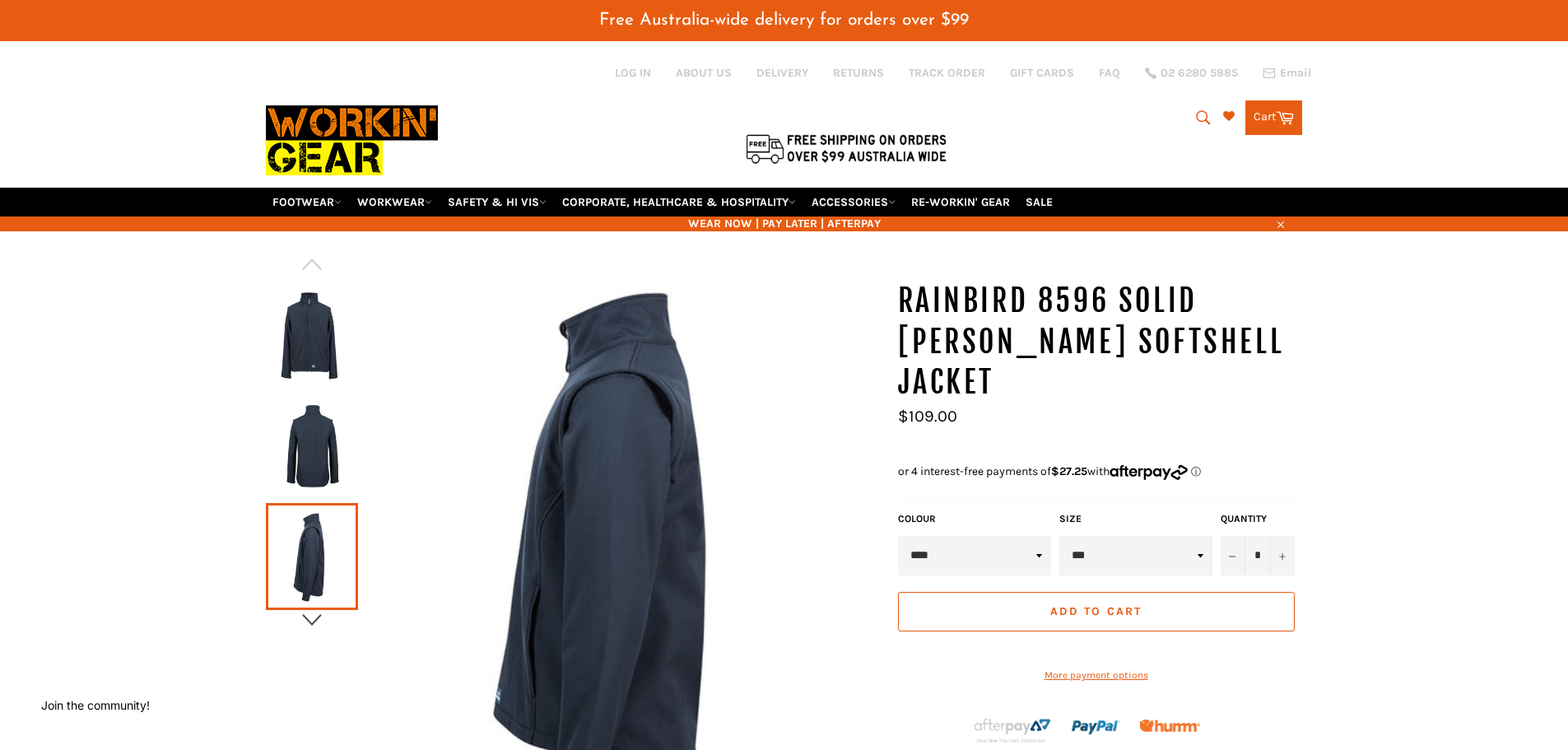
click at [303, 625] on icon "button" at bounding box center [312, 620] width 24 height 24
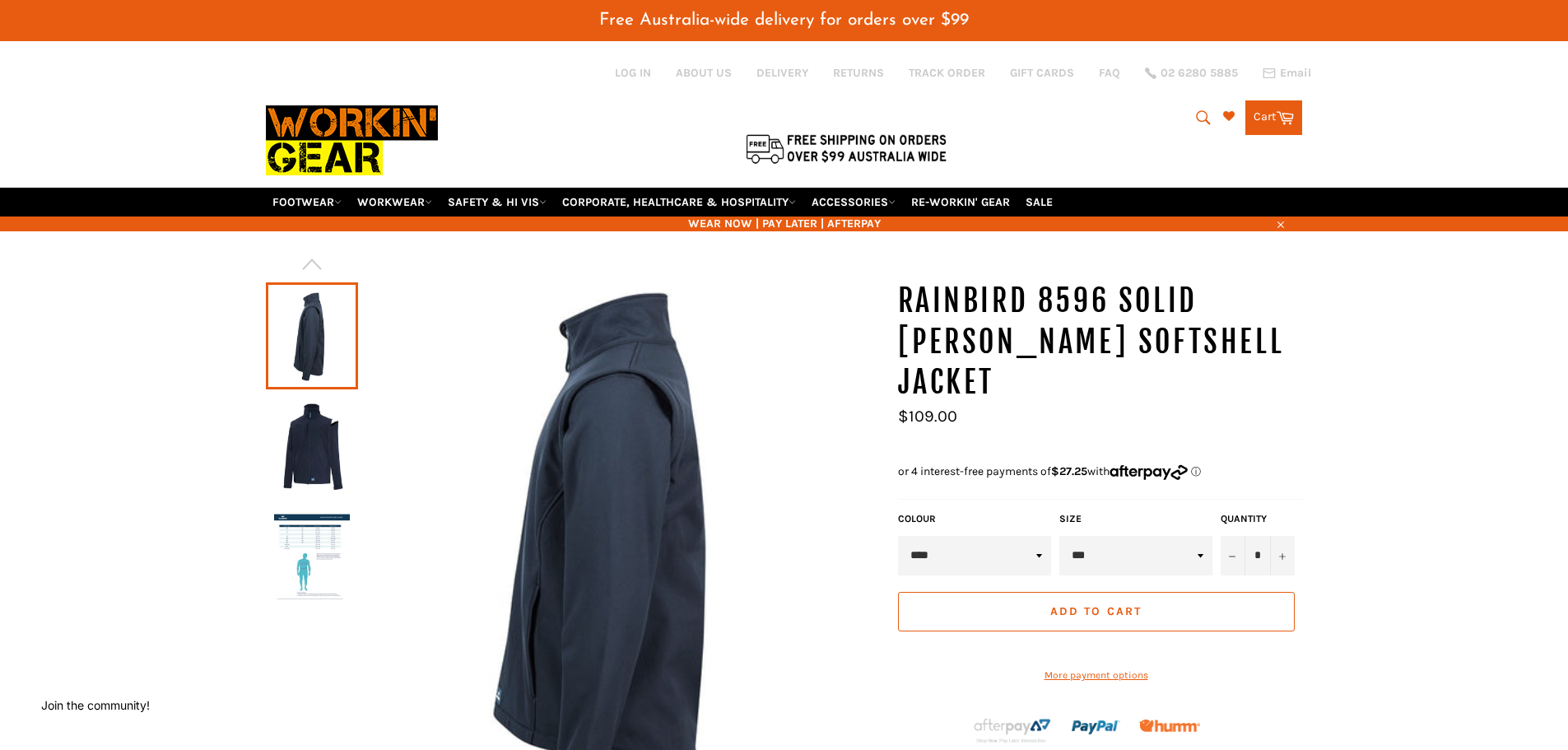
click at [319, 456] on img at bounding box center [312, 447] width 75 height 90
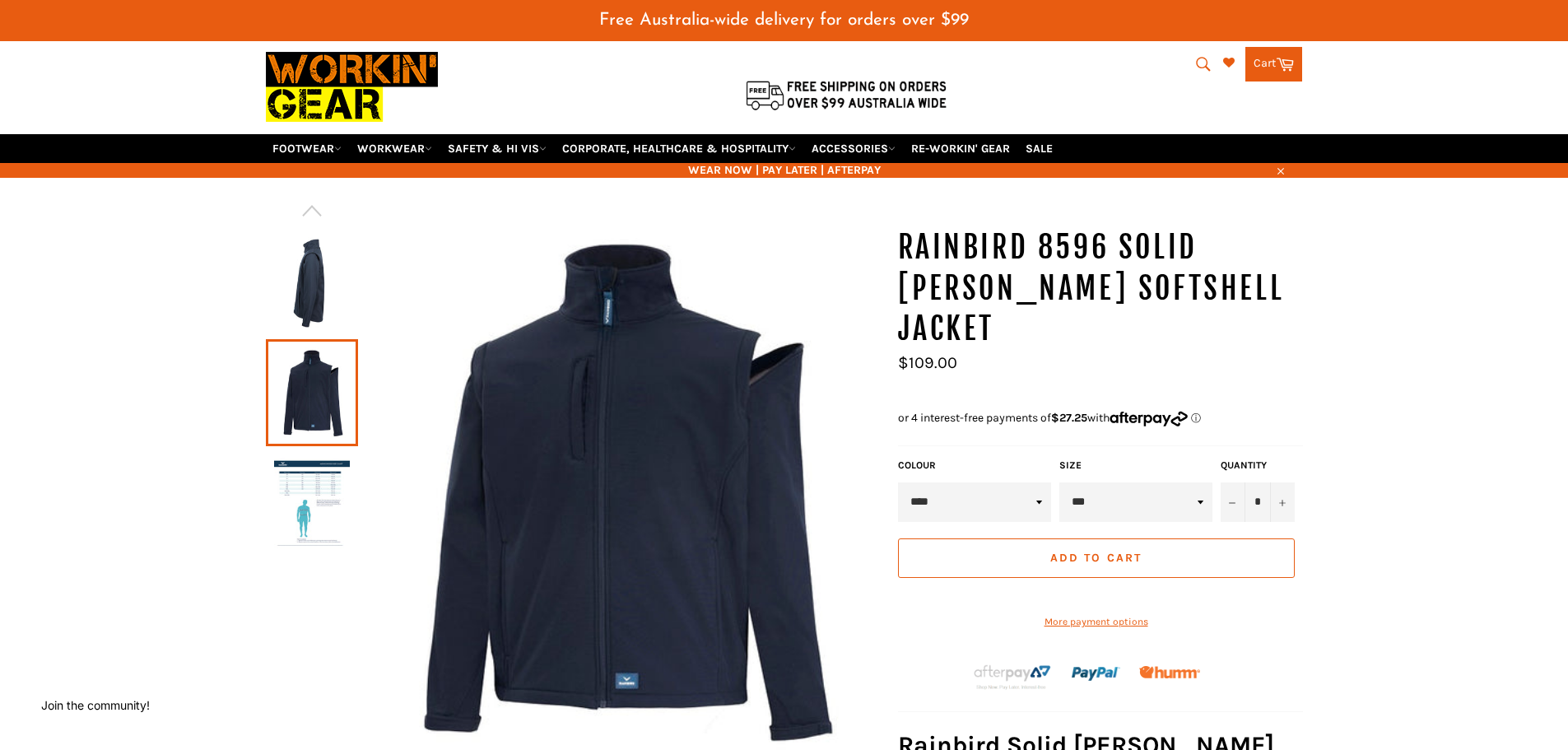
scroll to position [82, 0]
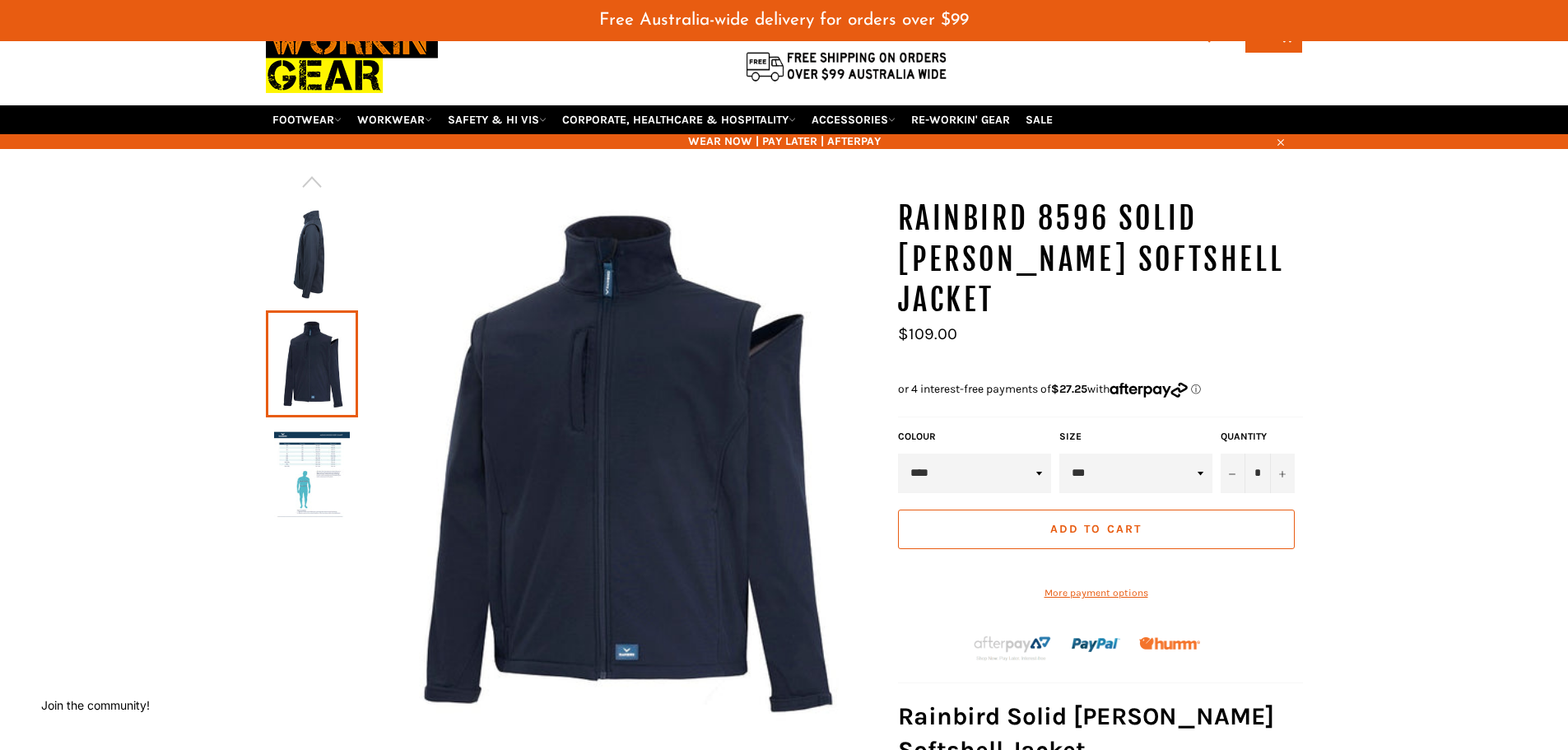
click at [327, 484] on img at bounding box center [312, 474] width 75 height 90
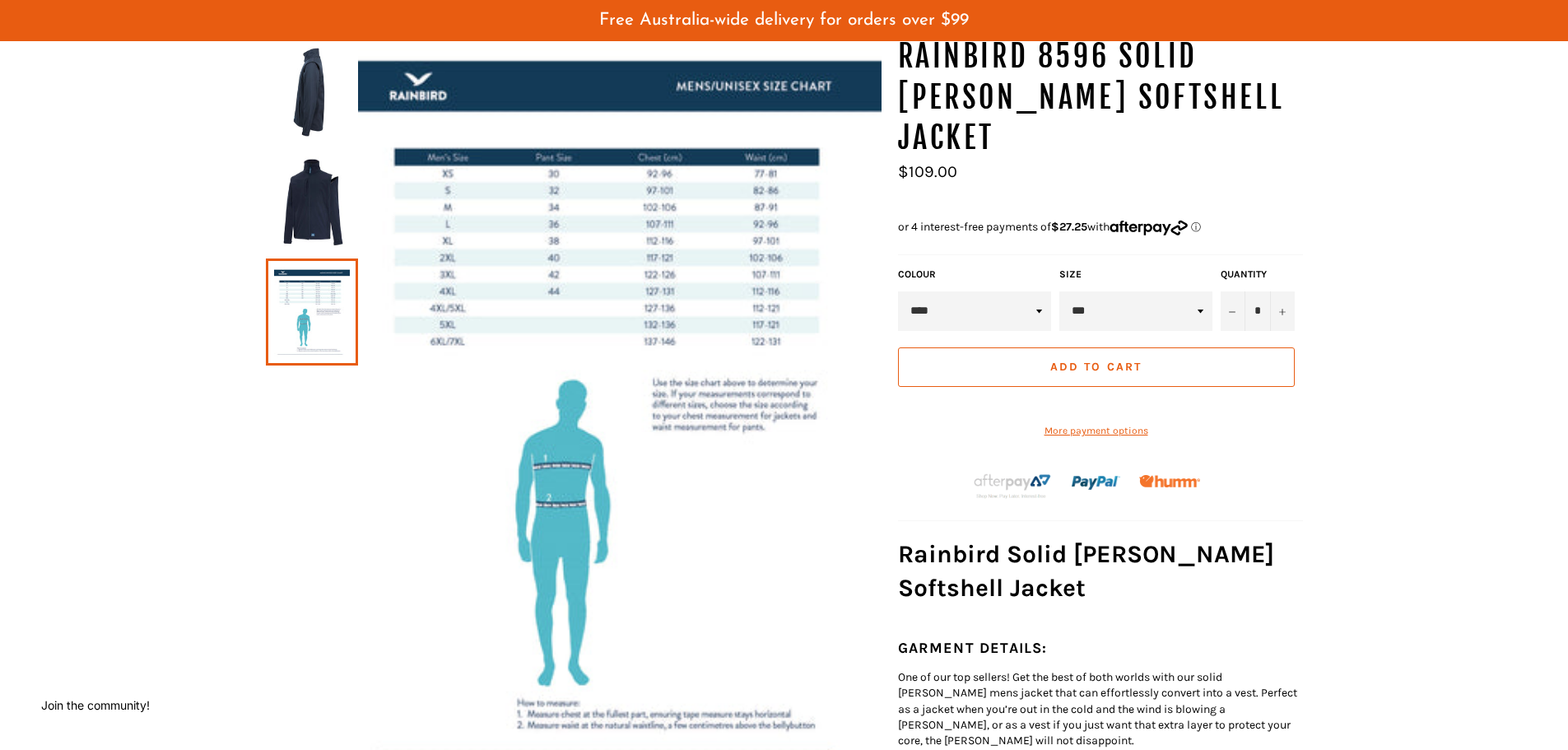
scroll to position [0, 0]
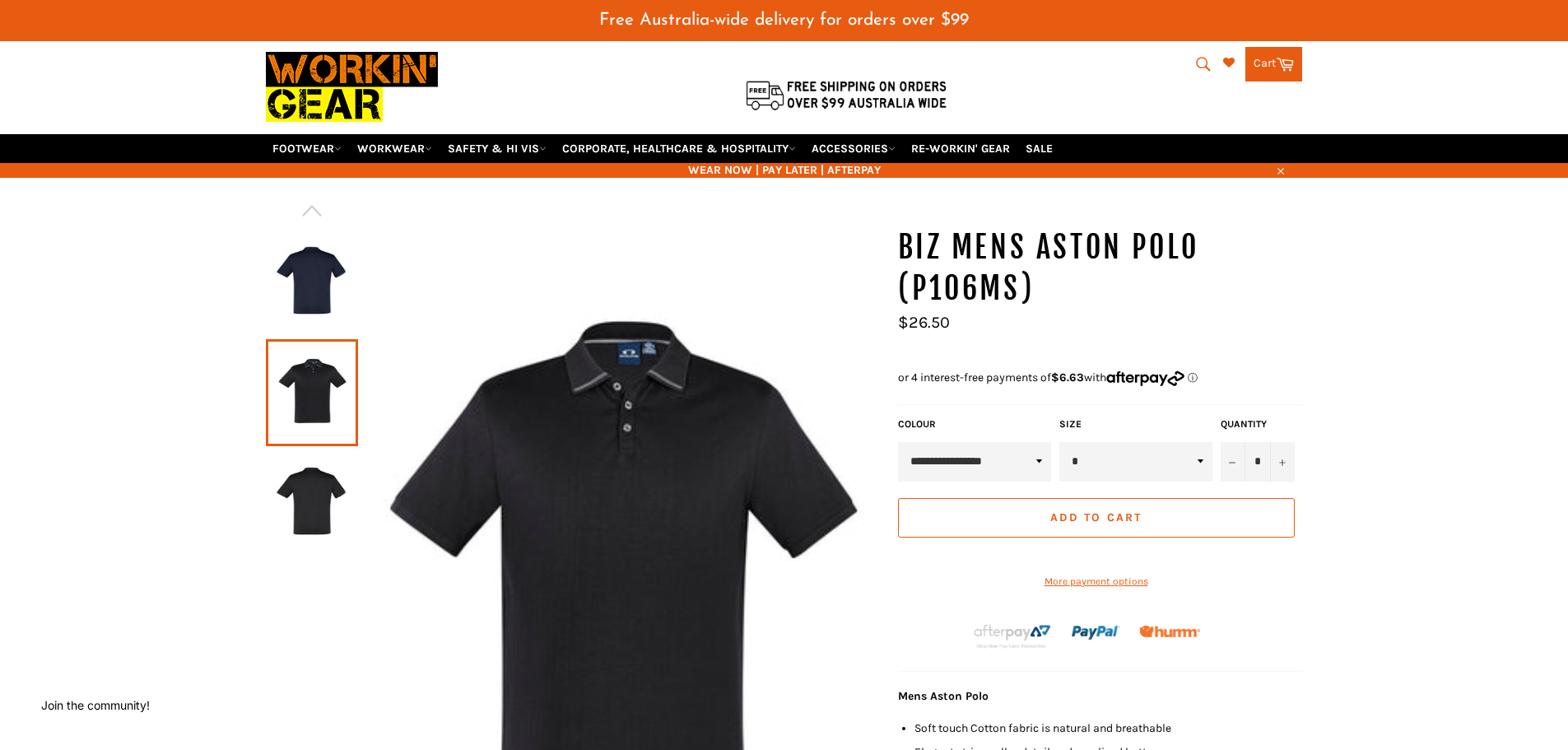
scroll to position [82, 0]
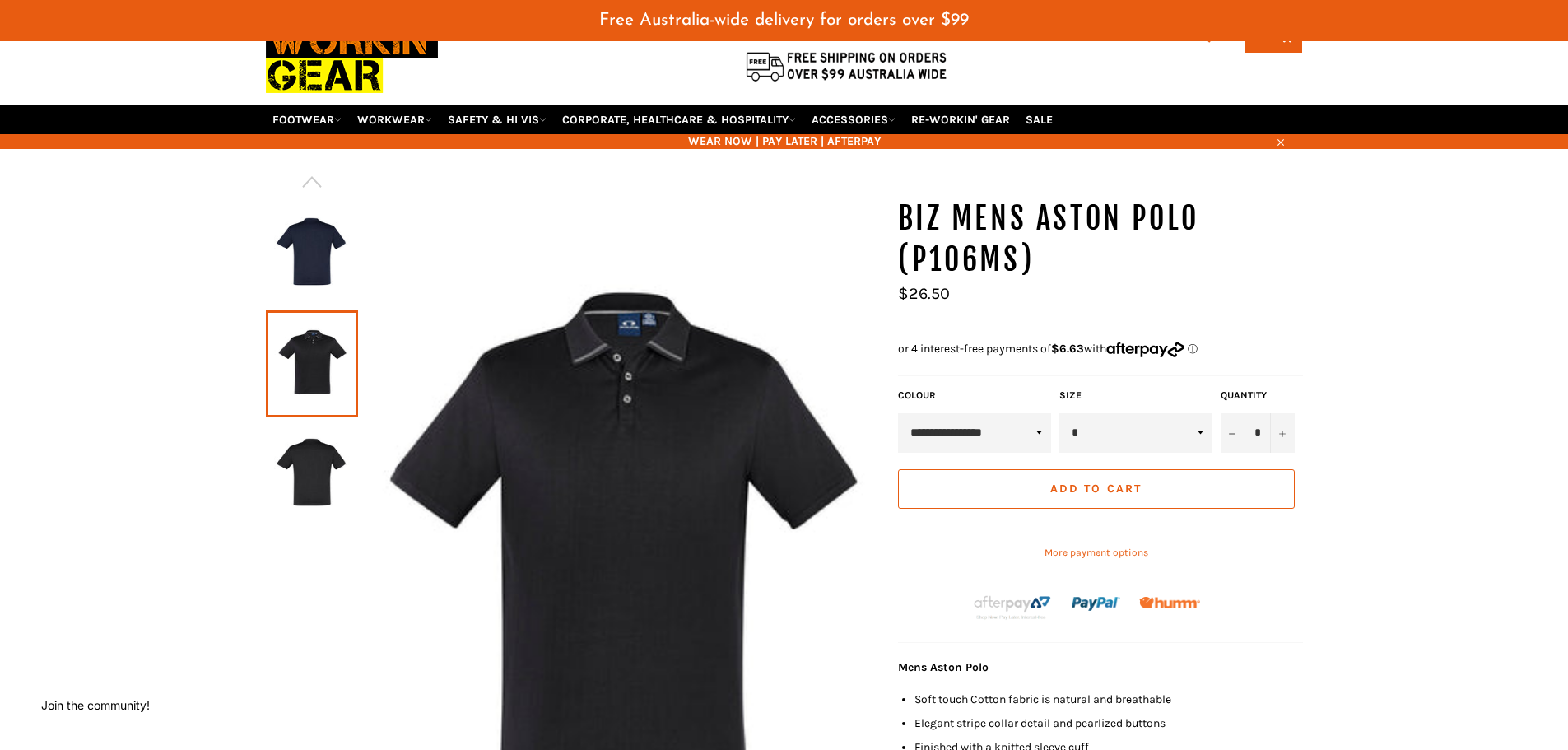
click at [303, 251] on img at bounding box center [312, 253] width 75 height 90
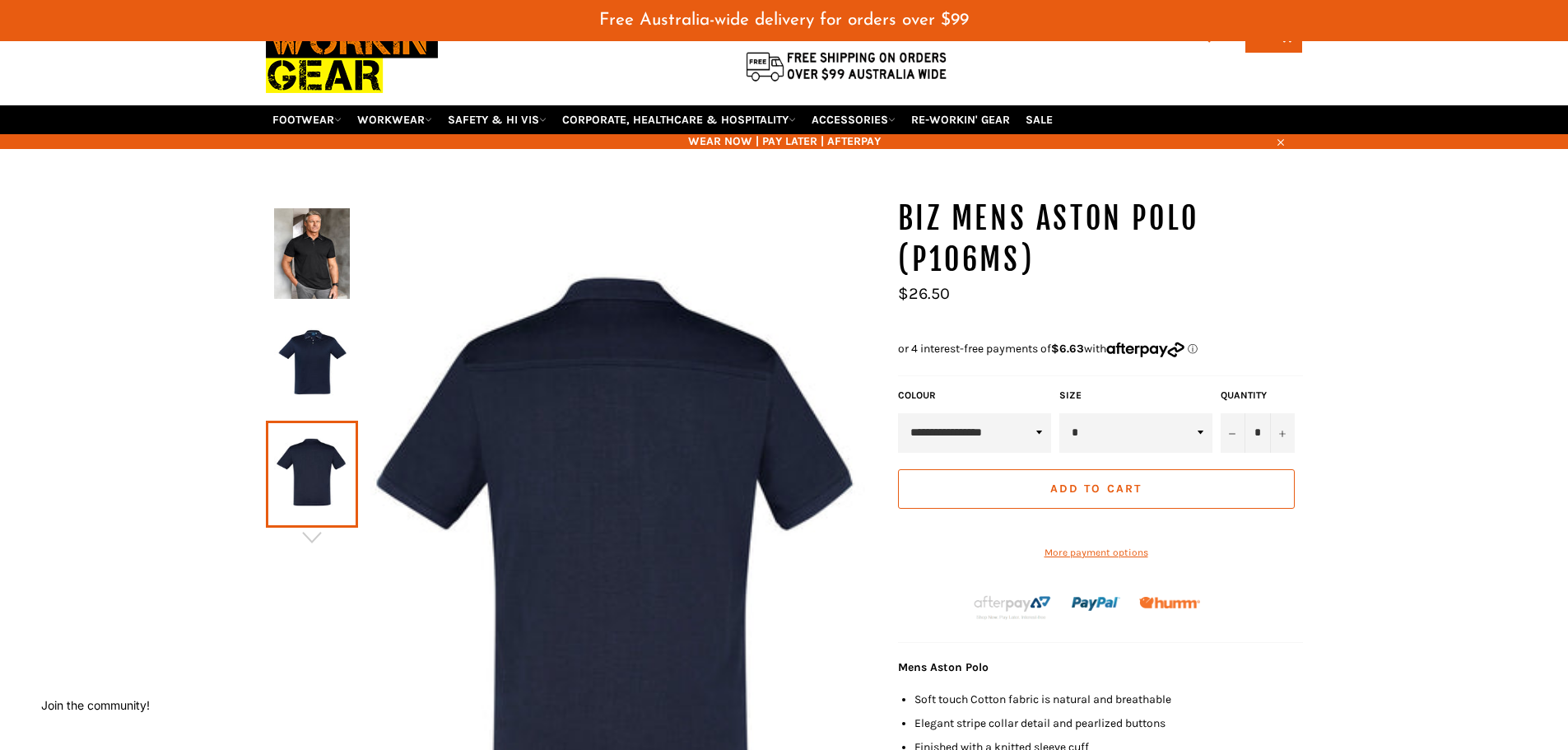
click at [326, 357] on img at bounding box center [312, 364] width 75 height 90
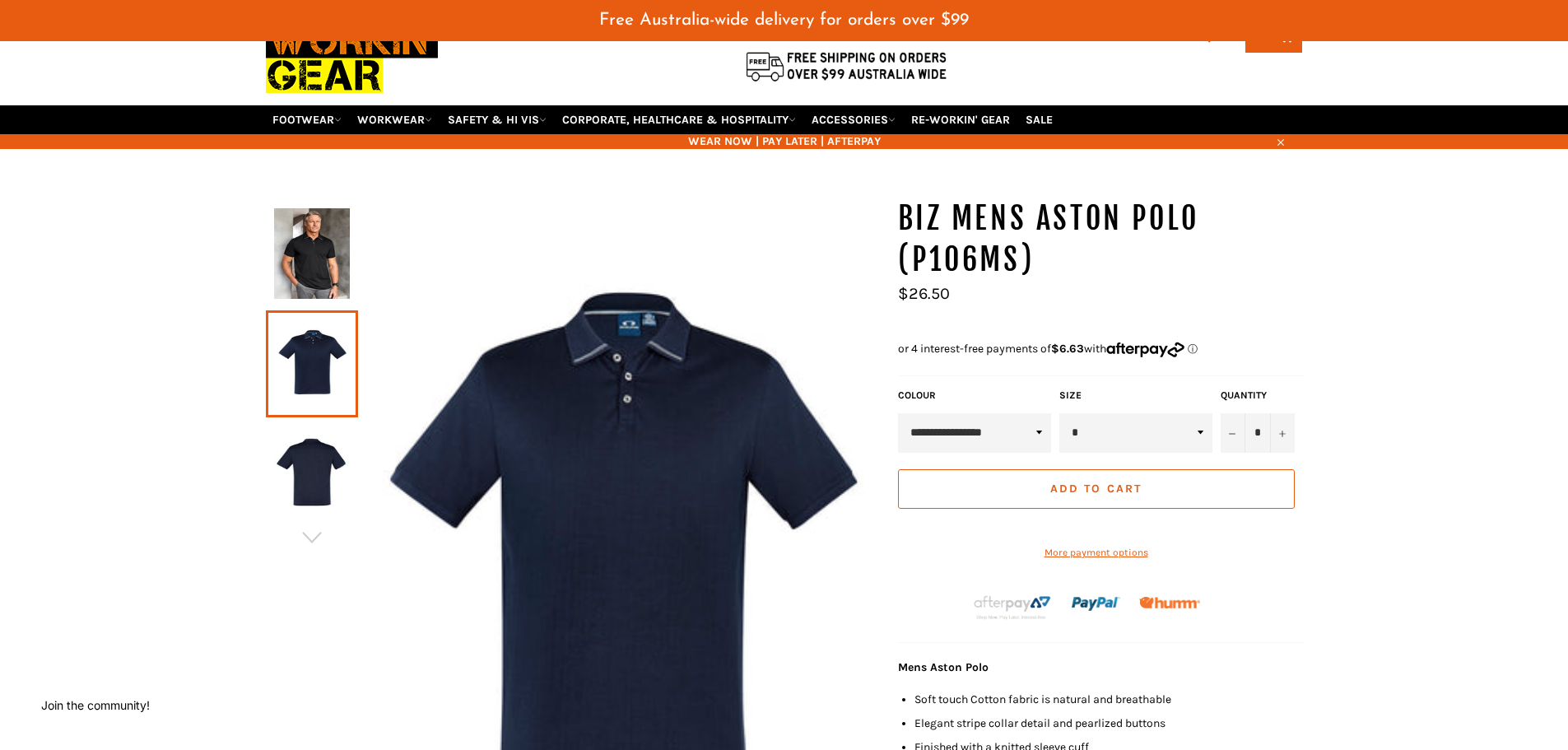
click at [339, 258] on img at bounding box center [312, 253] width 75 height 90
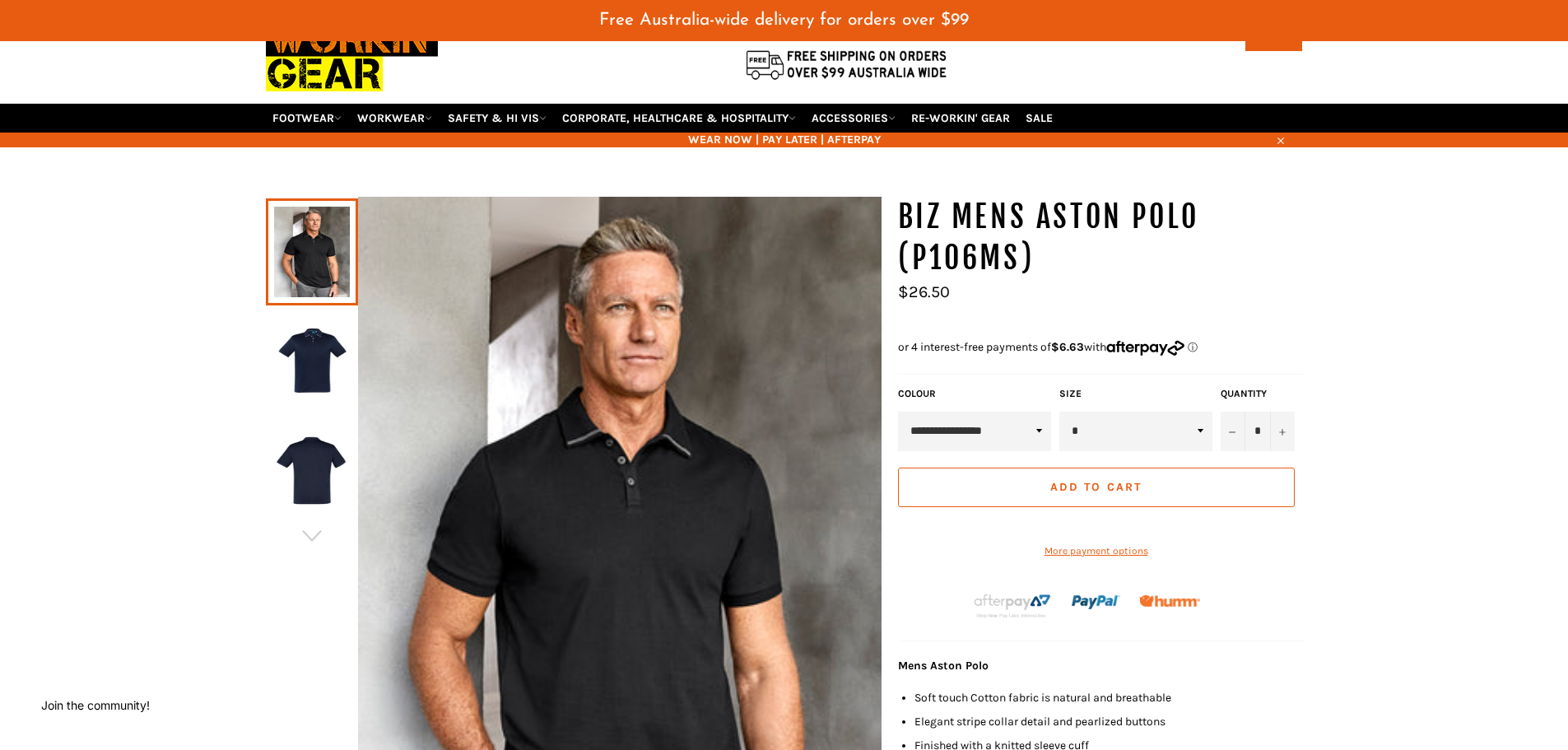
scroll to position [165, 0]
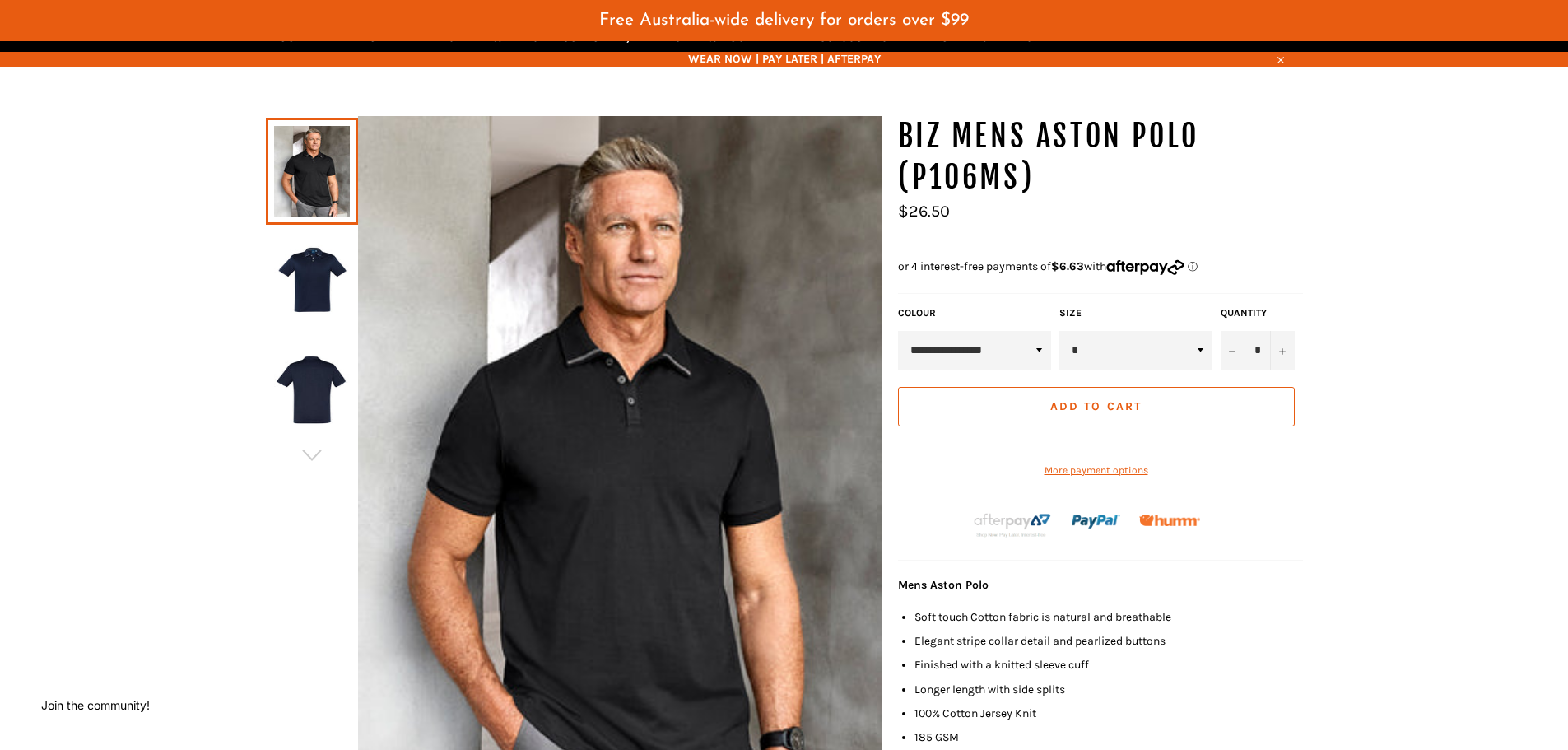
click at [333, 278] on img at bounding box center [312, 282] width 75 height 90
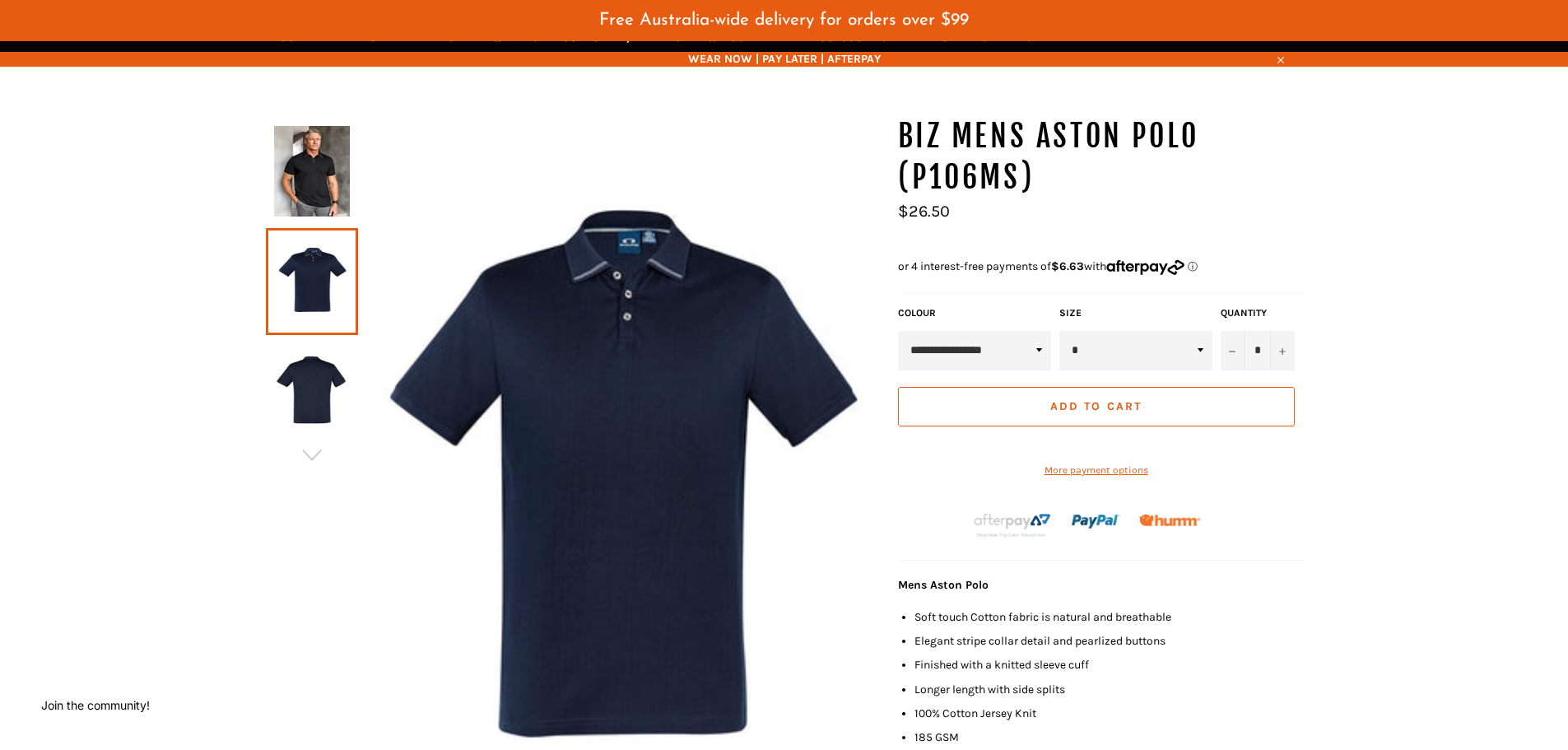
click at [320, 392] on img at bounding box center [312, 392] width 75 height 90
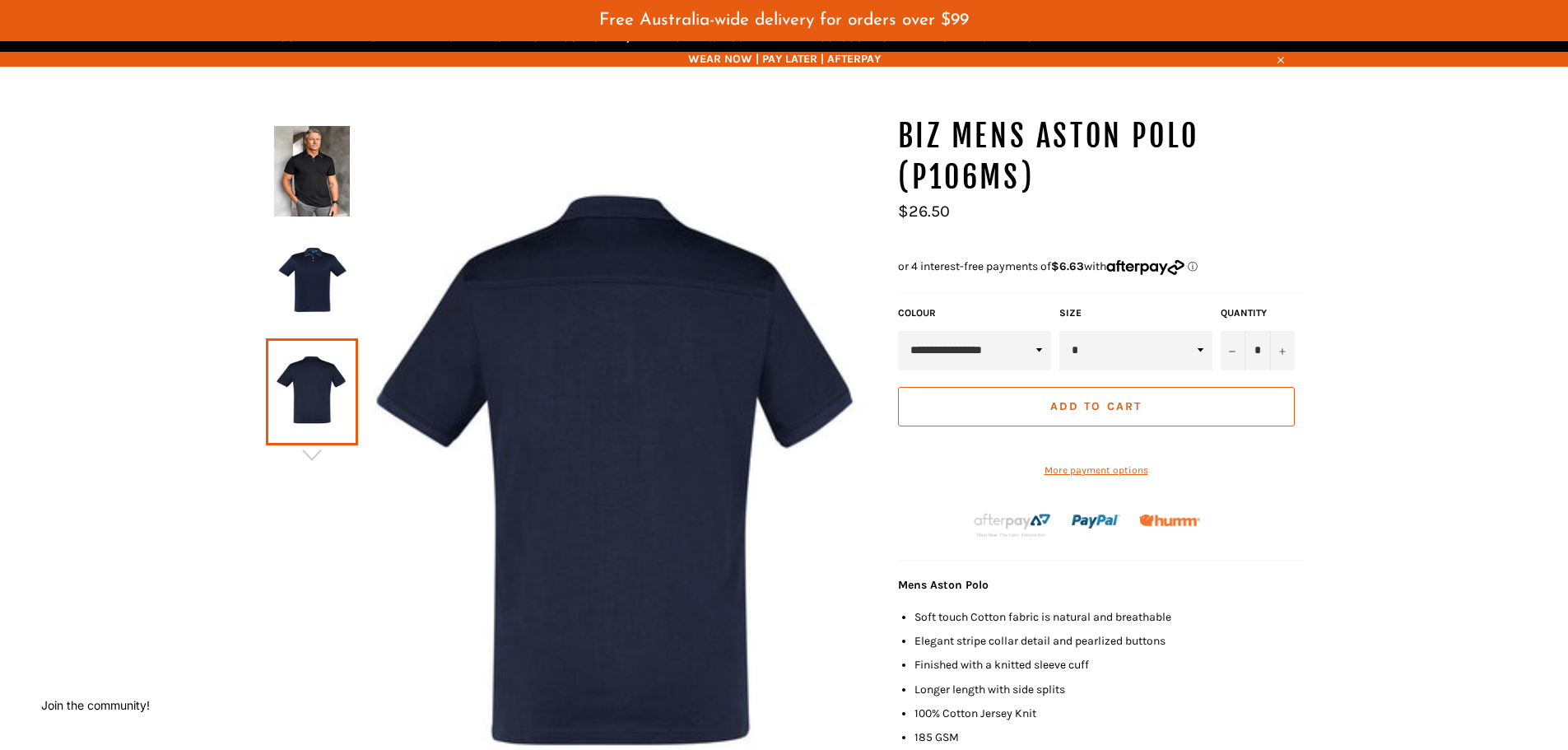
click at [318, 287] on img at bounding box center [312, 282] width 75 height 90
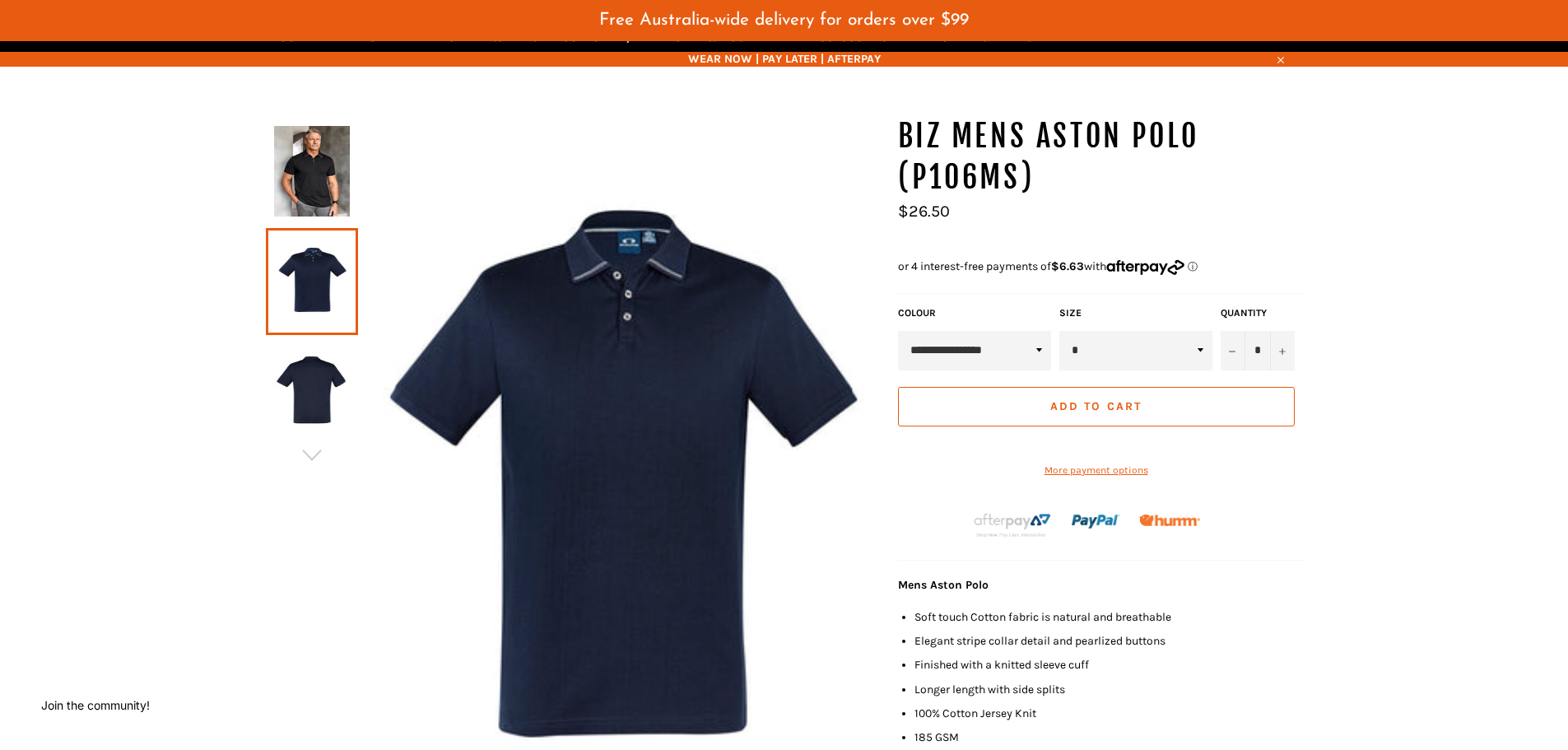
click at [336, 367] on img at bounding box center [312, 392] width 75 height 90
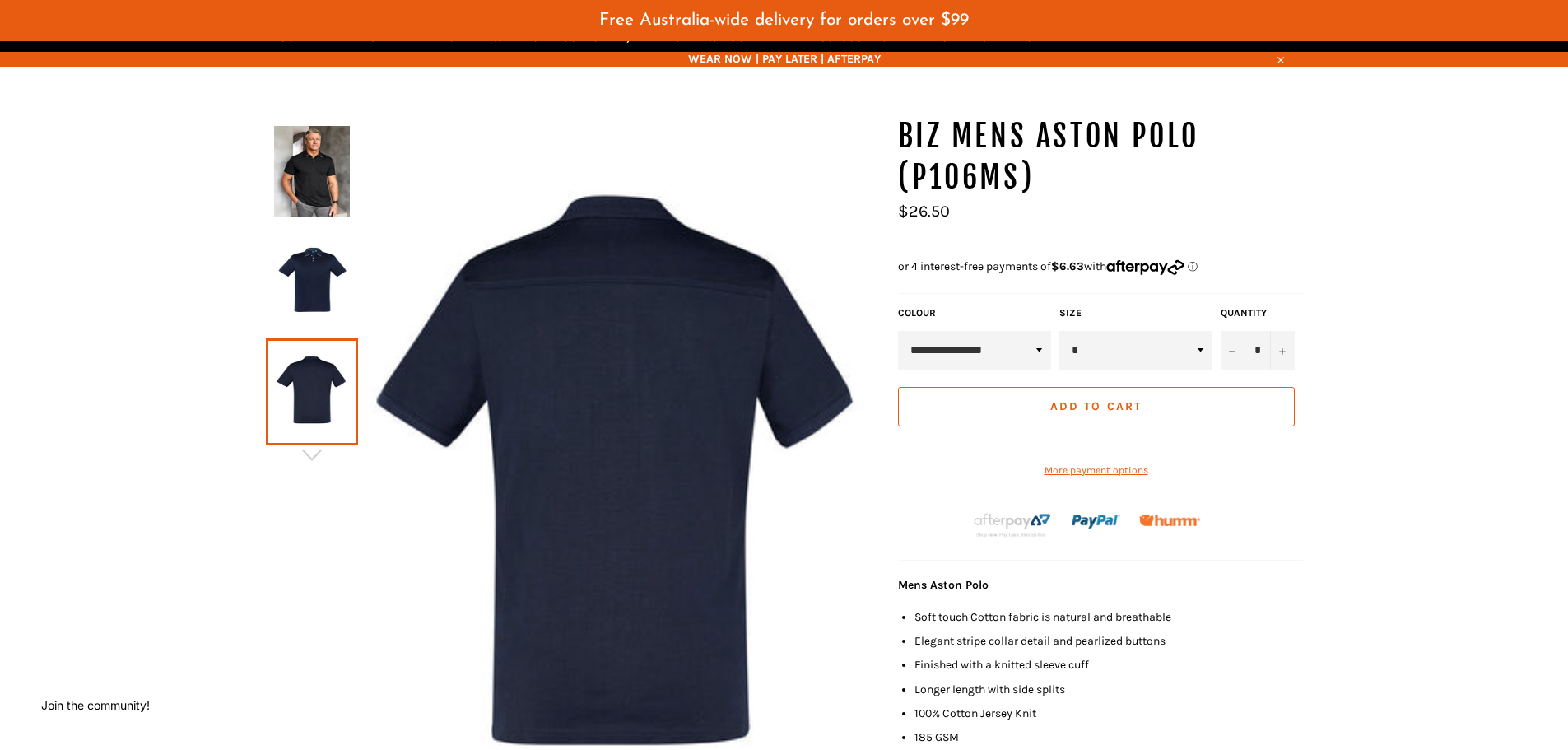
click at [977, 351] on select "**********" at bounding box center [974, 351] width 154 height 40
select select "**********"
click at [898, 331] on select "**********" at bounding box center [974, 351] width 154 height 40
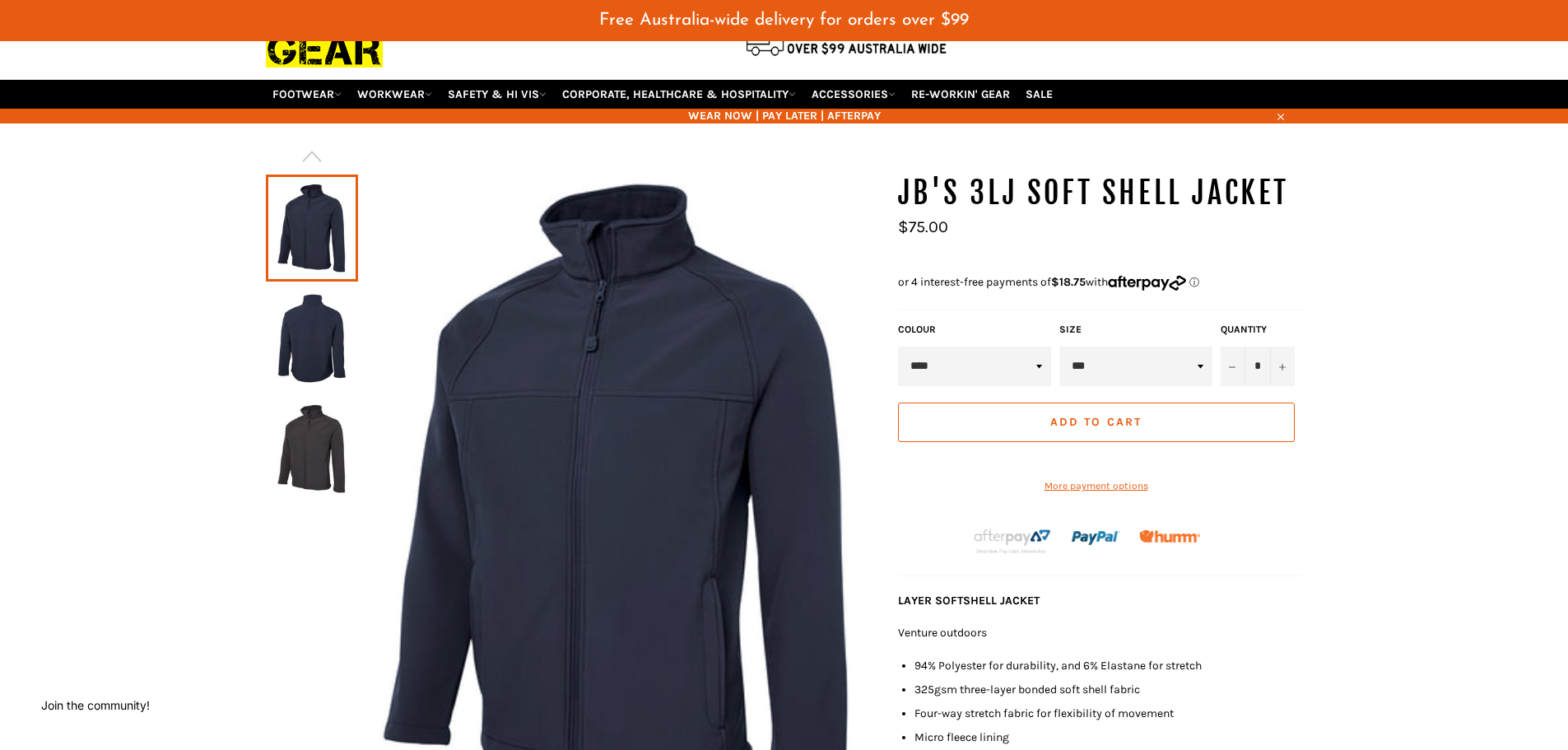
scroll to position [247, 0]
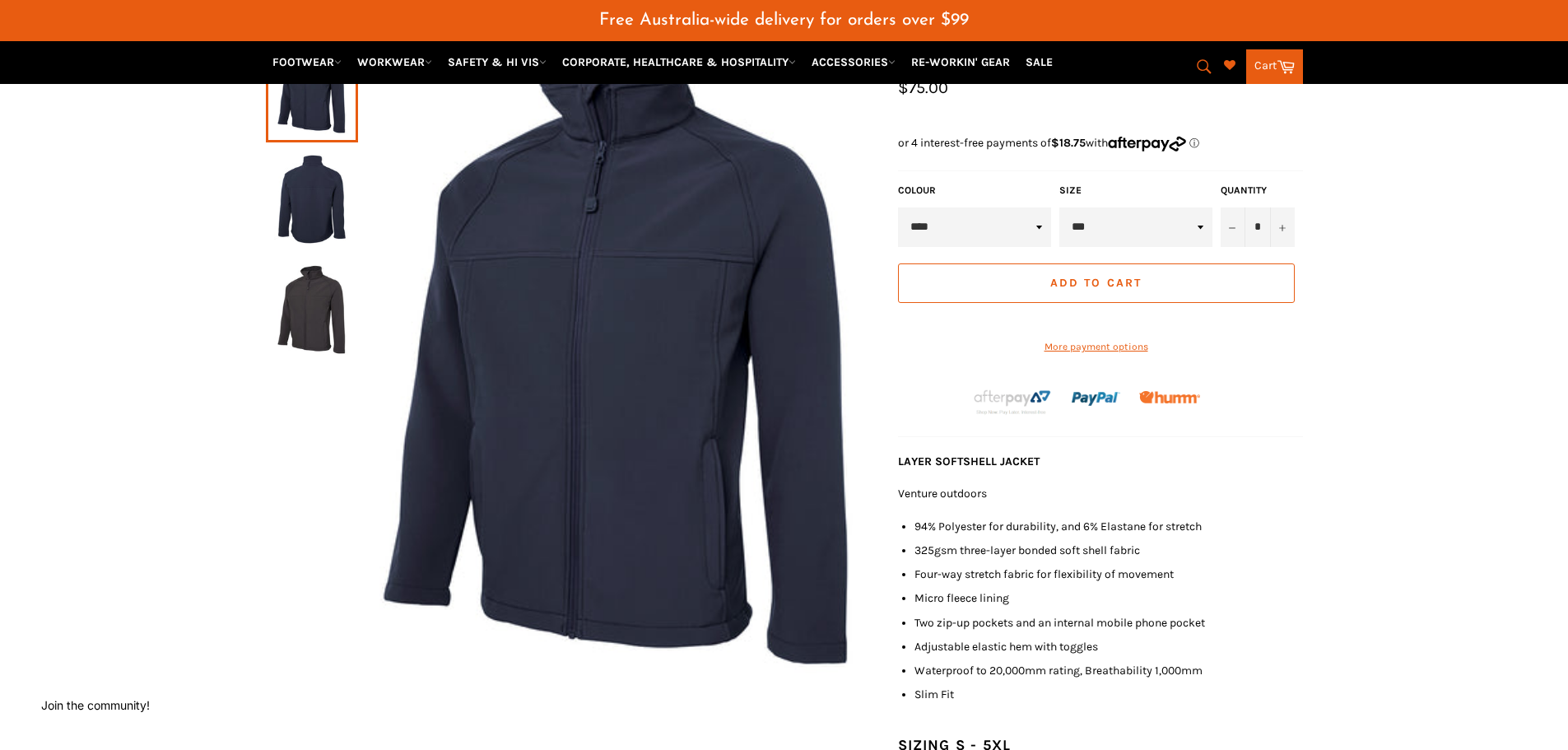
click at [302, 206] on img at bounding box center [312, 199] width 75 height 90
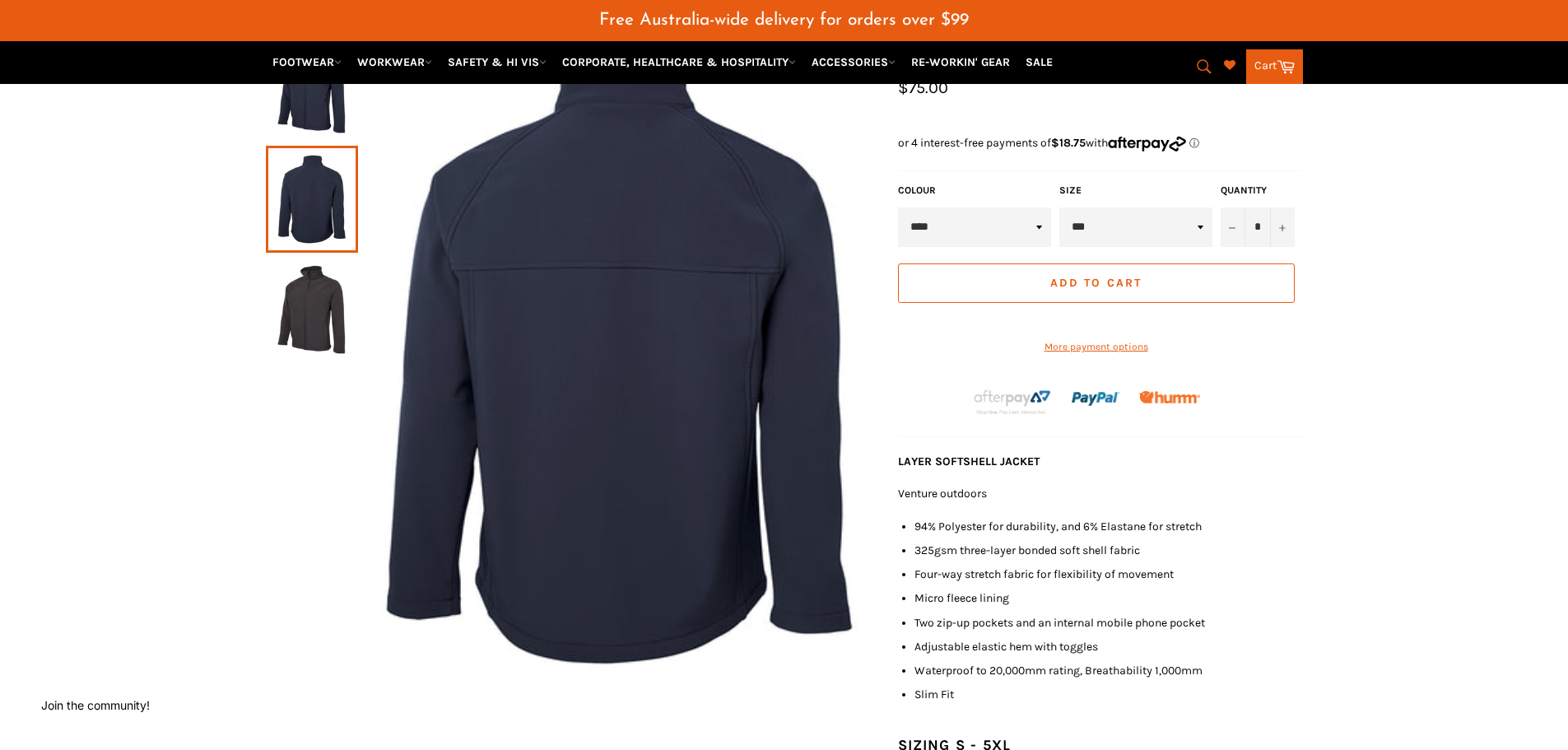
click at [337, 307] on img at bounding box center [312, 309] width 75 height 90
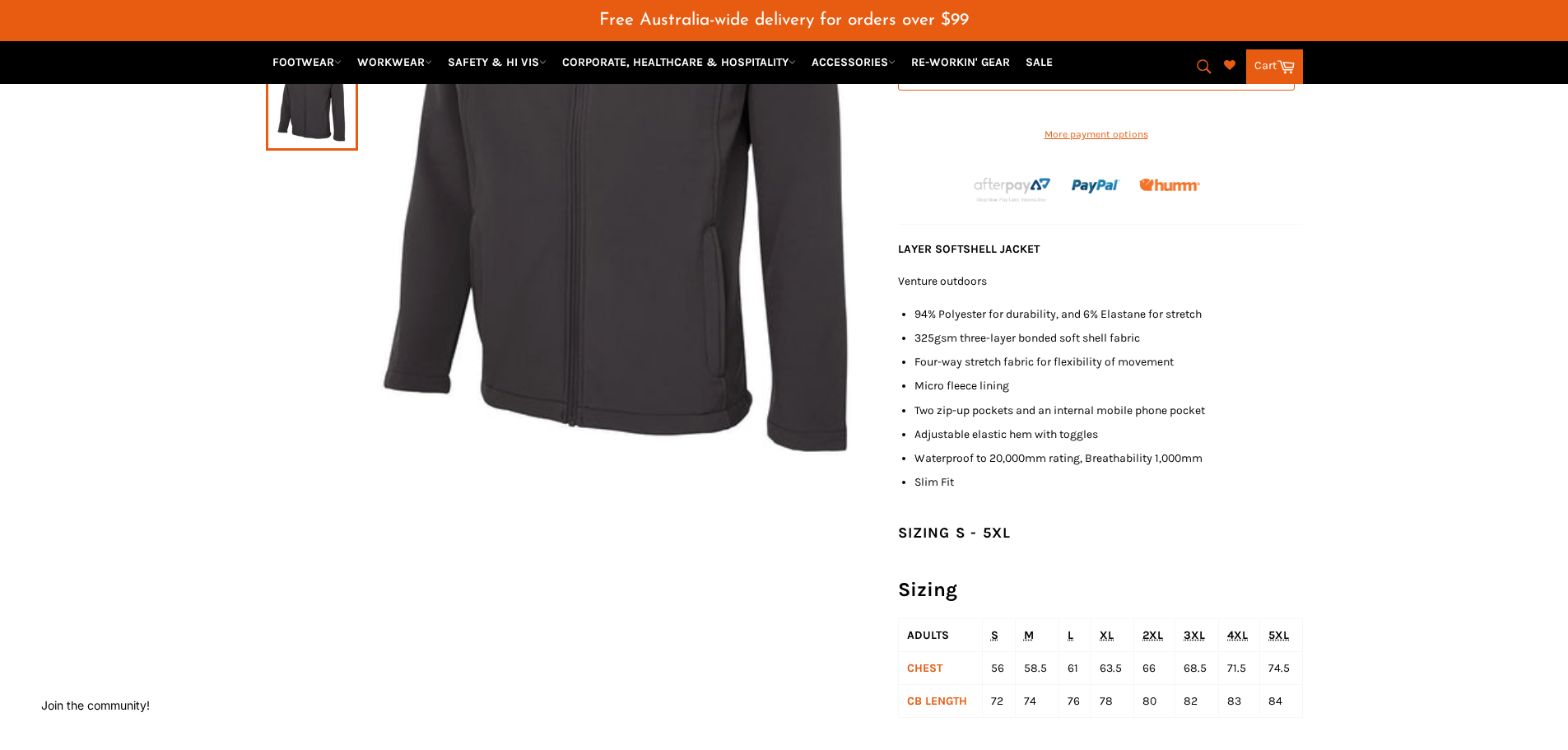
scroll to position [494, 0]
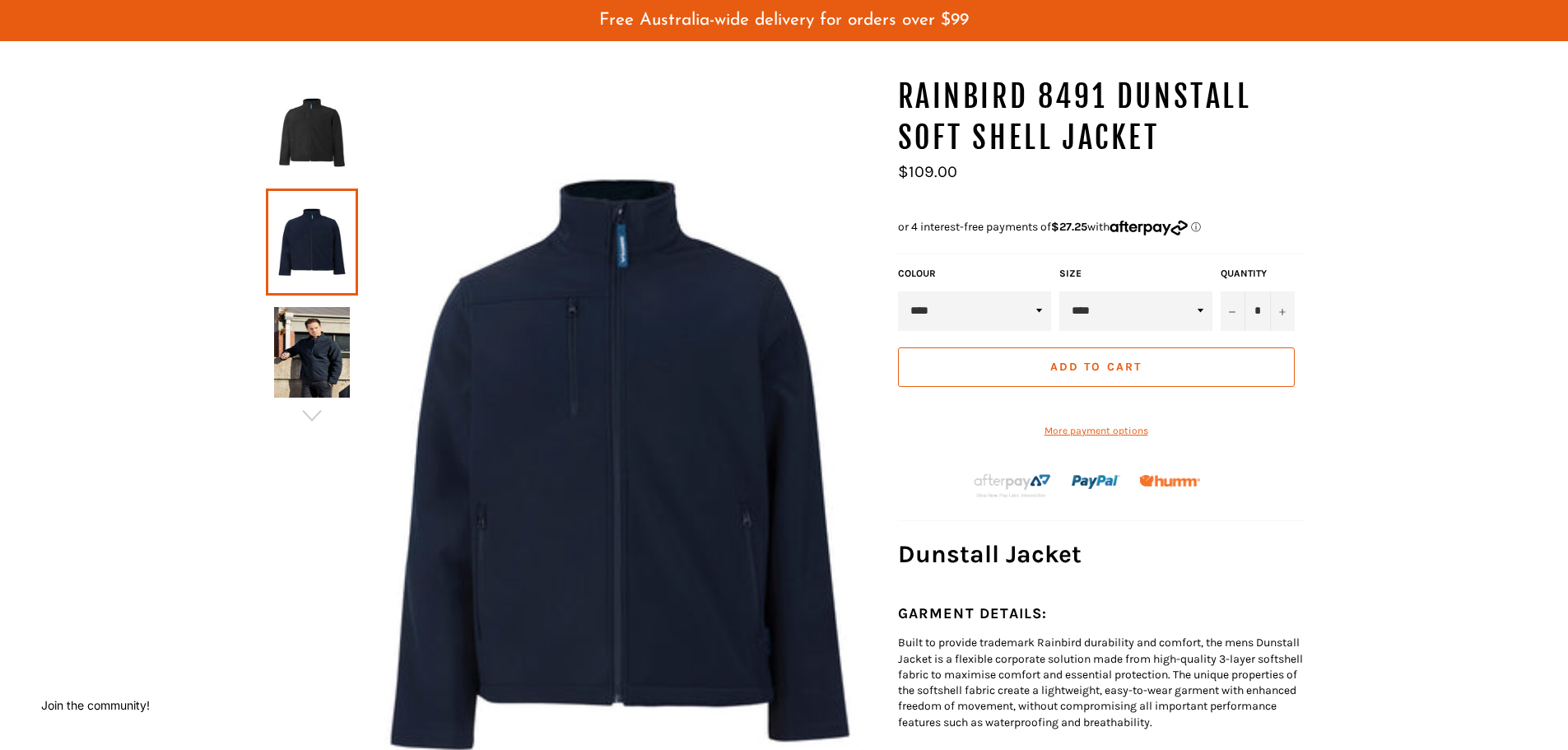
scroll to position [247, 0]
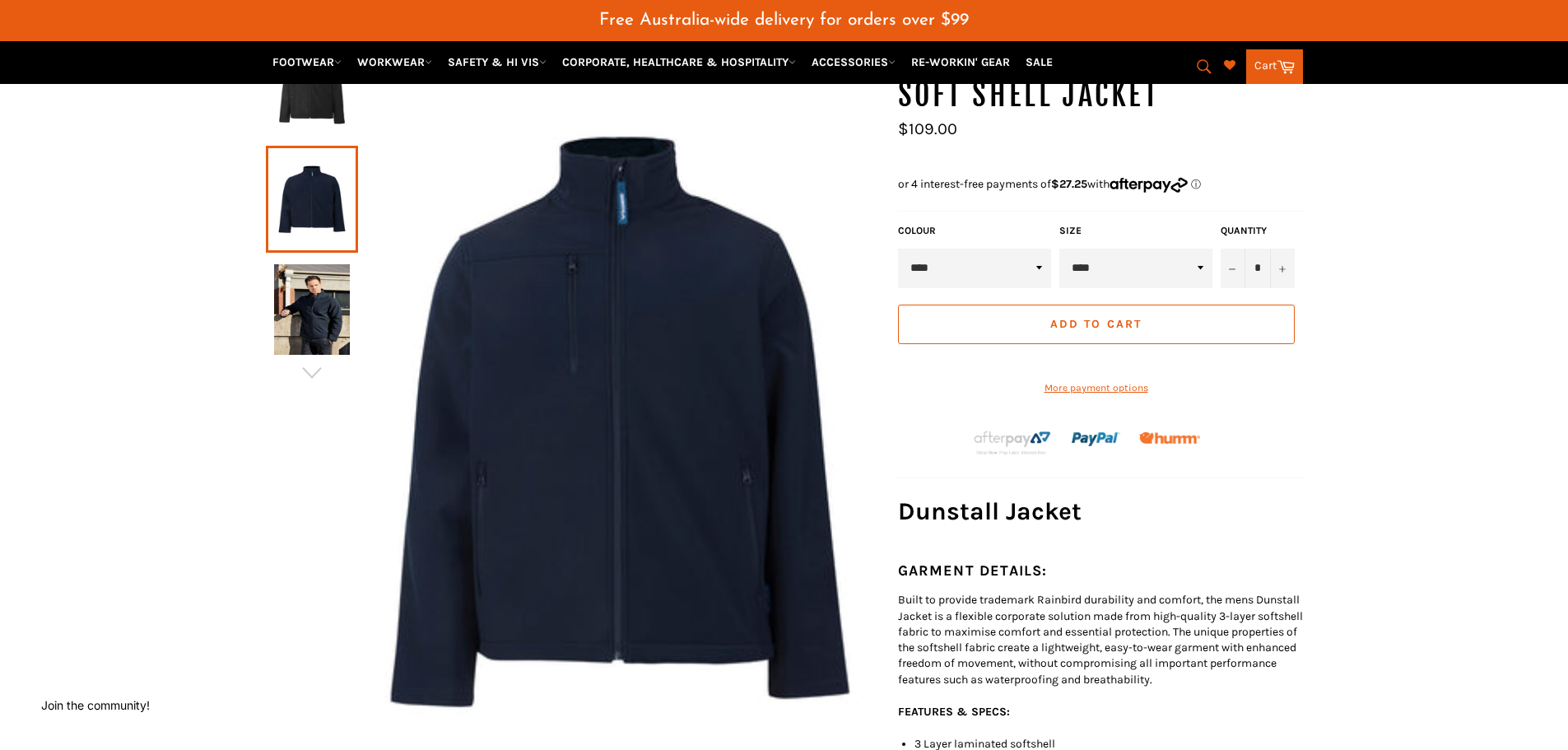
click at [332, 316] on img at bounding box center [312, 309] width 75 height 90
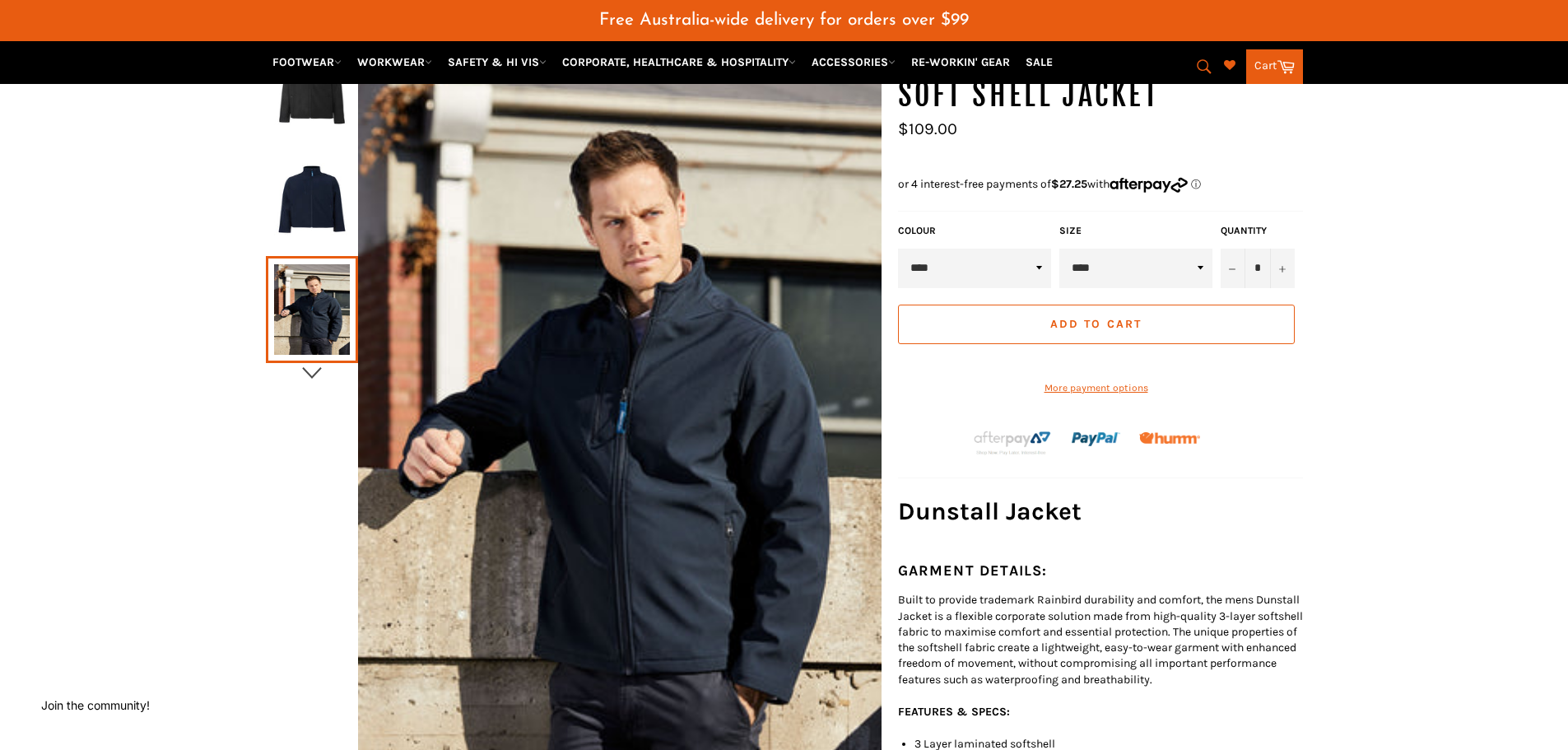
click at [319, 368] on icon "button" at bounding box center [312, 373] width 19 height 11
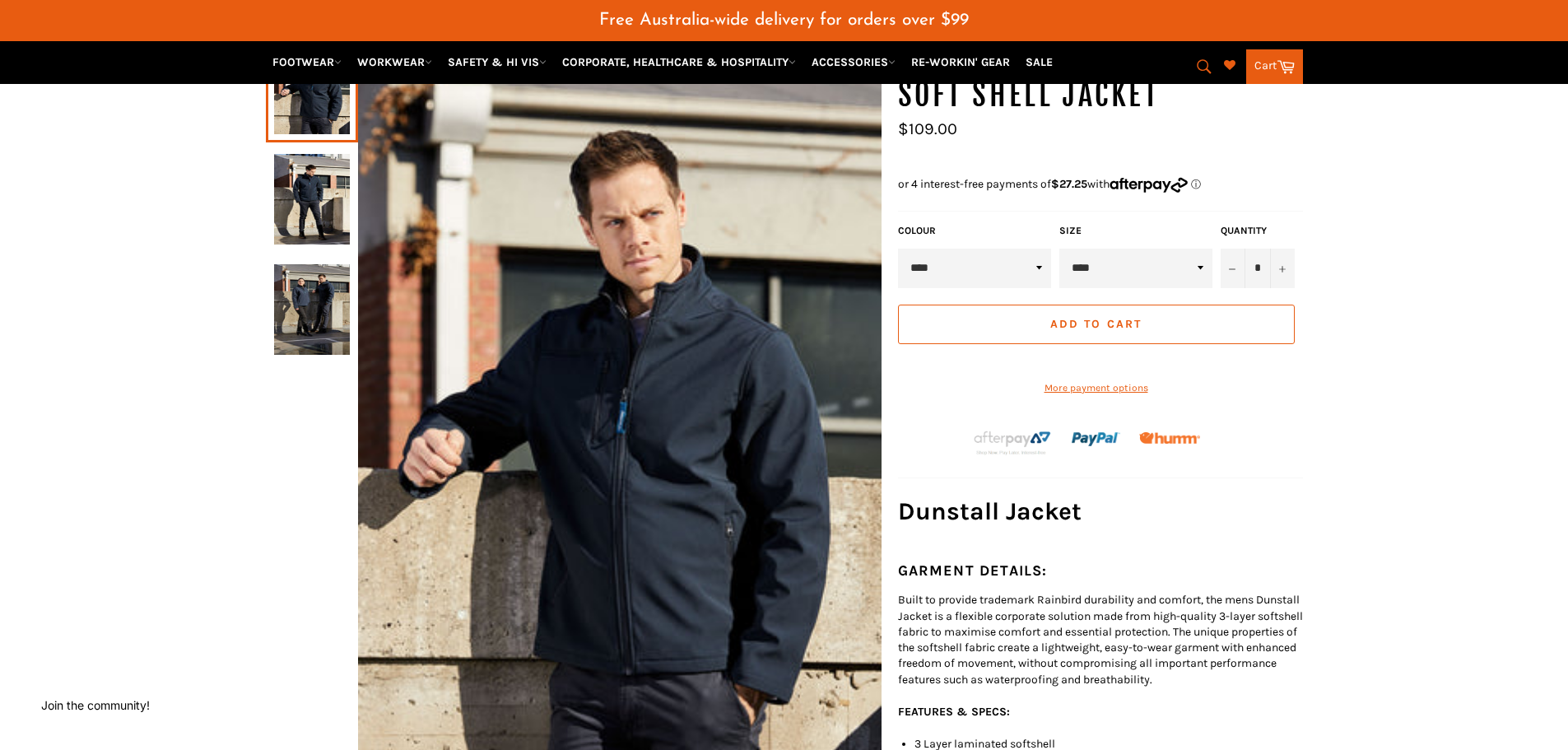
click at [305, 185] on img at bounding box center [312, 199] width 75 height 90
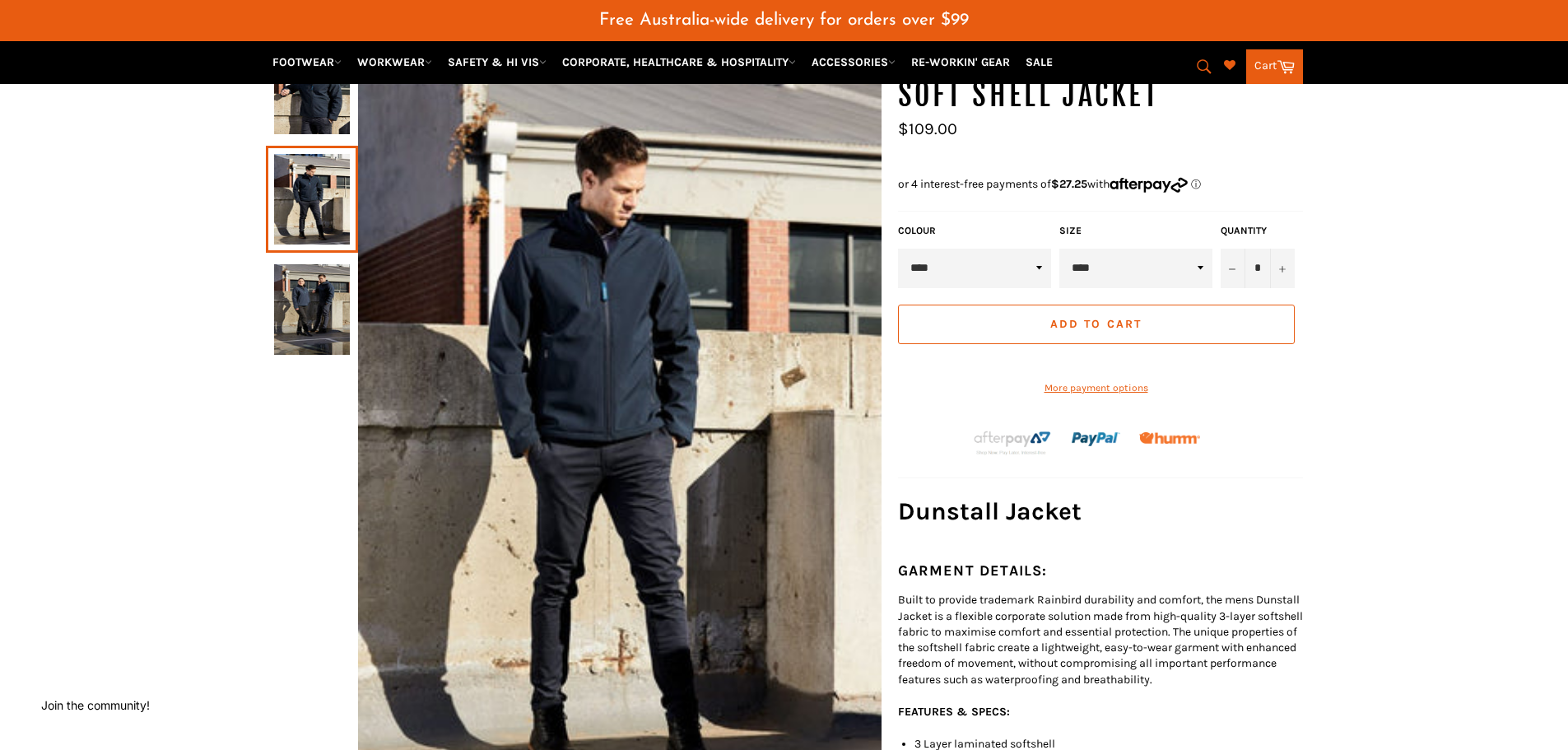
click at [312, 290] on img at bounding box center [312, 309] width 75 height 90
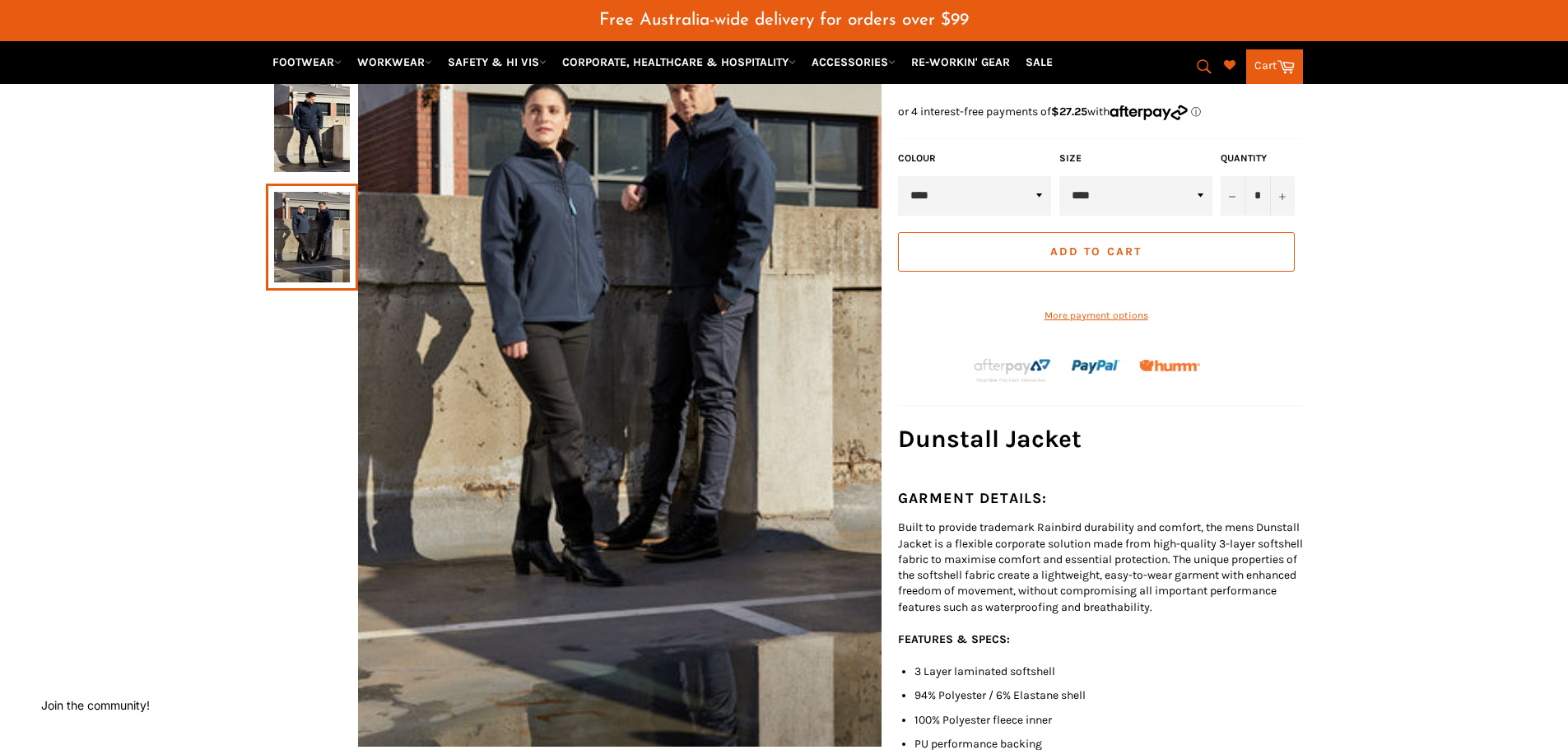
scroll to position [165, 0]
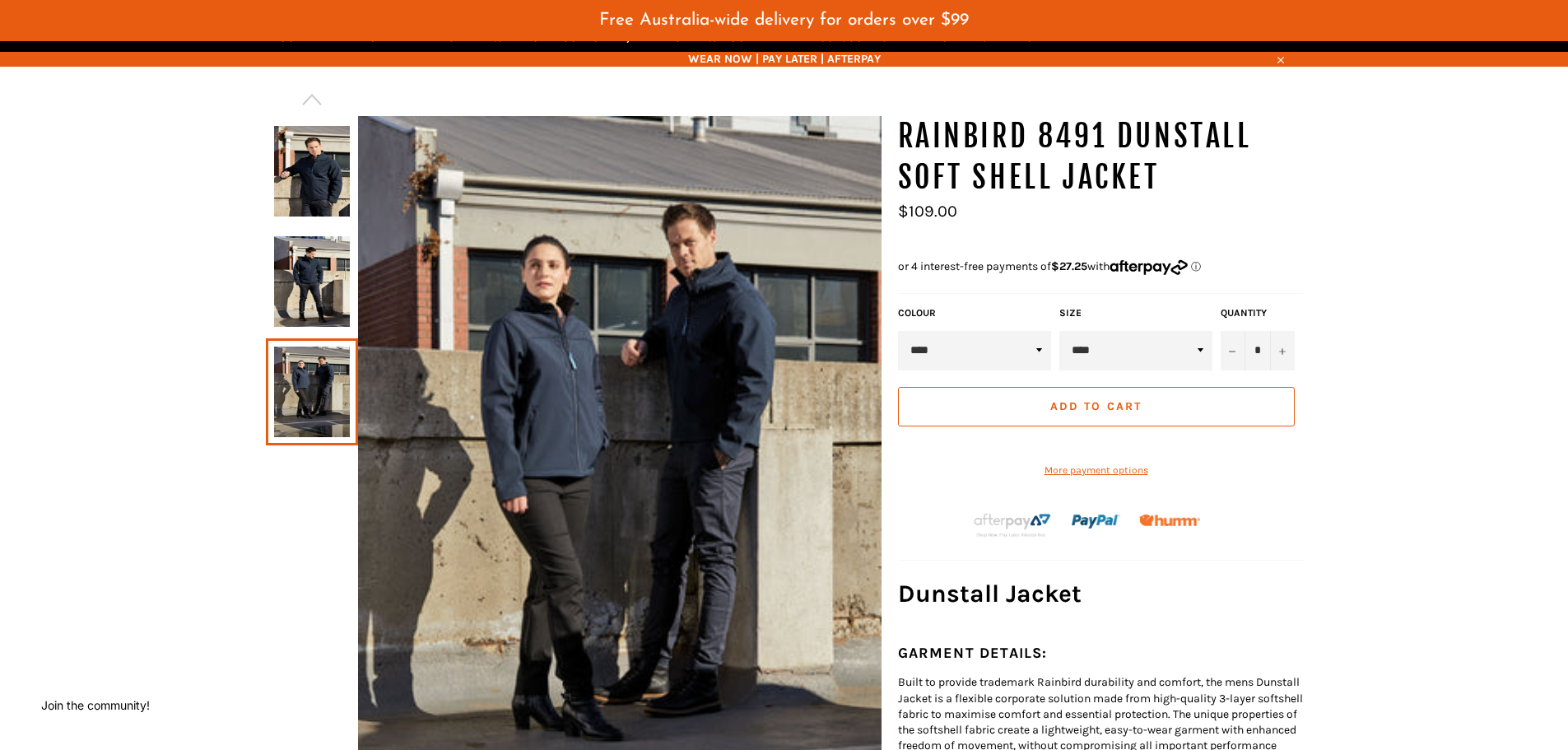
click at [1041, 356] on select "**** *****" at bounding box center [974, 351] width 154 height 40
select select "*****"
click at [898, 331] on select "**** *****" at bounding box center [974, 351] width 154 height 40
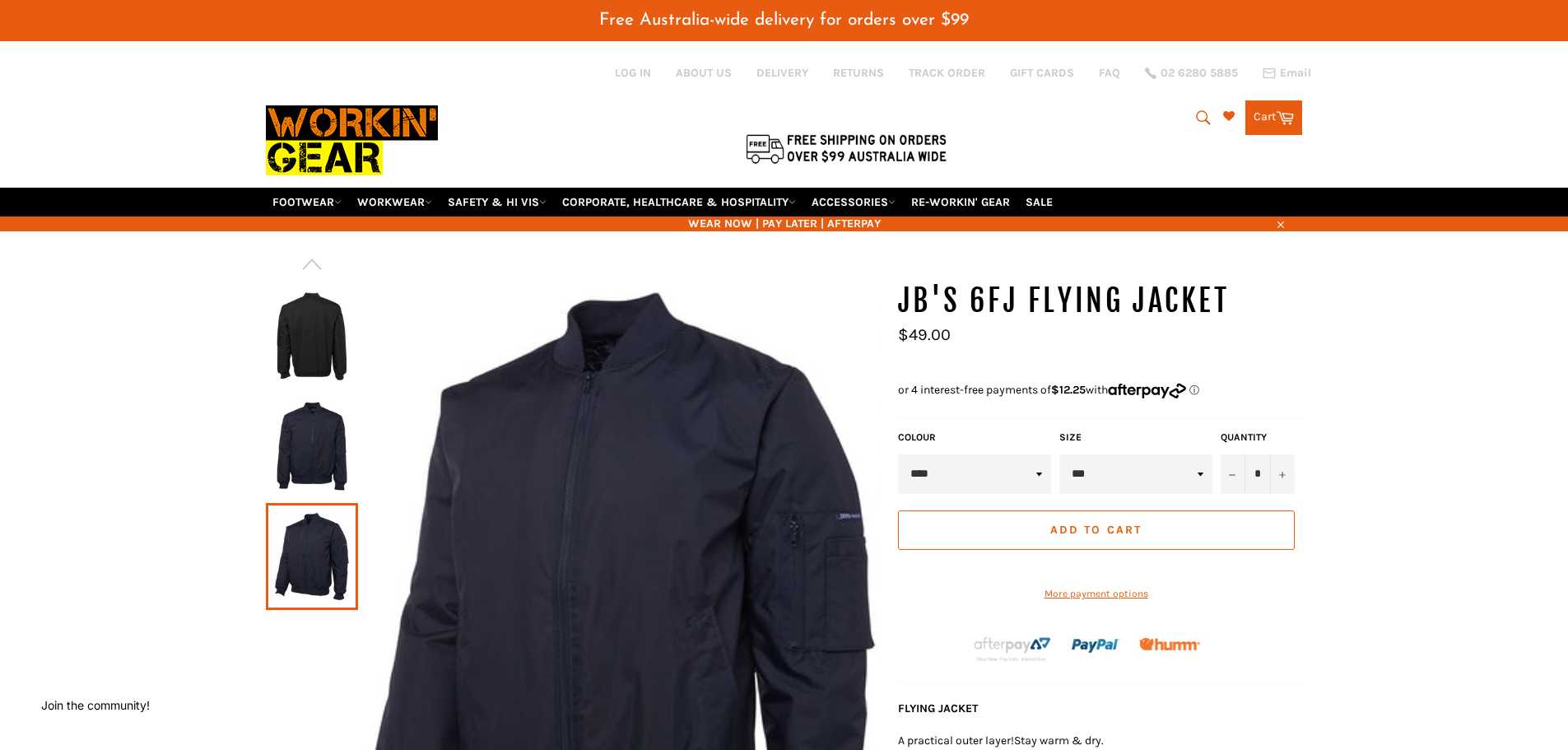
click at [978, 481] on select "**** *****" at bounding box center [974, 474] width 154 height 40
select select "*****"
click at [898, 454] on select "**** *****" at bounding box center [974, 474] width 154 height 40
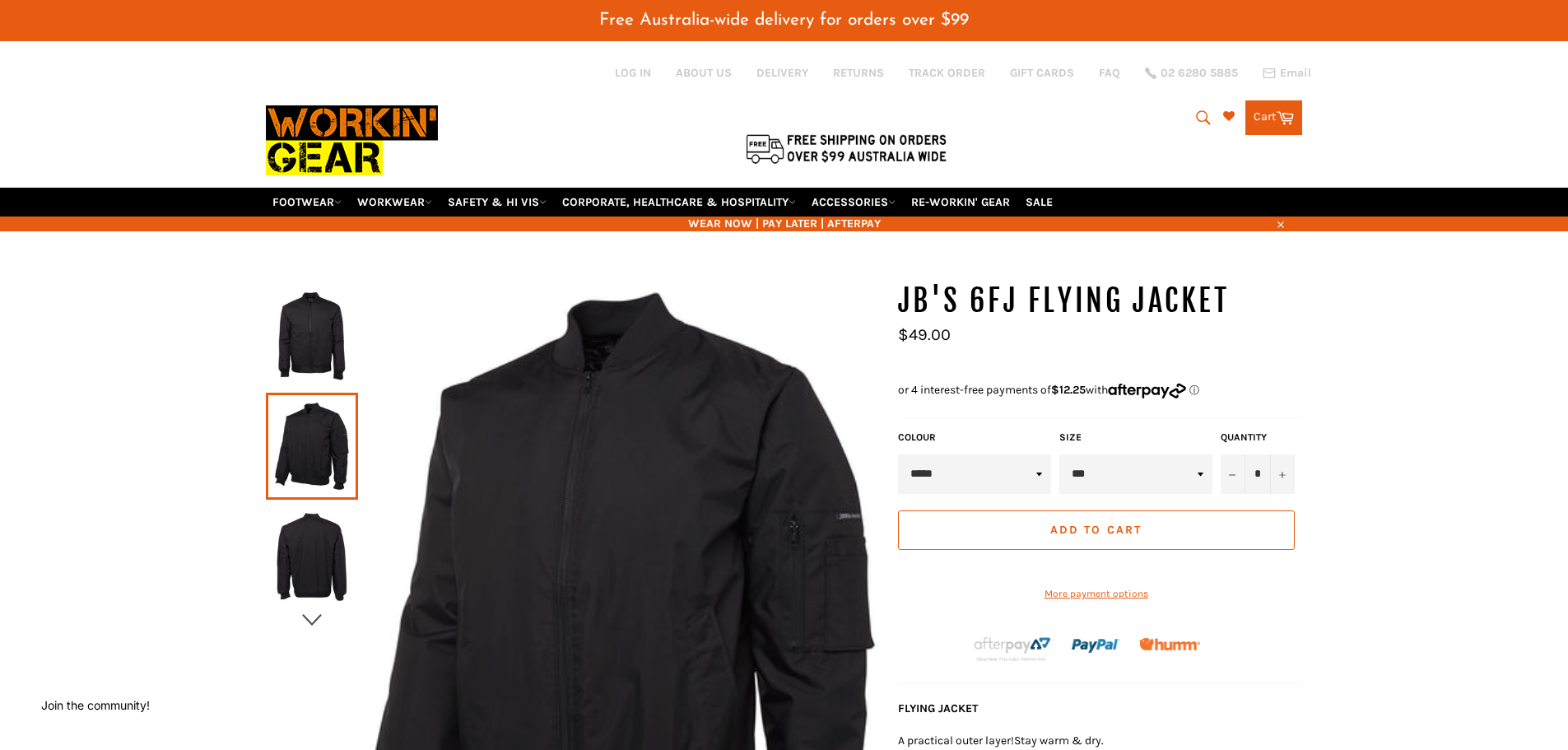
click at [318, 611] on icon "button" at bounding box center [312, 620] width 24 height 24
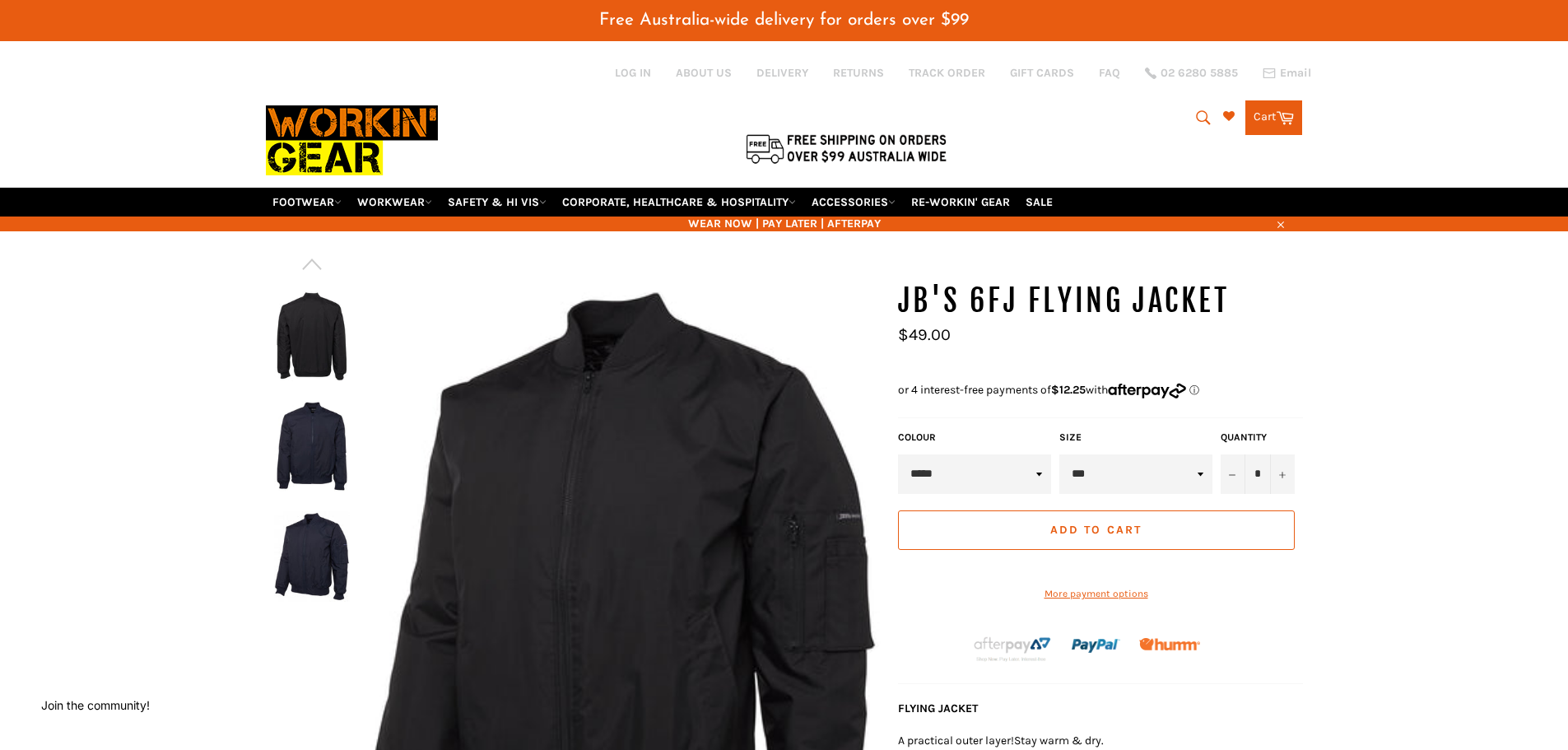
click at [317, 357] on img at bounding box center [312, 335] width 75 height 90
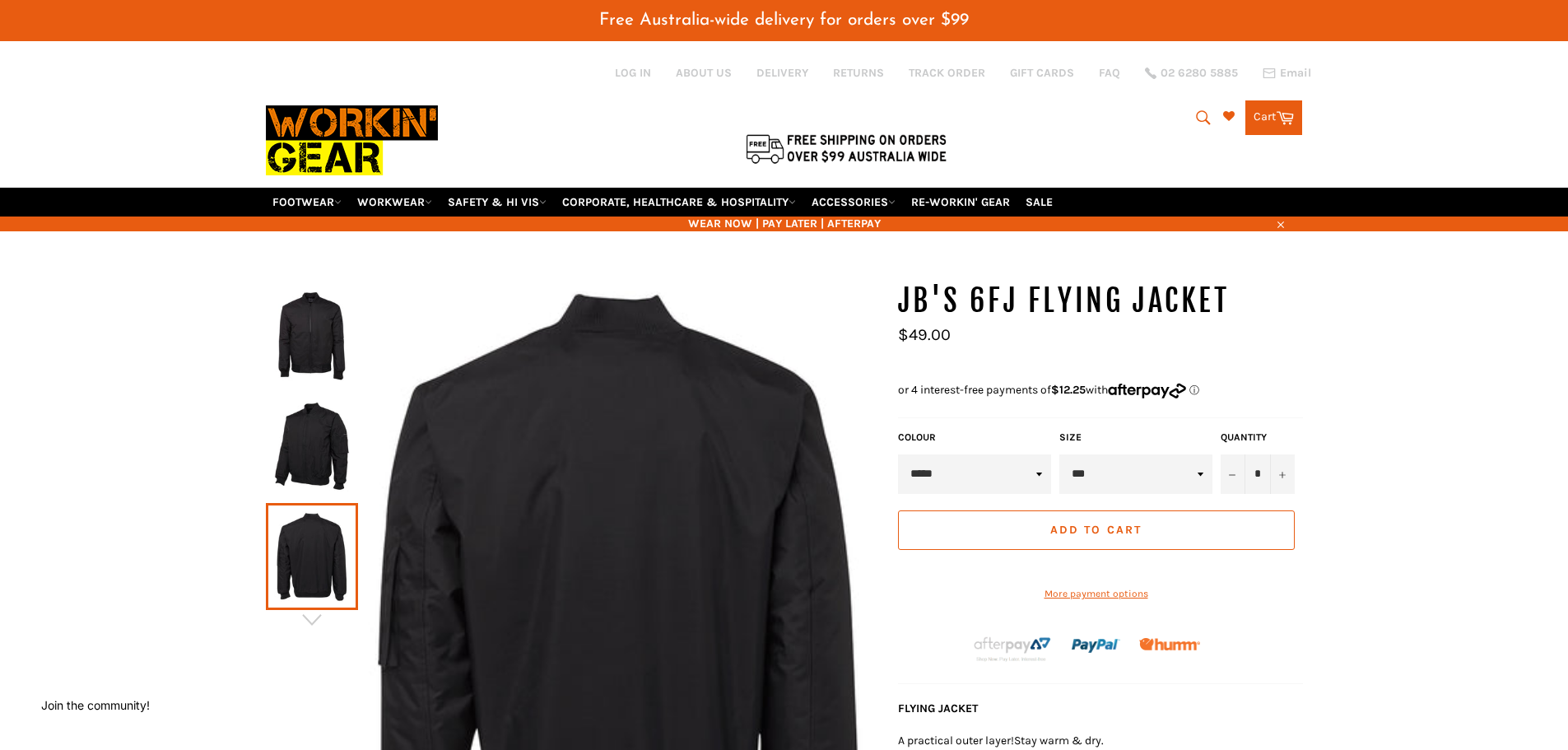
click at [328, 450] on img at bounding box center [312, 447] width 75 height 90
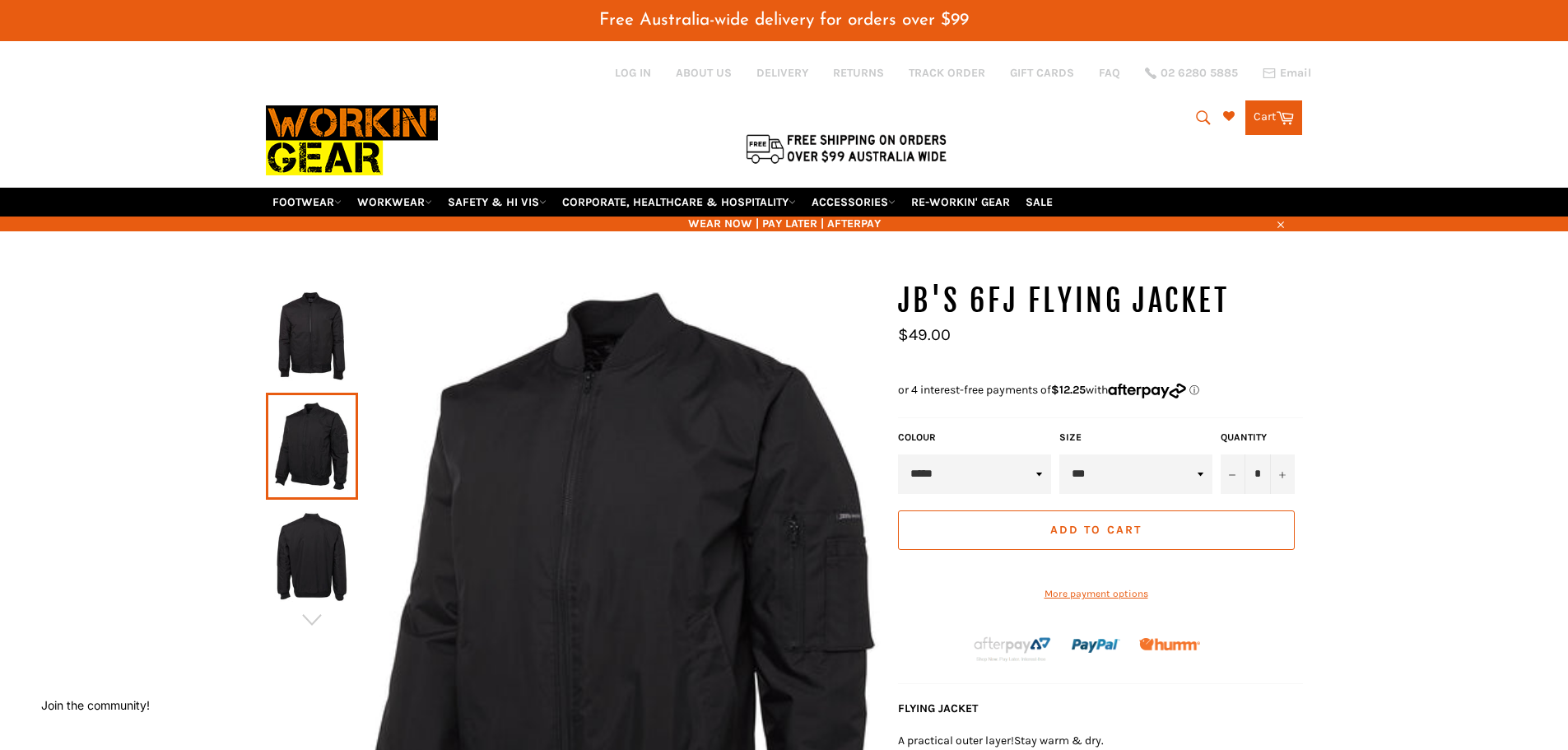
click at [327, 349] on img at bounding box center [312, 335] width 75 height 90
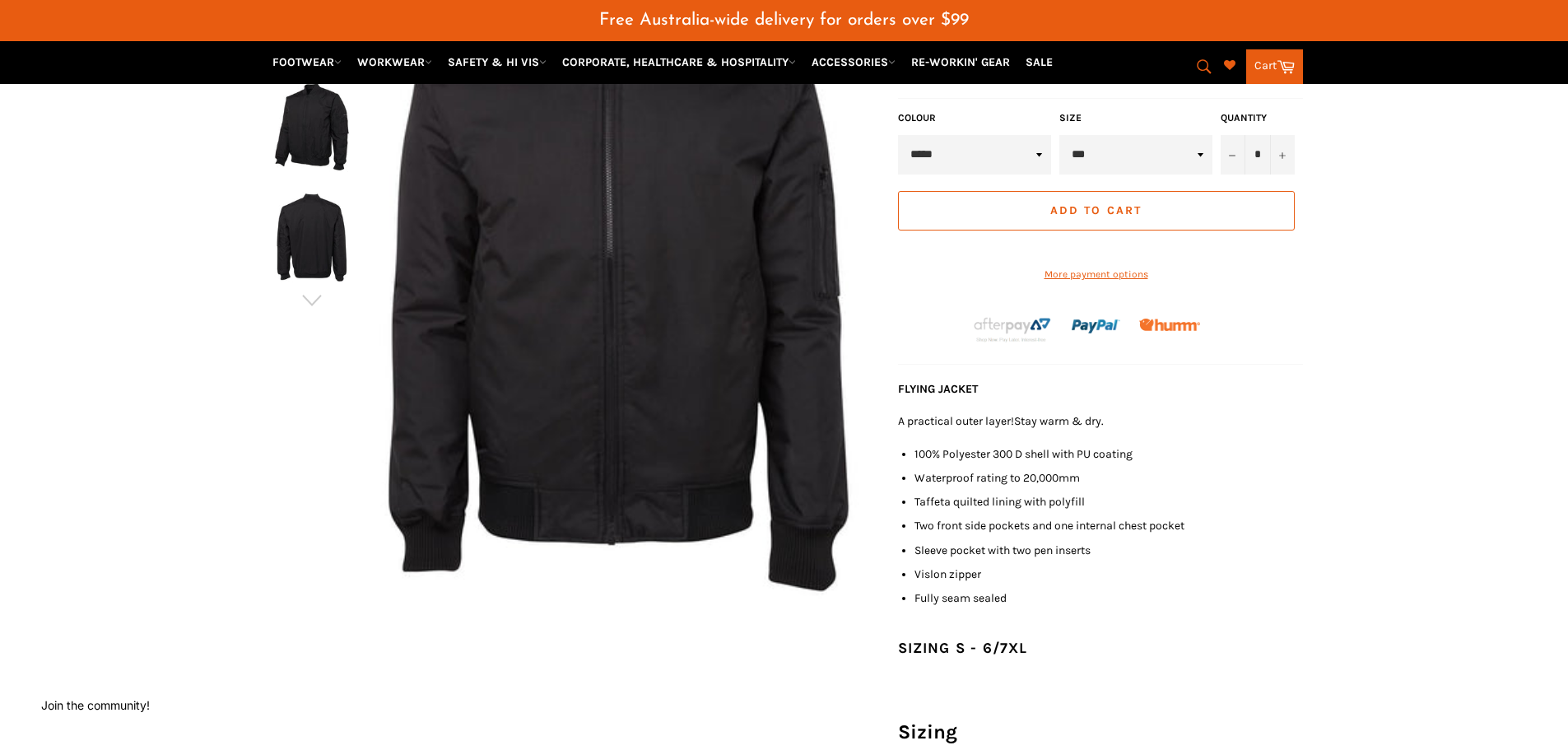
scroll to position [412, 0]
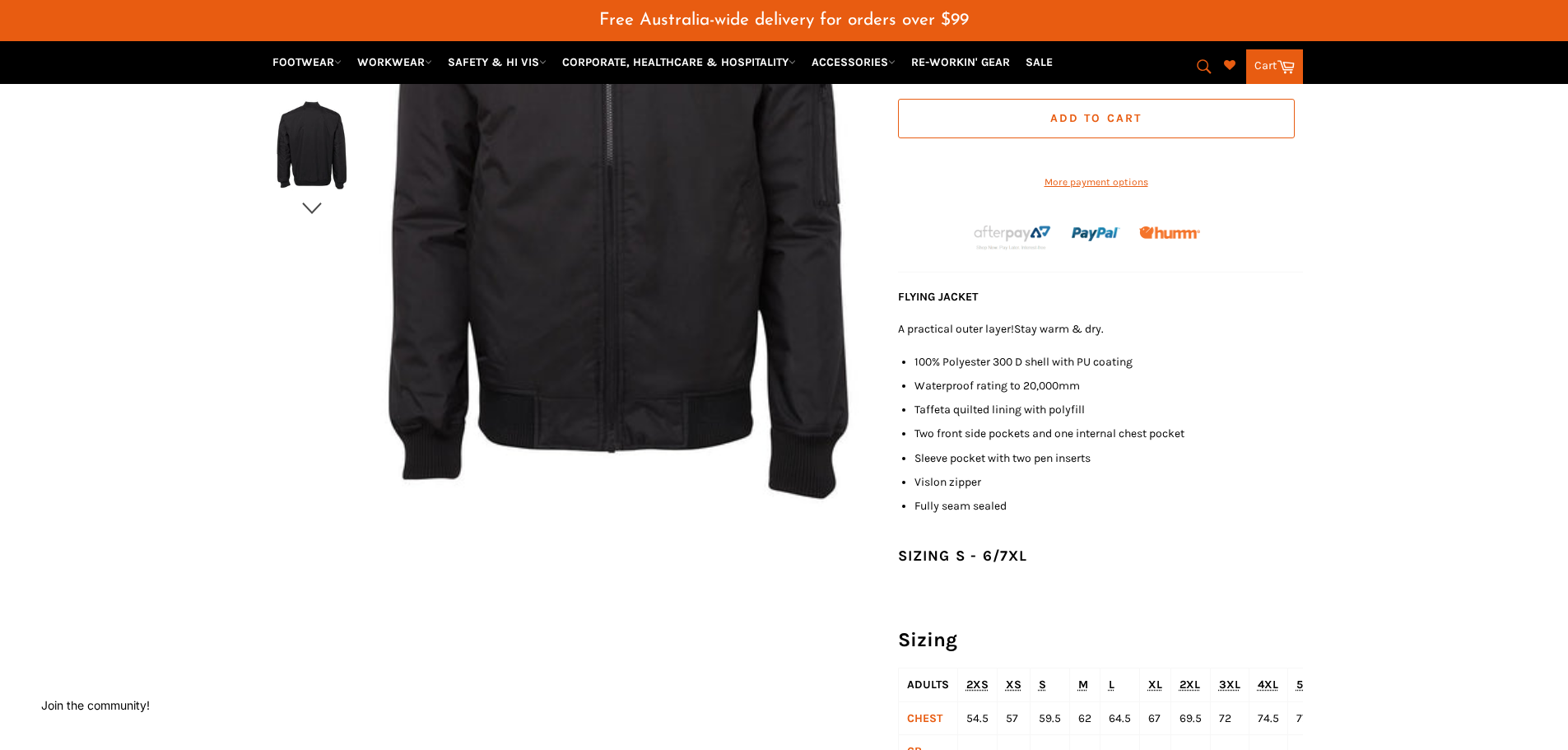
click at [324, 215] on button "button" at bounding box center [312, 208] width 92 height 24
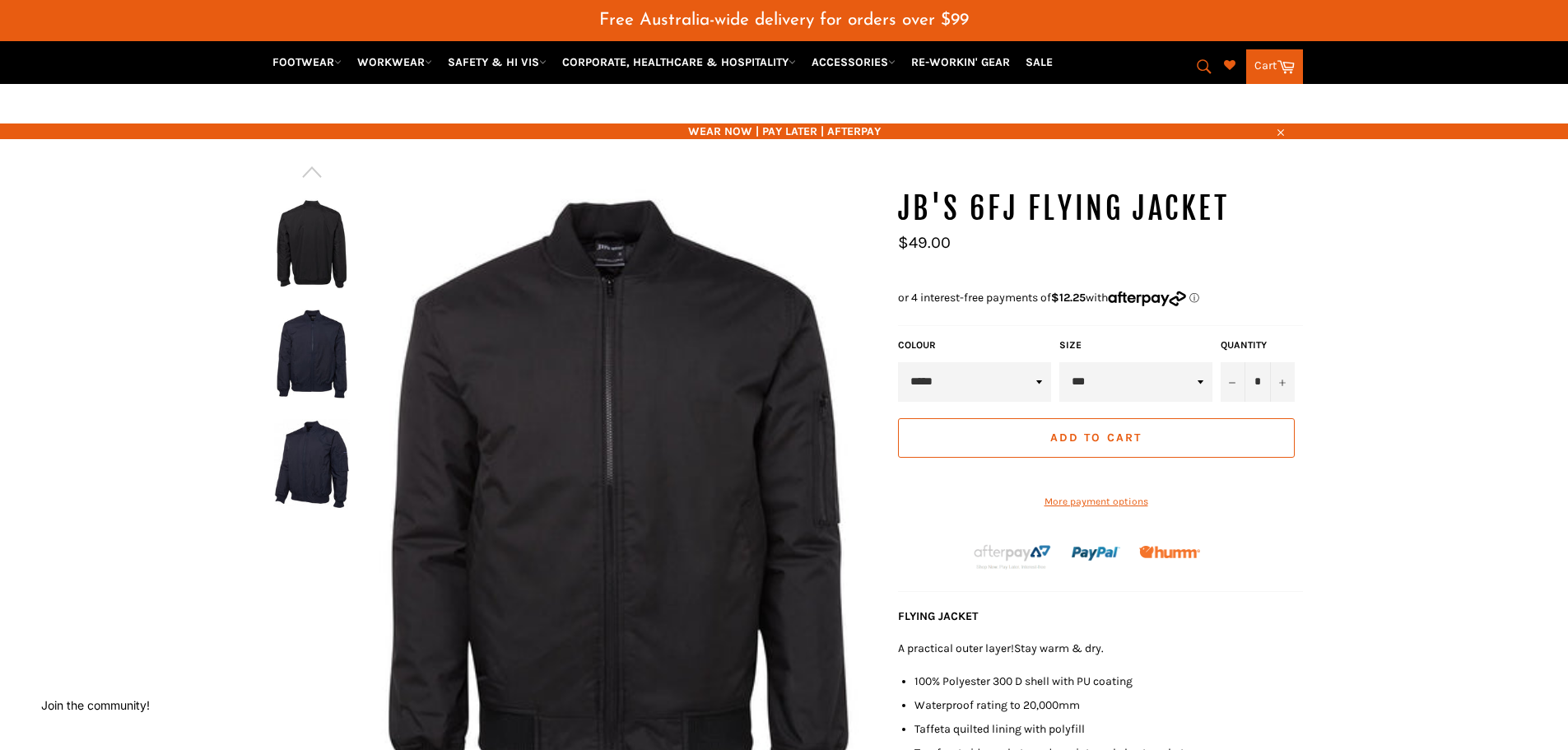
scroll to position [82, 0]
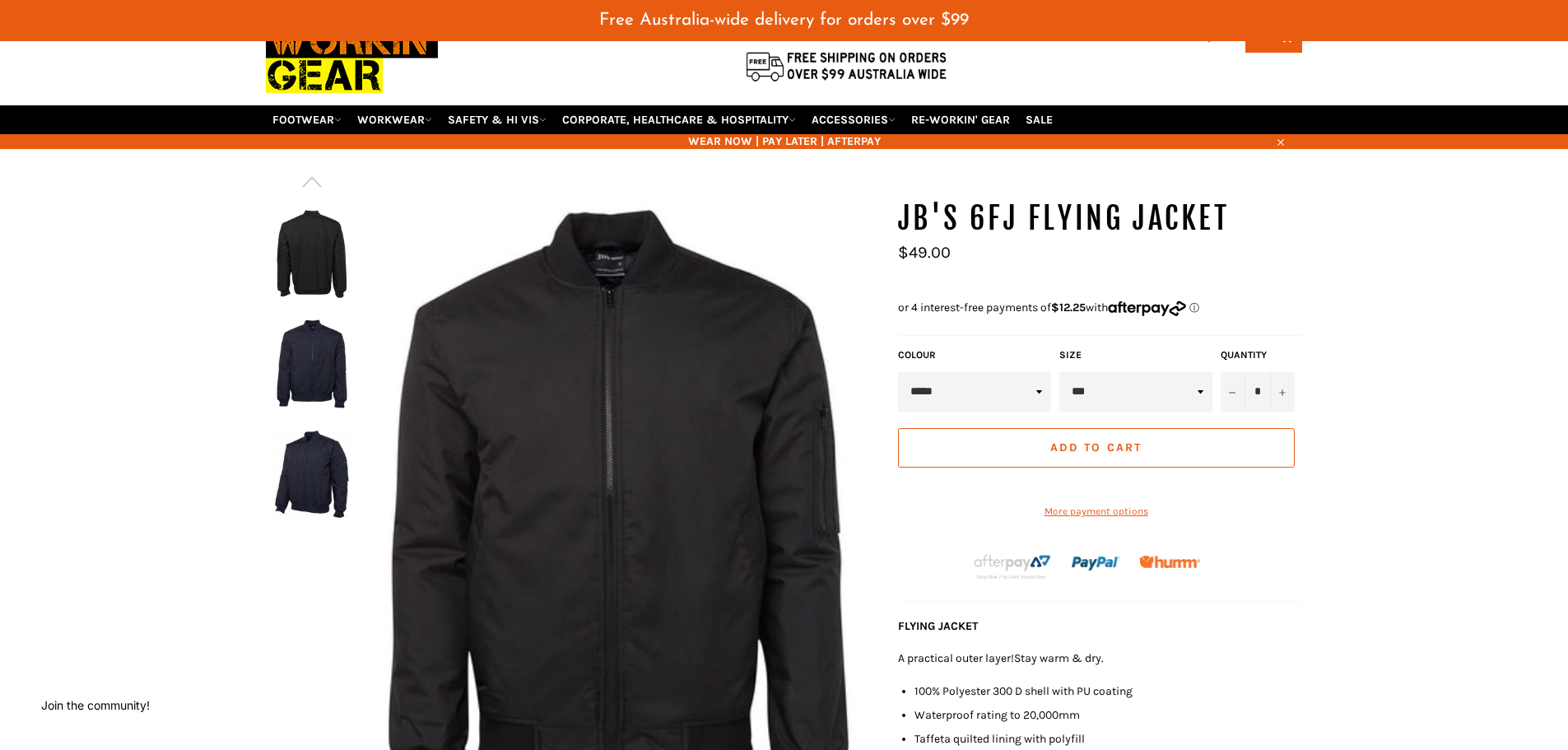
click at [311, 345] on img at bounding box center [312, 364] width 75 height 90
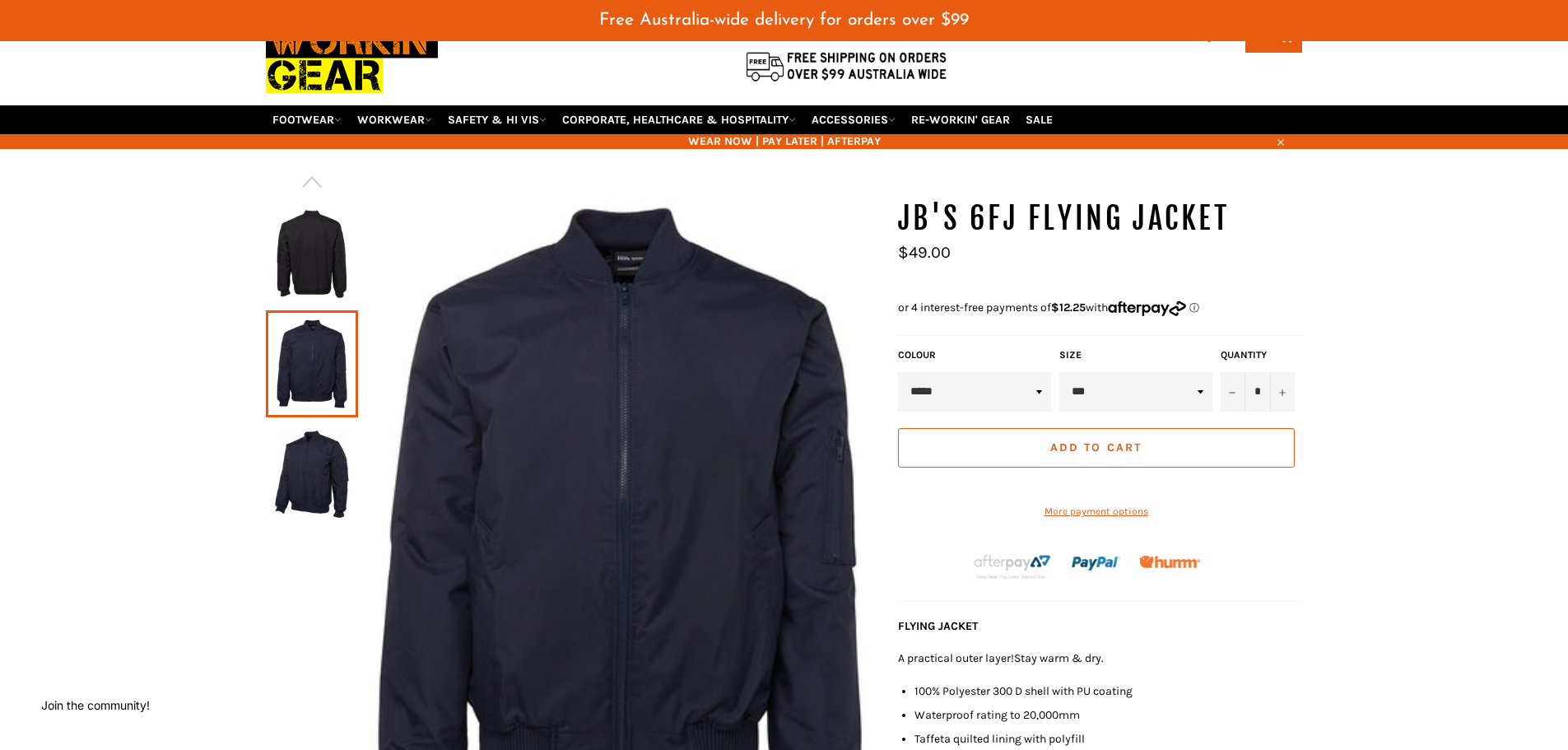
click at [322, 459] on img at bounding box center [312, 474] width 75 height 90
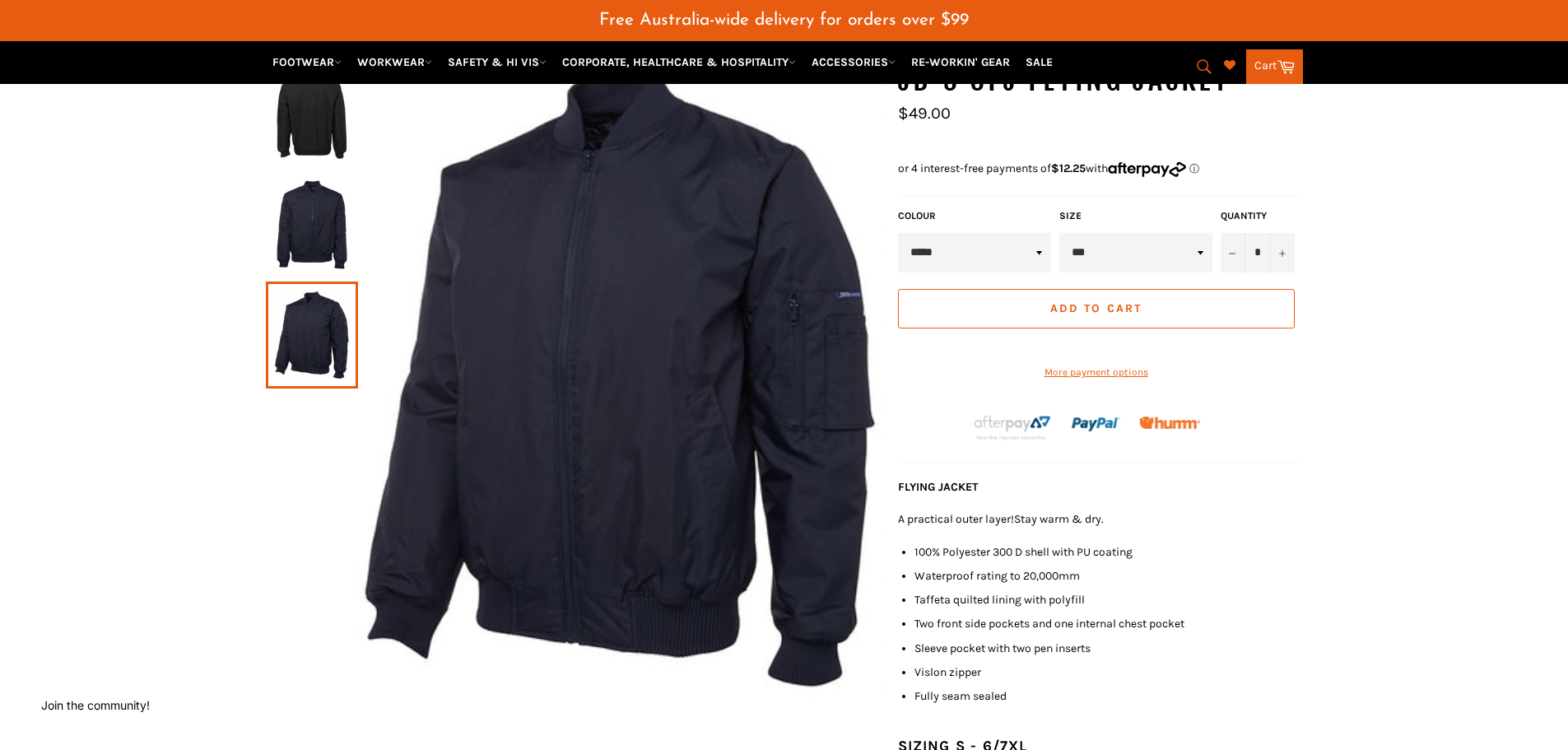
scroll to position [0, 0]
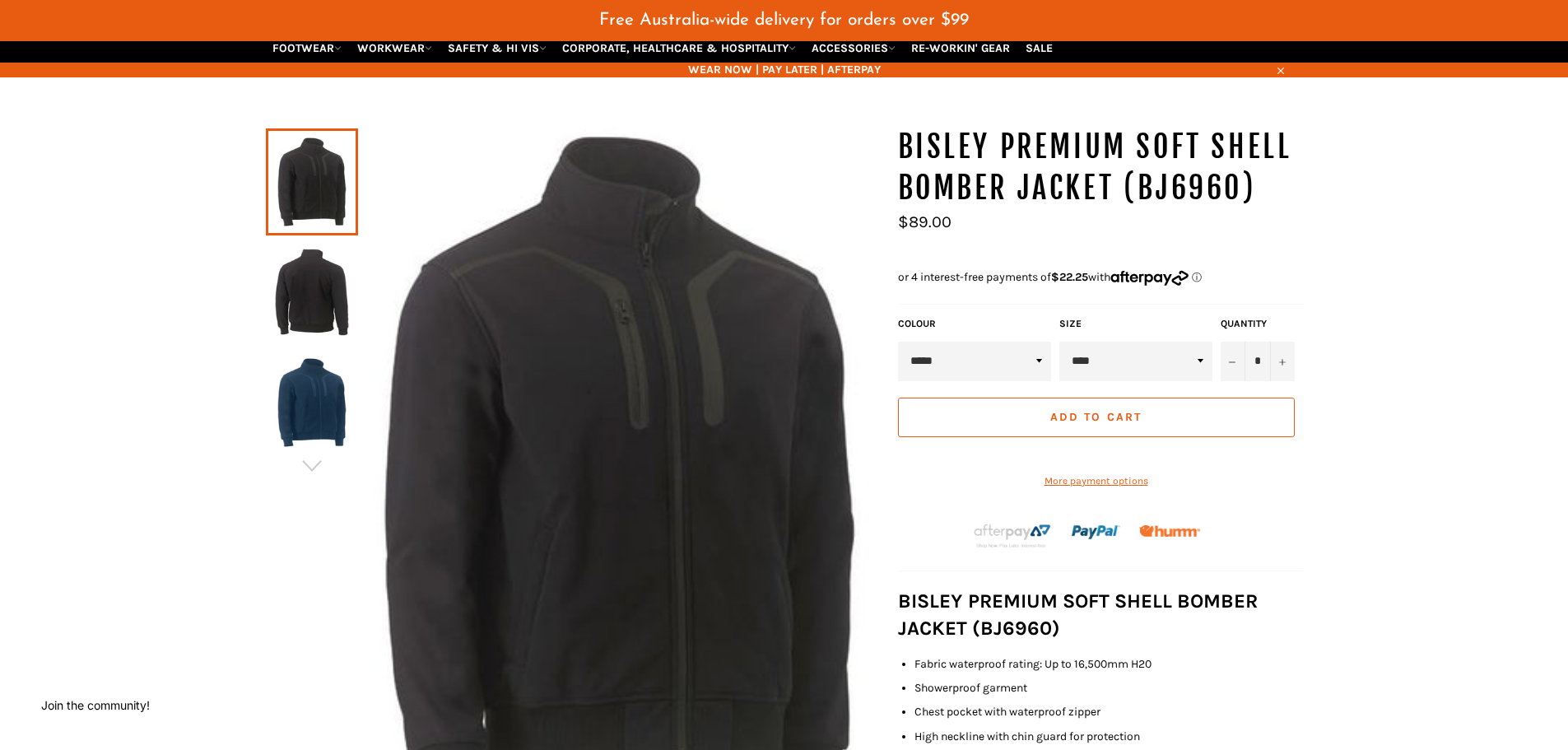
scroll to position [165, 0]
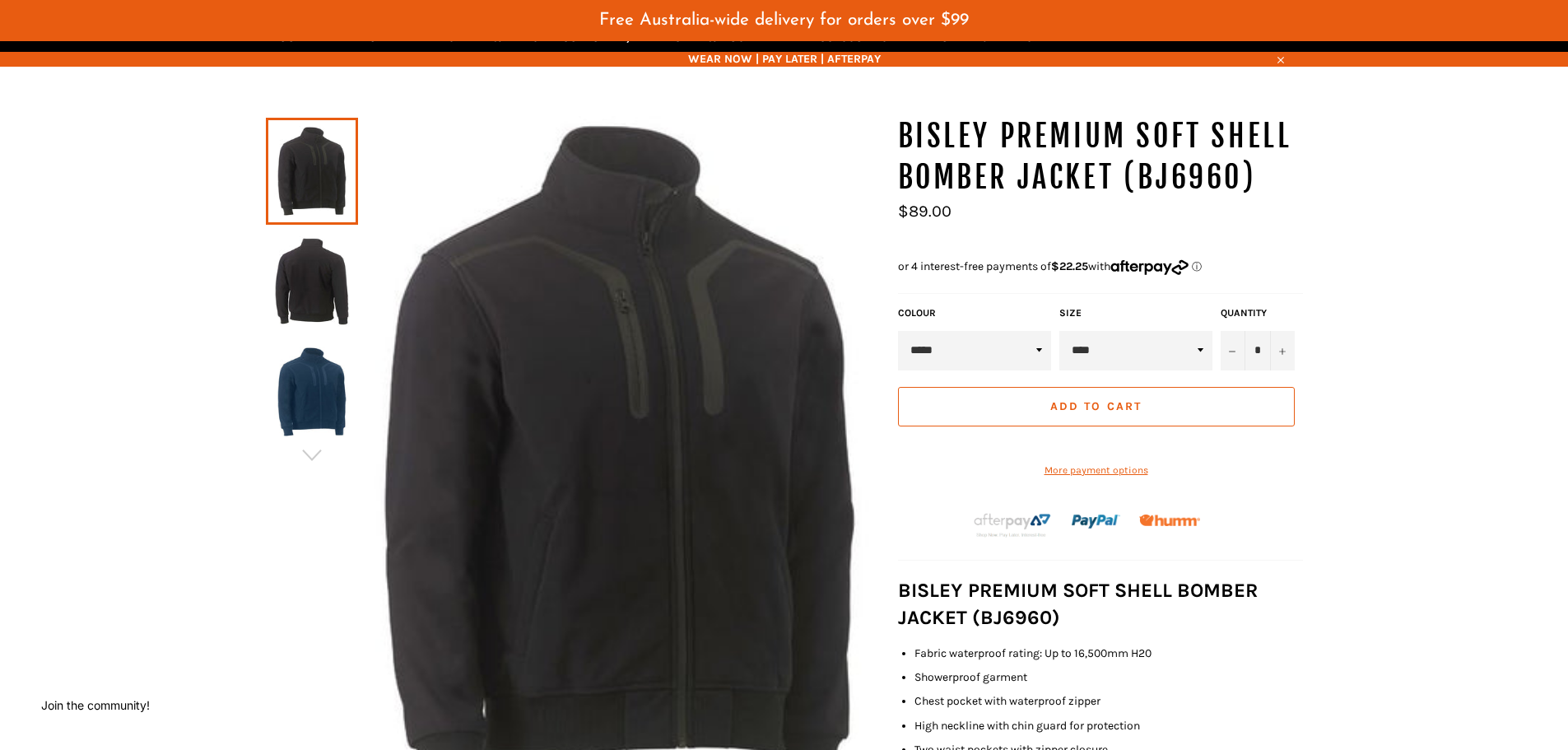
click at [306, 295] on img at bounding box center [312, 282] width 75 height 90
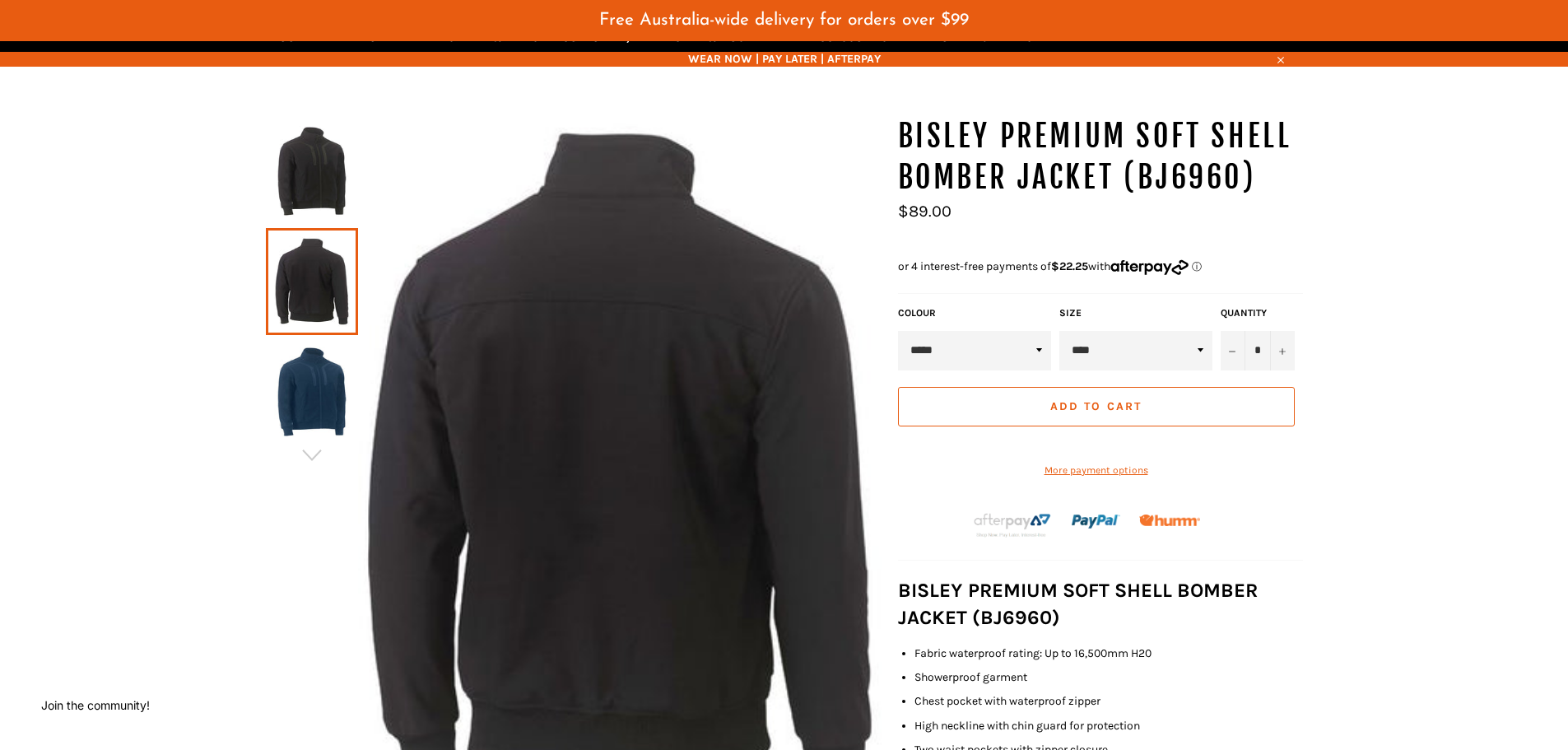
click at [314, 401] on img at bounding box center [312, 392] width 75 height 90
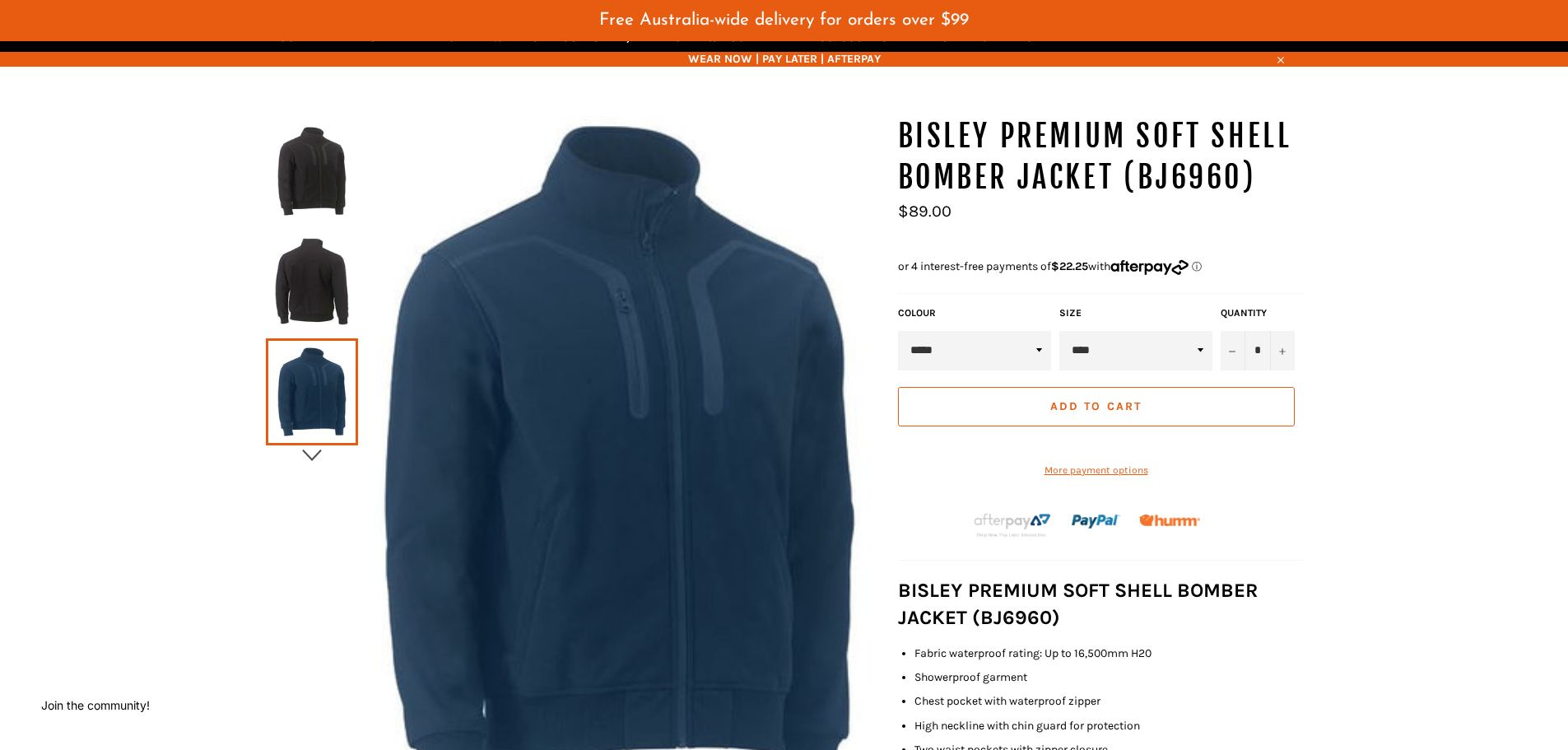
click at [314, 453] on icon "button" at bounding box center [312, 455] width 24 height 24
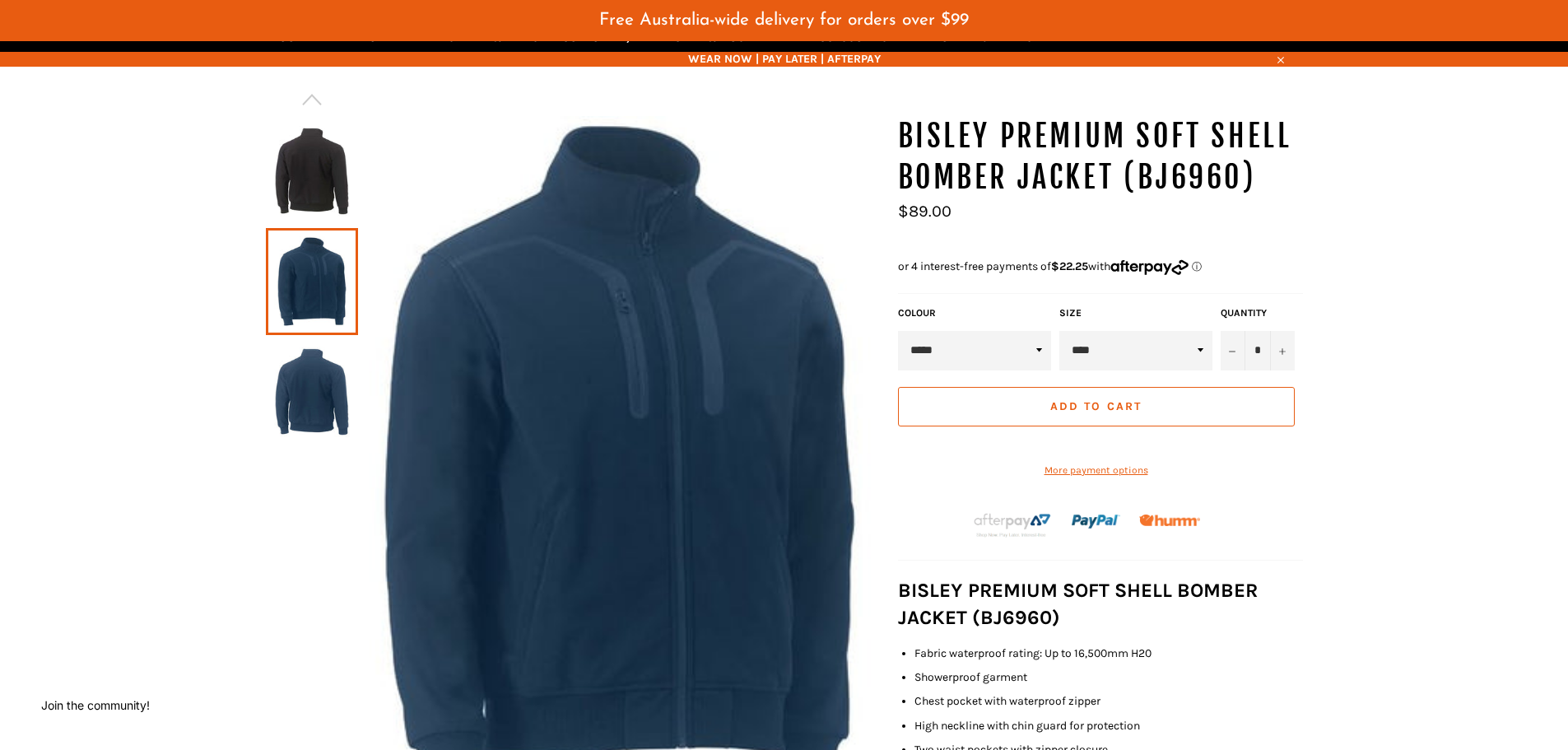
click at [314, 453] on div at bounding box center [574, 475] width 616 height 719
